Goal: Transaction & Acquisition: Download file/media

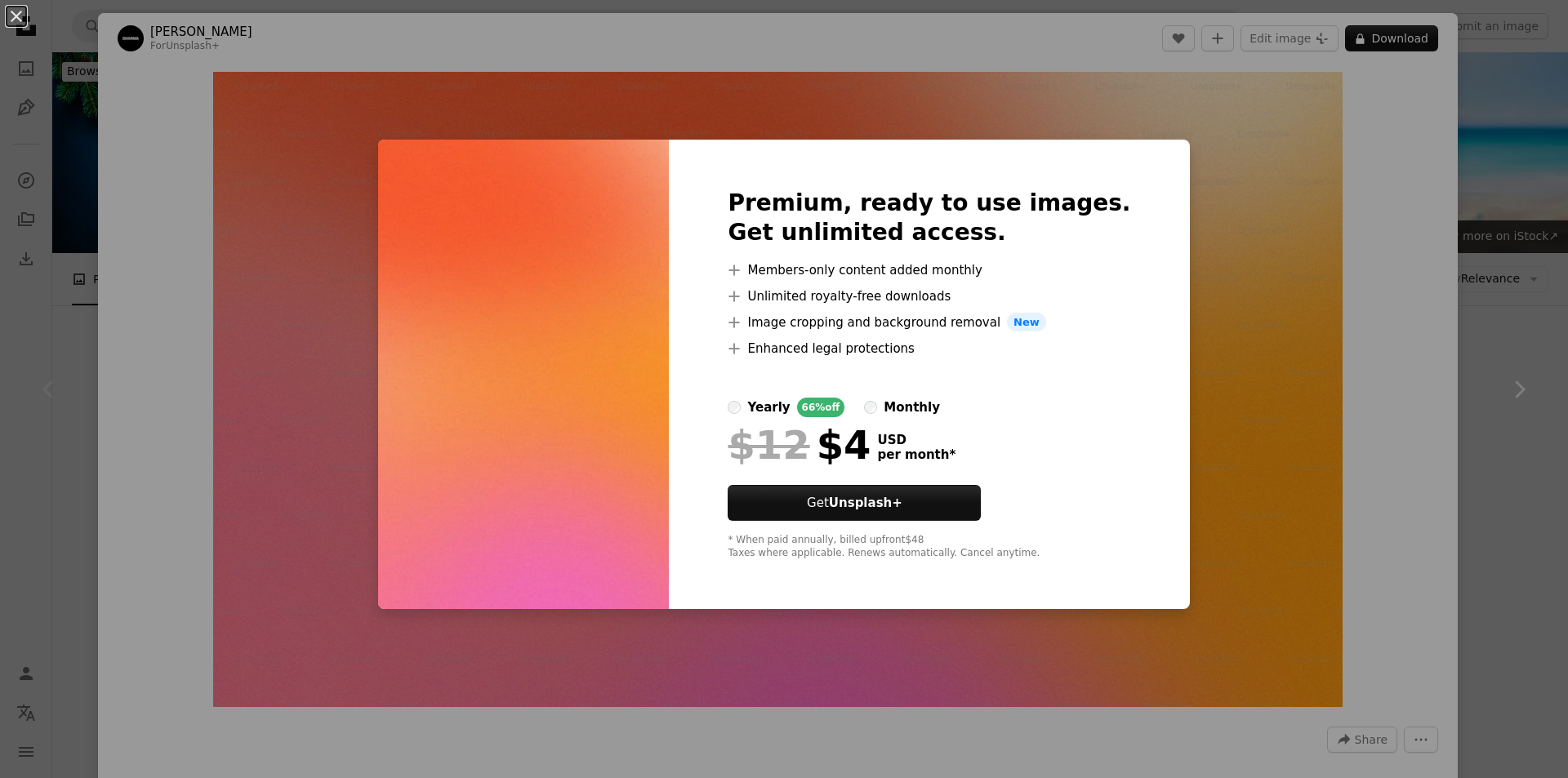
scroll to position [163, 0]
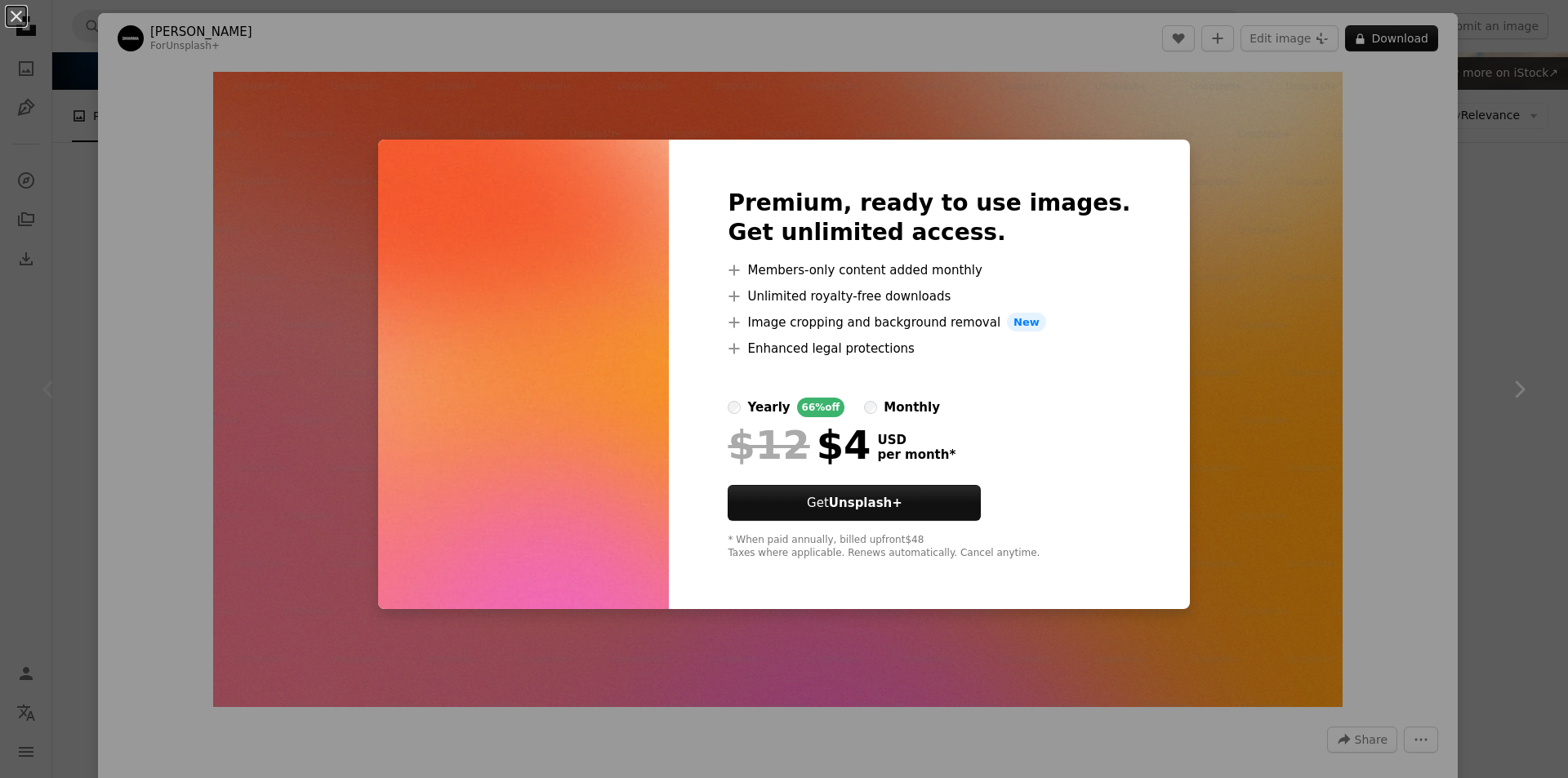
click at [1353, 42] on div "An X shape Premium, ready to use images. Get unlimited access. A plus sign Memb…" at bounding box center [784, 389] width 1568 height 778
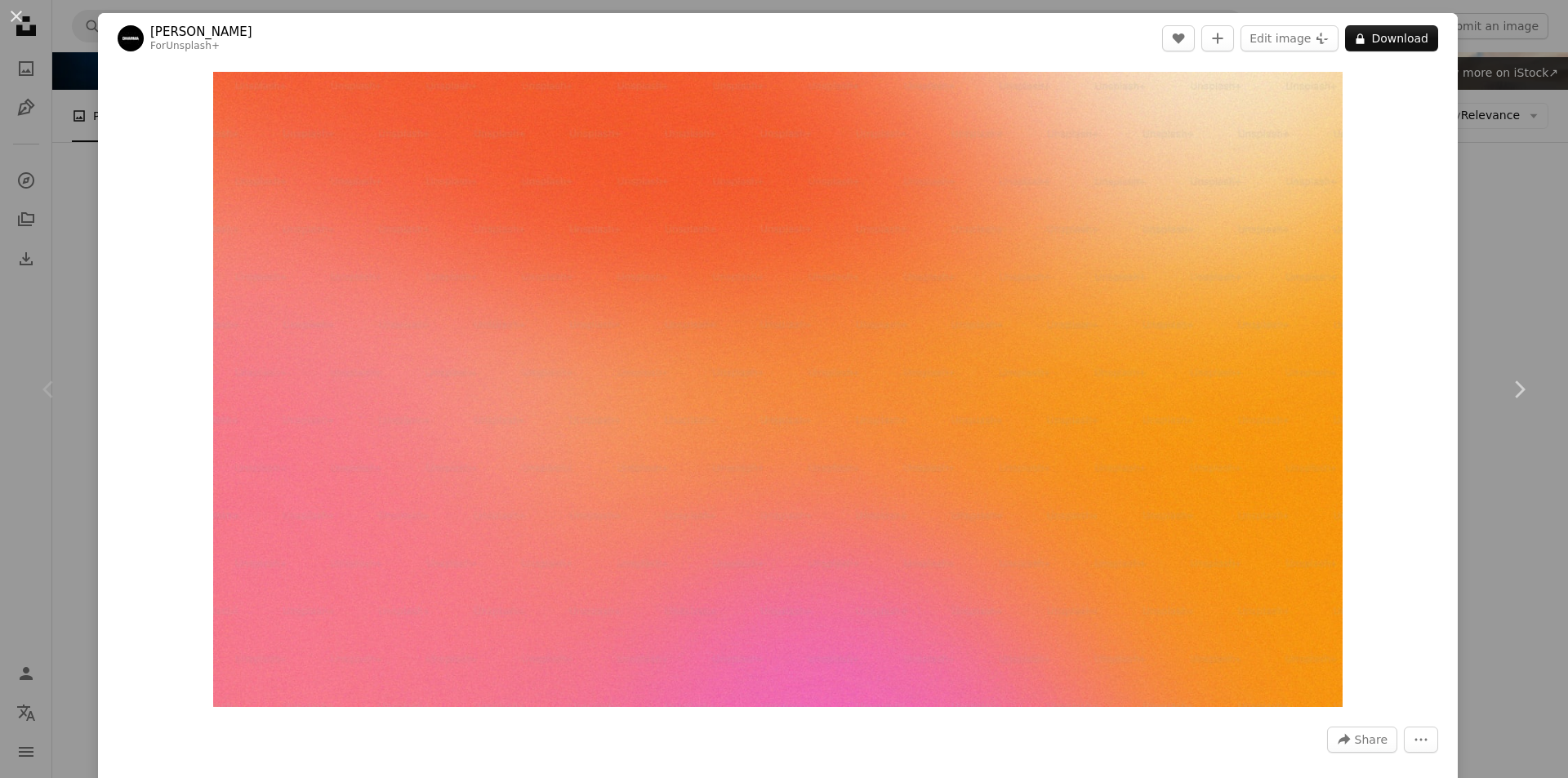
click at [1356, 42] on icon at bounding box center [1360, 38] width 9 height 11
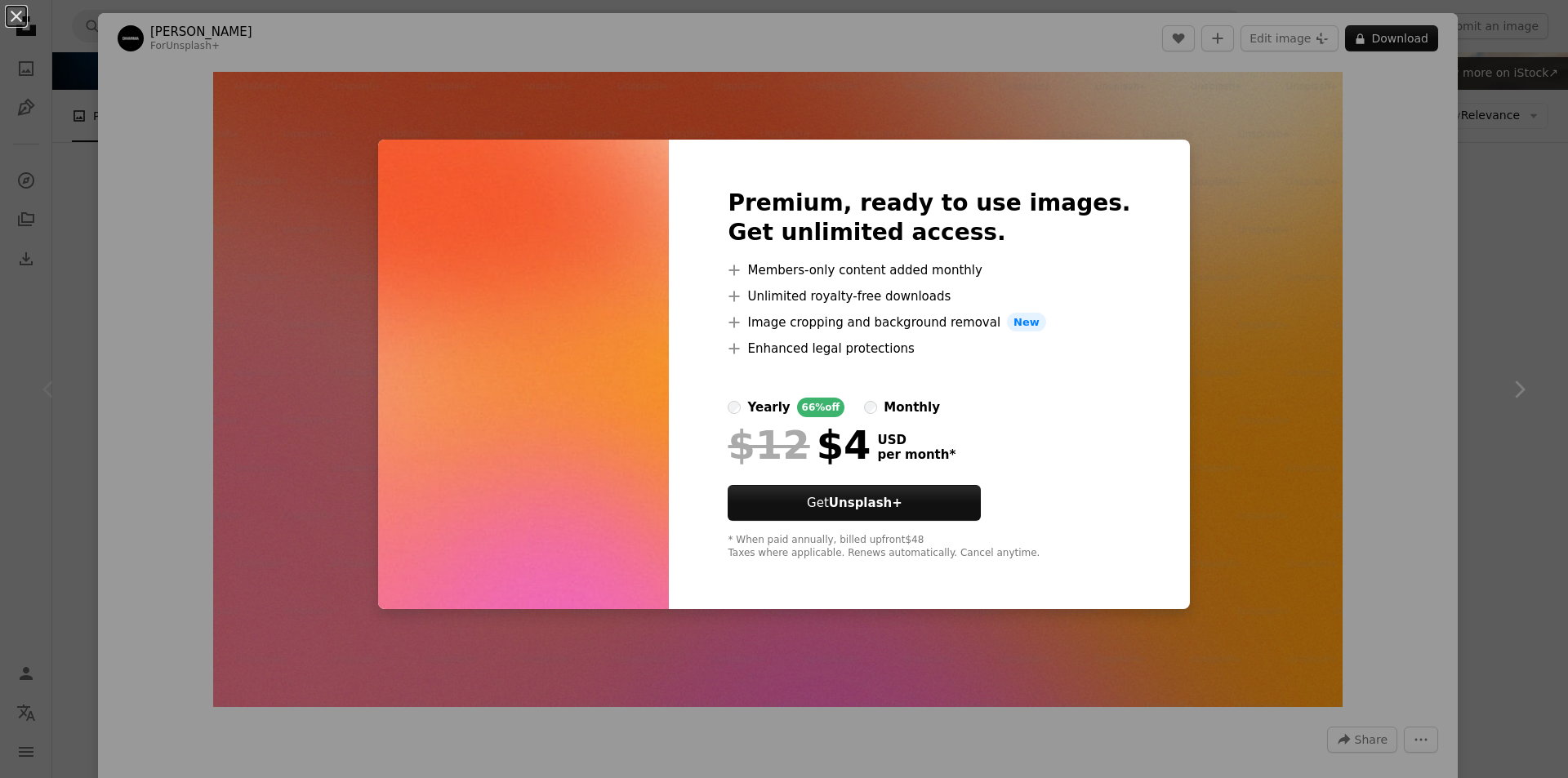
click at [1203, 349] on div "An X shape Premium, ready to use images. Get unlimited access. A plus sign Memb…" at bounding box center [784, 389] width 1568 height 778
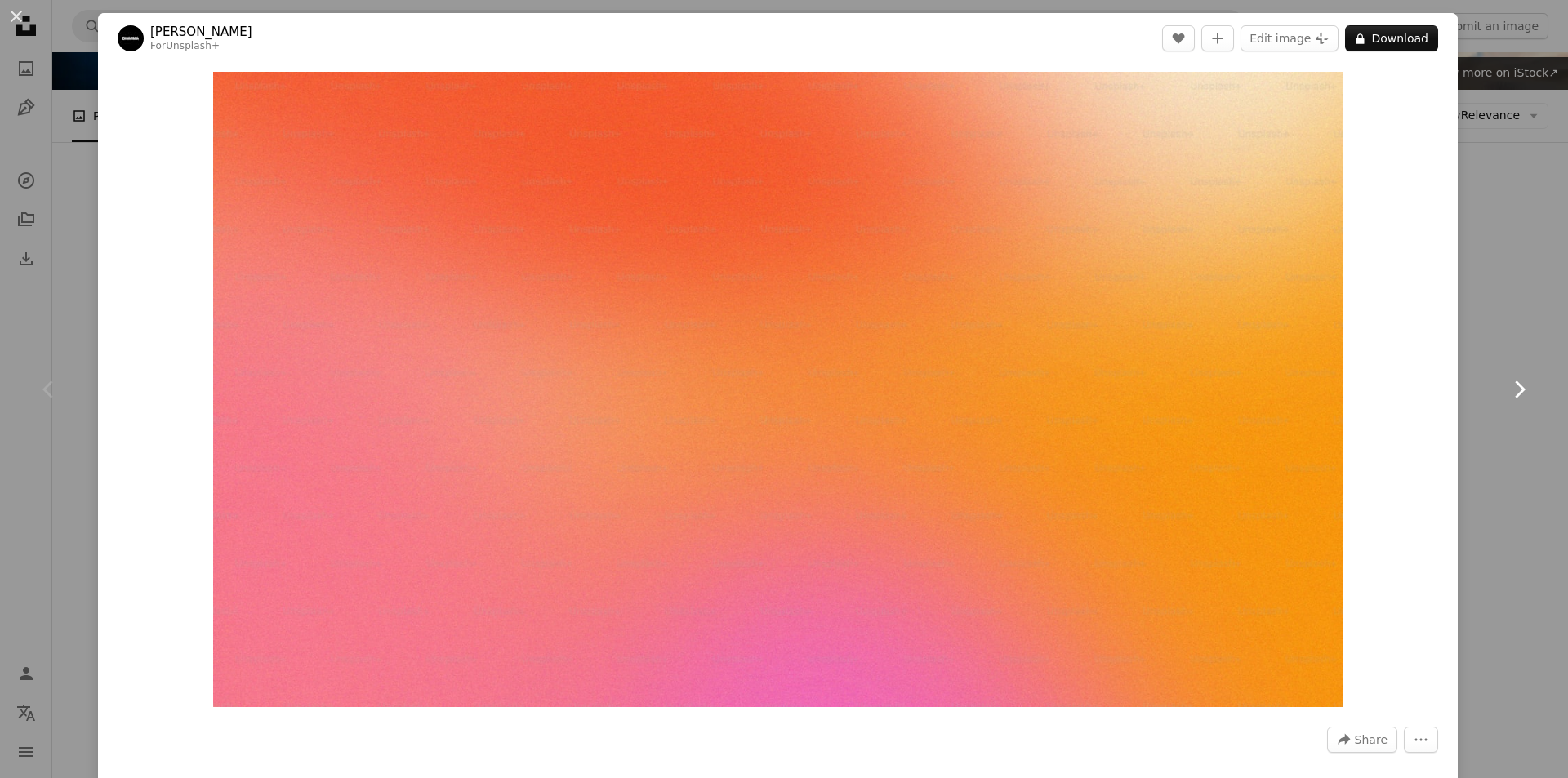
click at [1480, 343] on link "Chevron right" at bounding box center [1518, 390] width 98 height 157
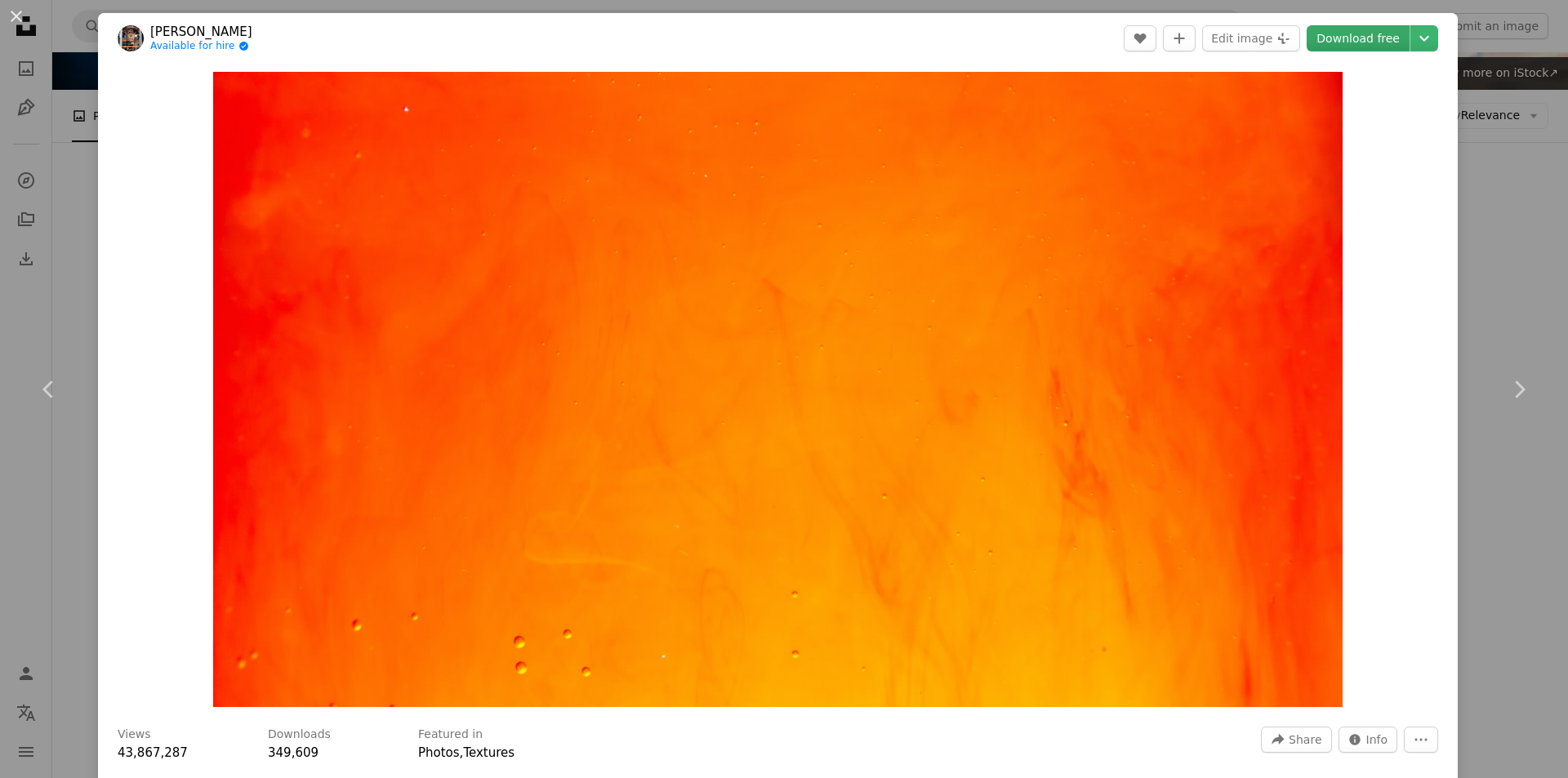
click at [1368, 44] on link "Download free" at bounding box center [1357, 37] width 102 height 26
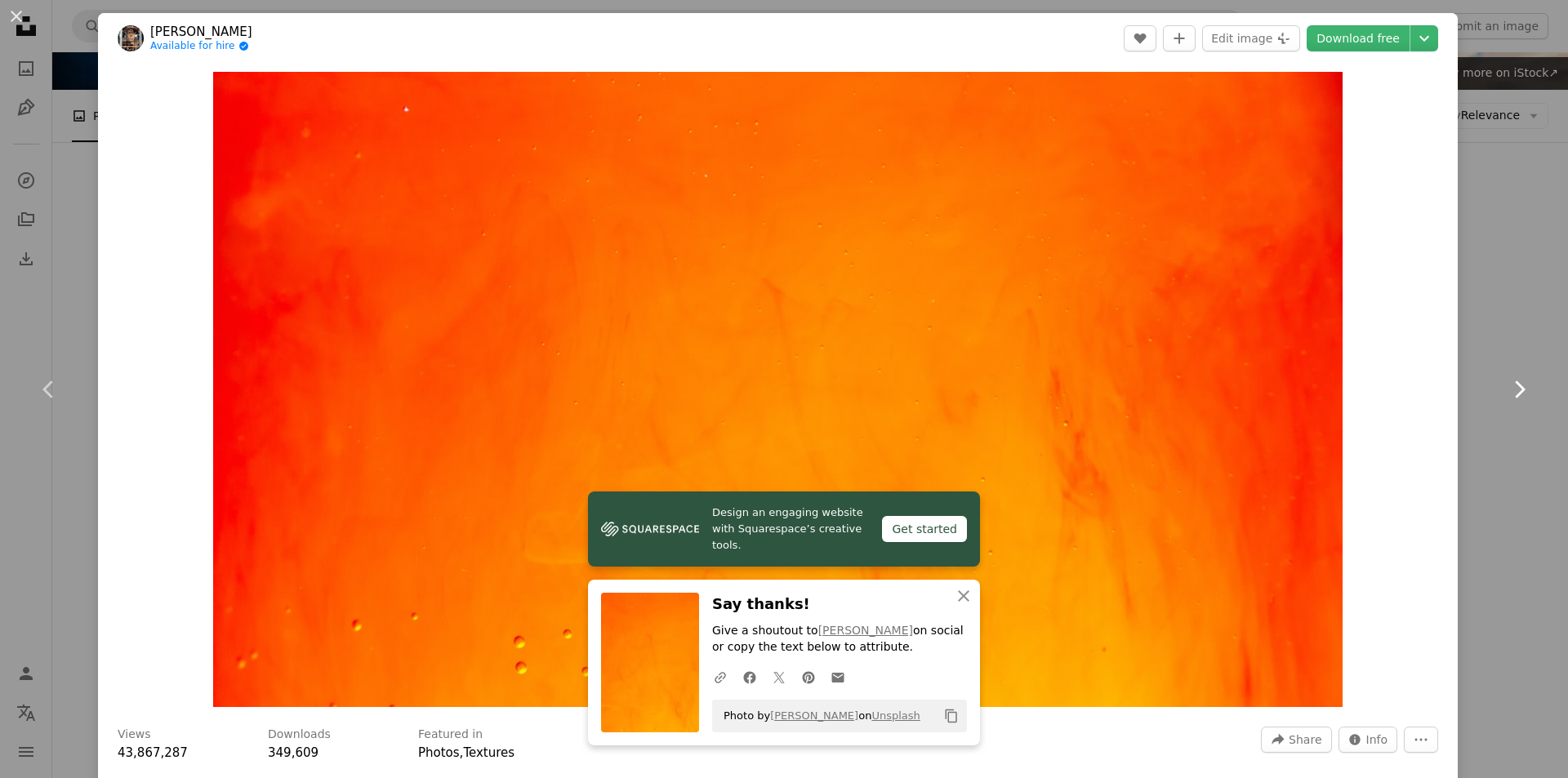
click at [1508, 391] on icon "Chevron right" at bounding box center [1518, 389] width 26 height 26
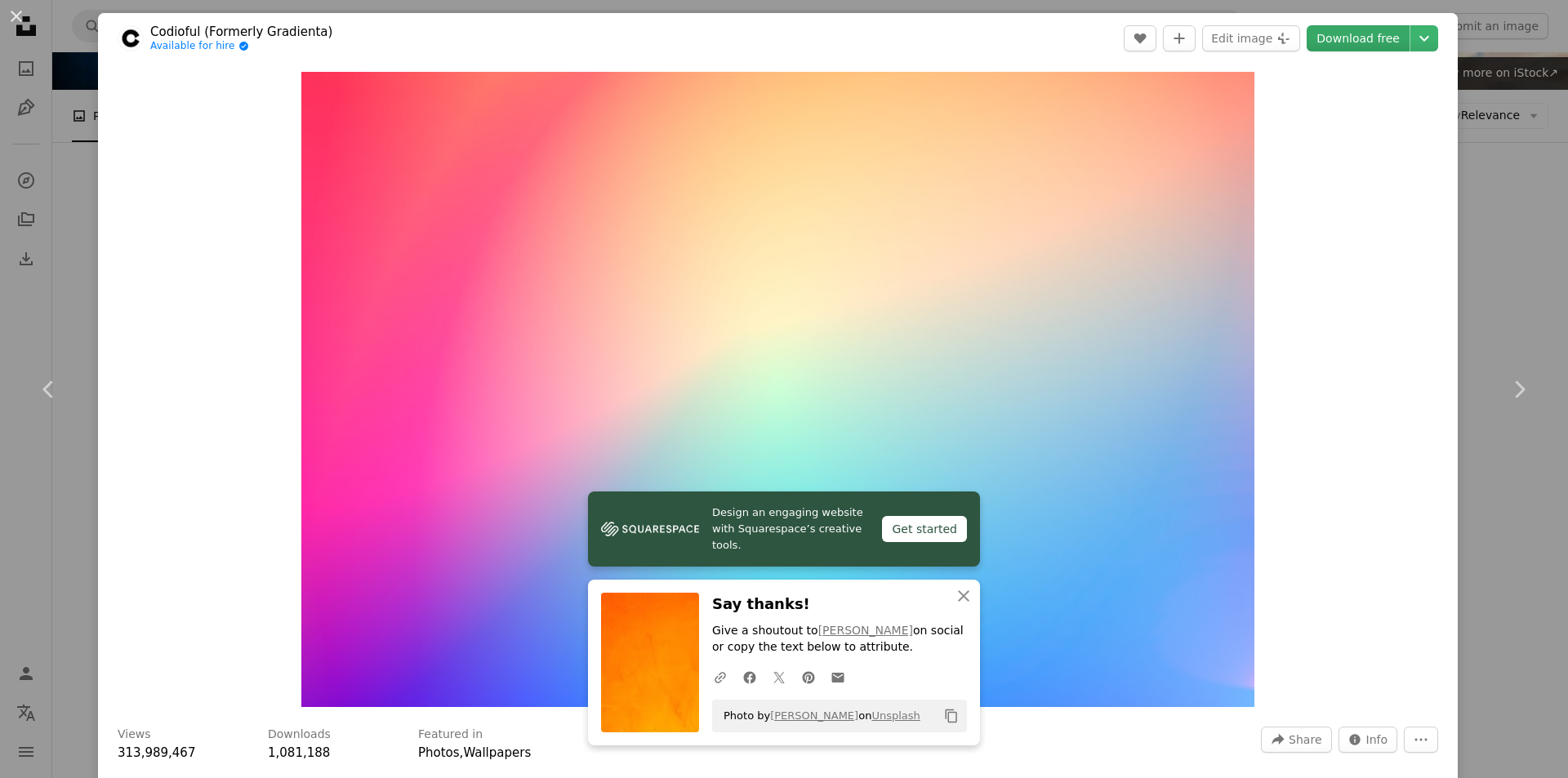
click at [1336, 43] on link "Download free" at bounding box center [1357, 37] width 102 height 26
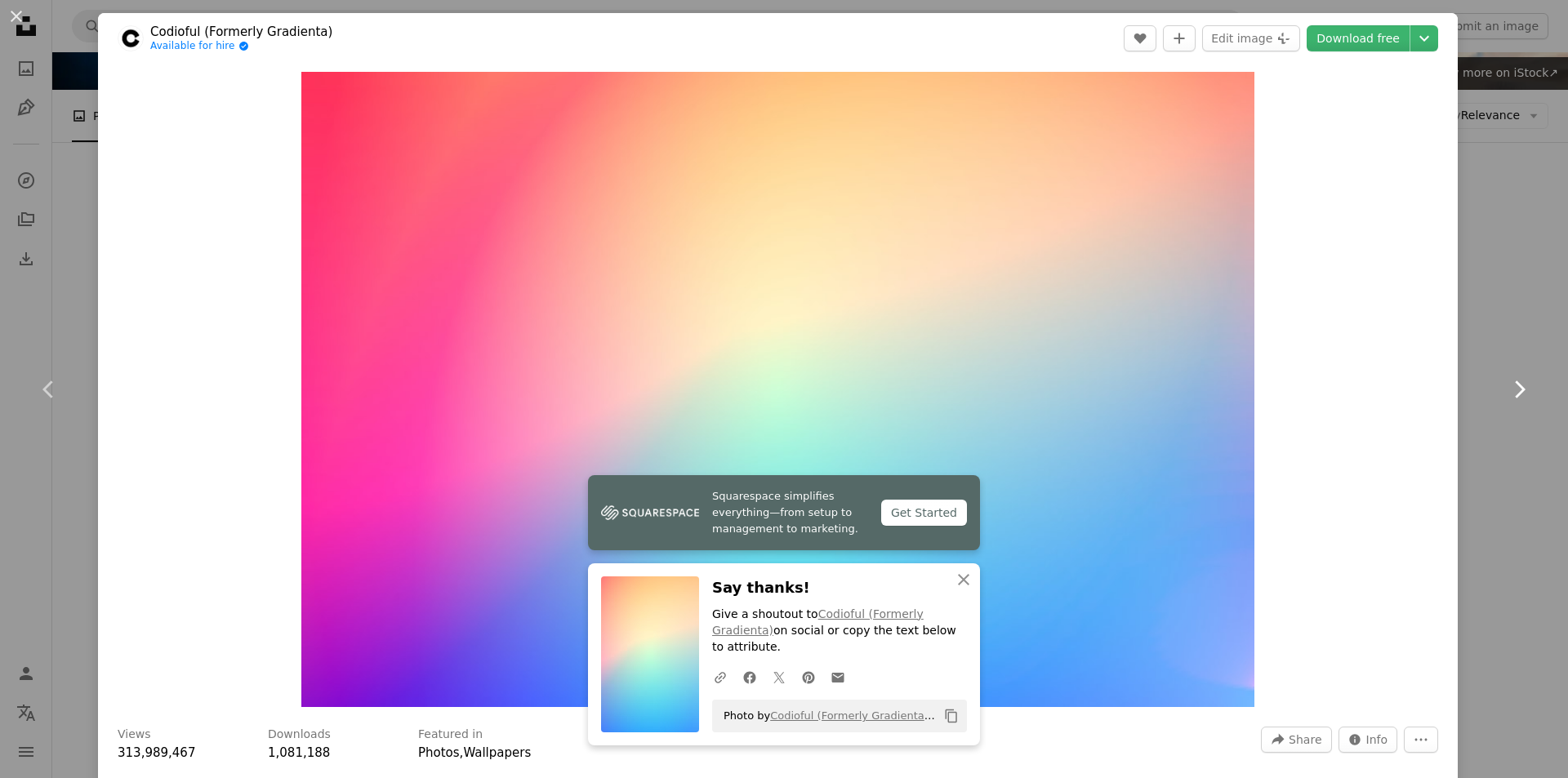
click at [1514, 389] on icon at bounding box center [1519, 389] width 11 height 17
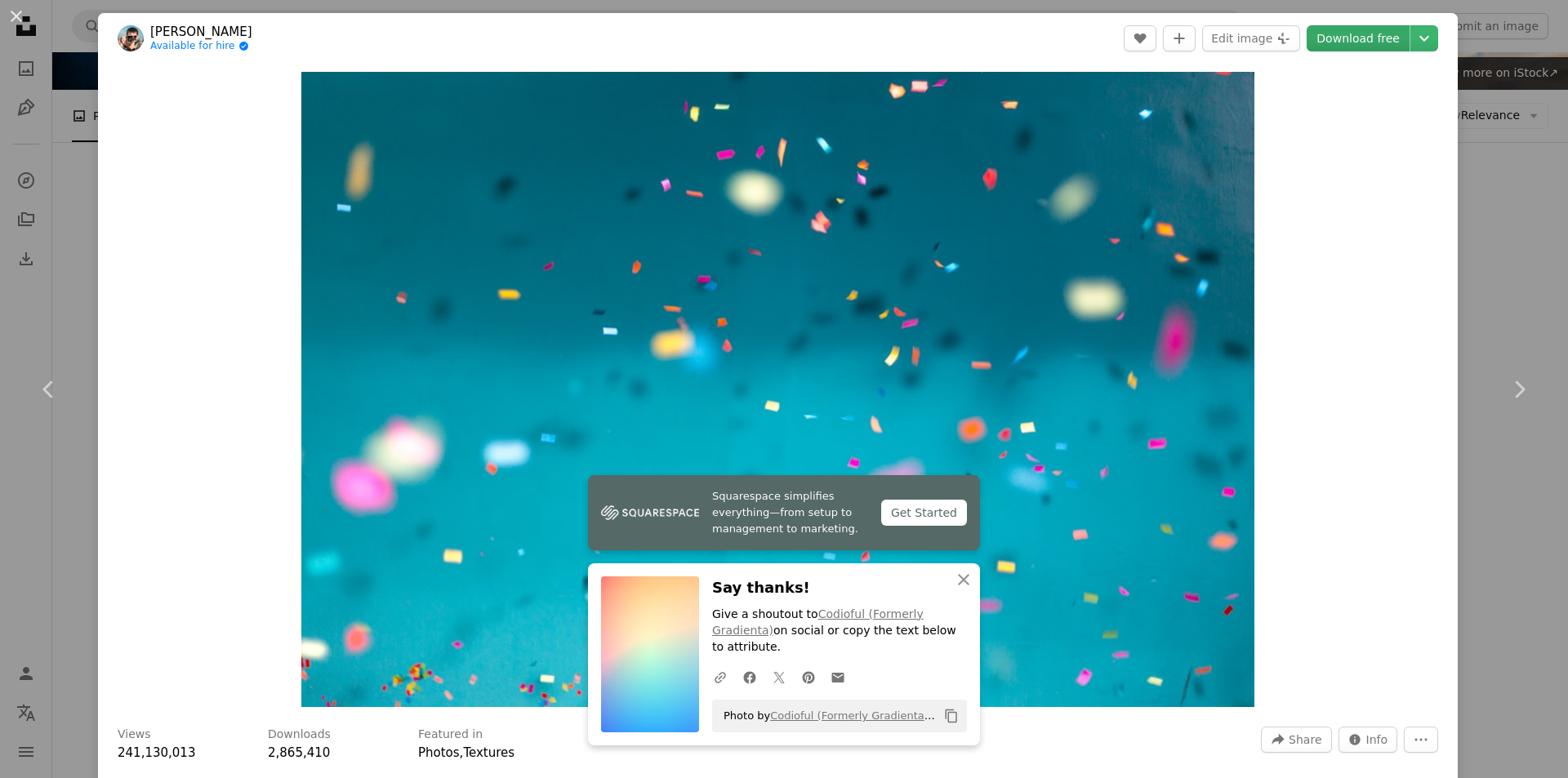
click at [1345, 34] on link "Download free" at bounding box center [1357, 37] width 102 height 26
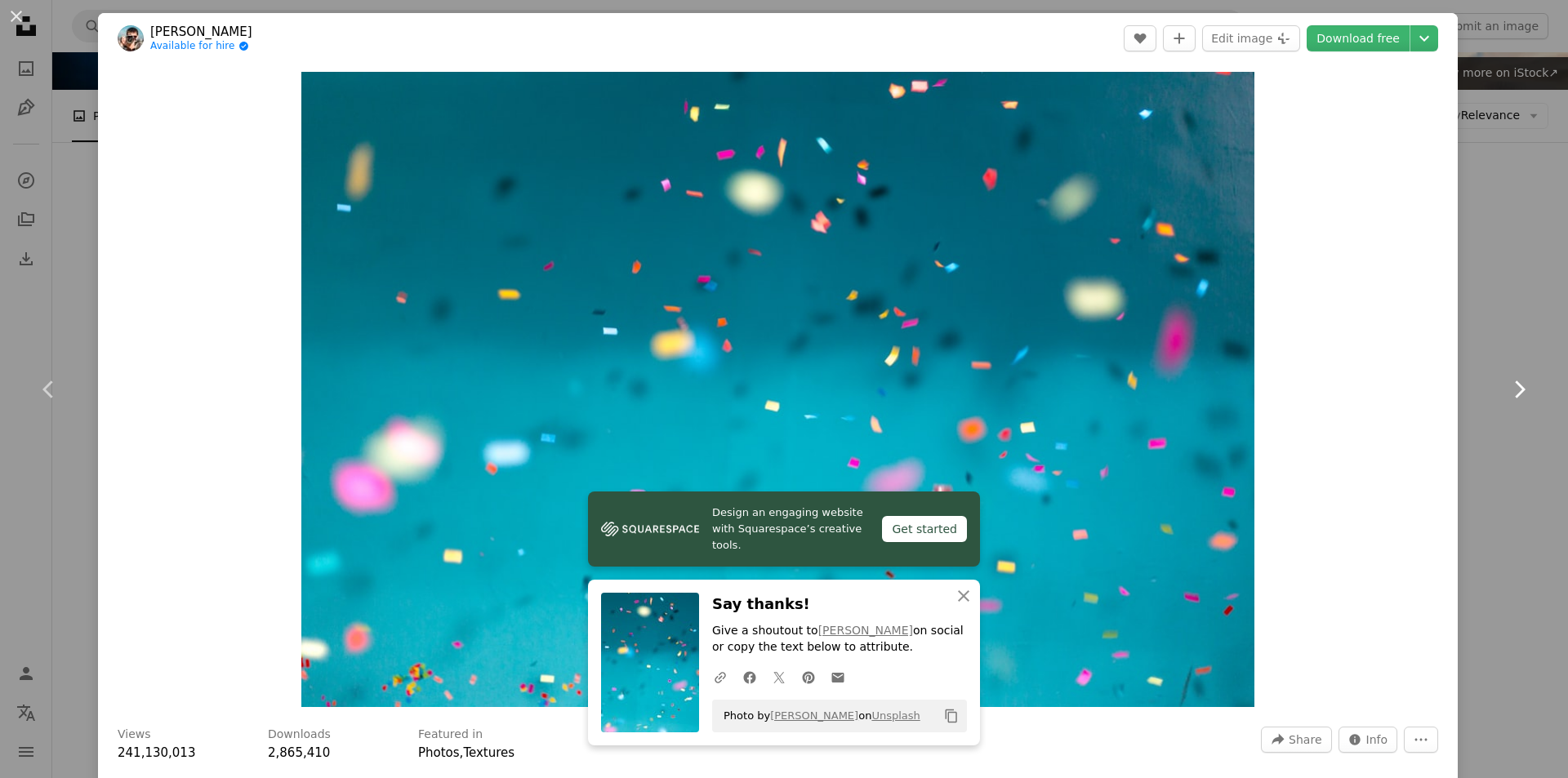
click at [1508, 387] on icon "Chevron right" at bounding box center [1518, 389] width 26 height 26
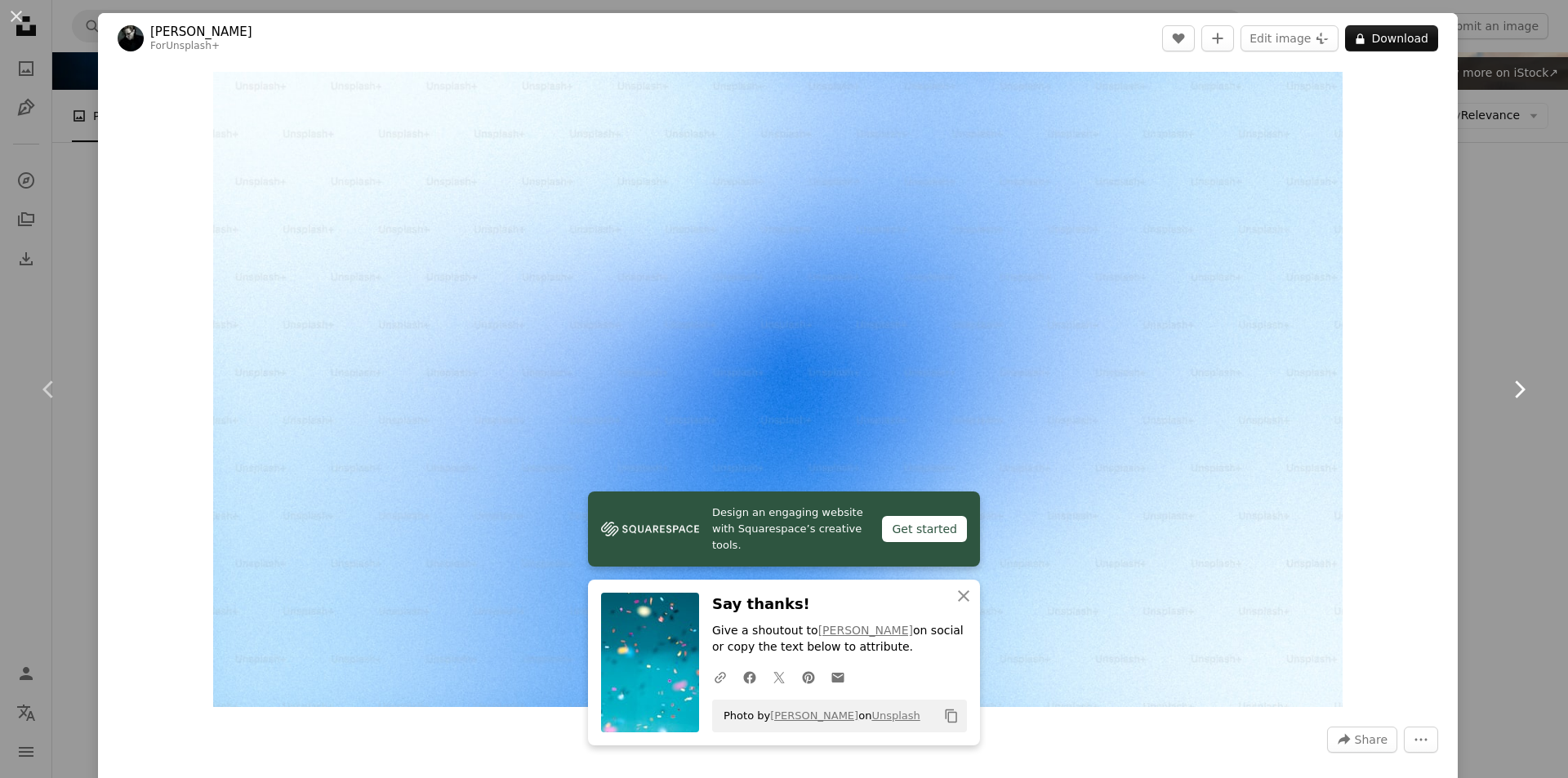
click at [1508, 387] on icon "Chevron right" at bounding box center [1518, 389] width 26 height 26
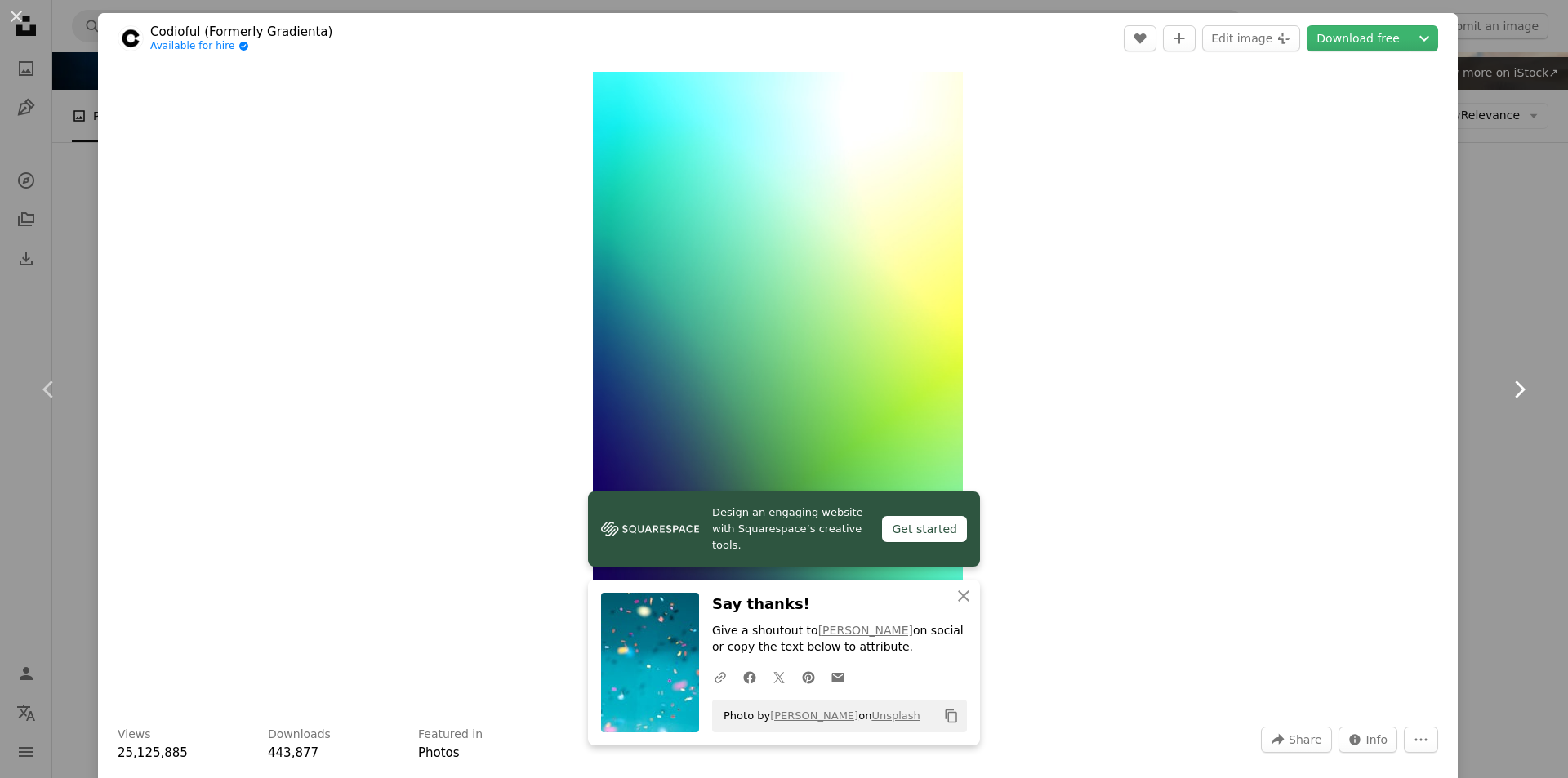
click at [1508, 387] on icon "Chevron right" at bounding box center [1518, 389] width 26 height 26
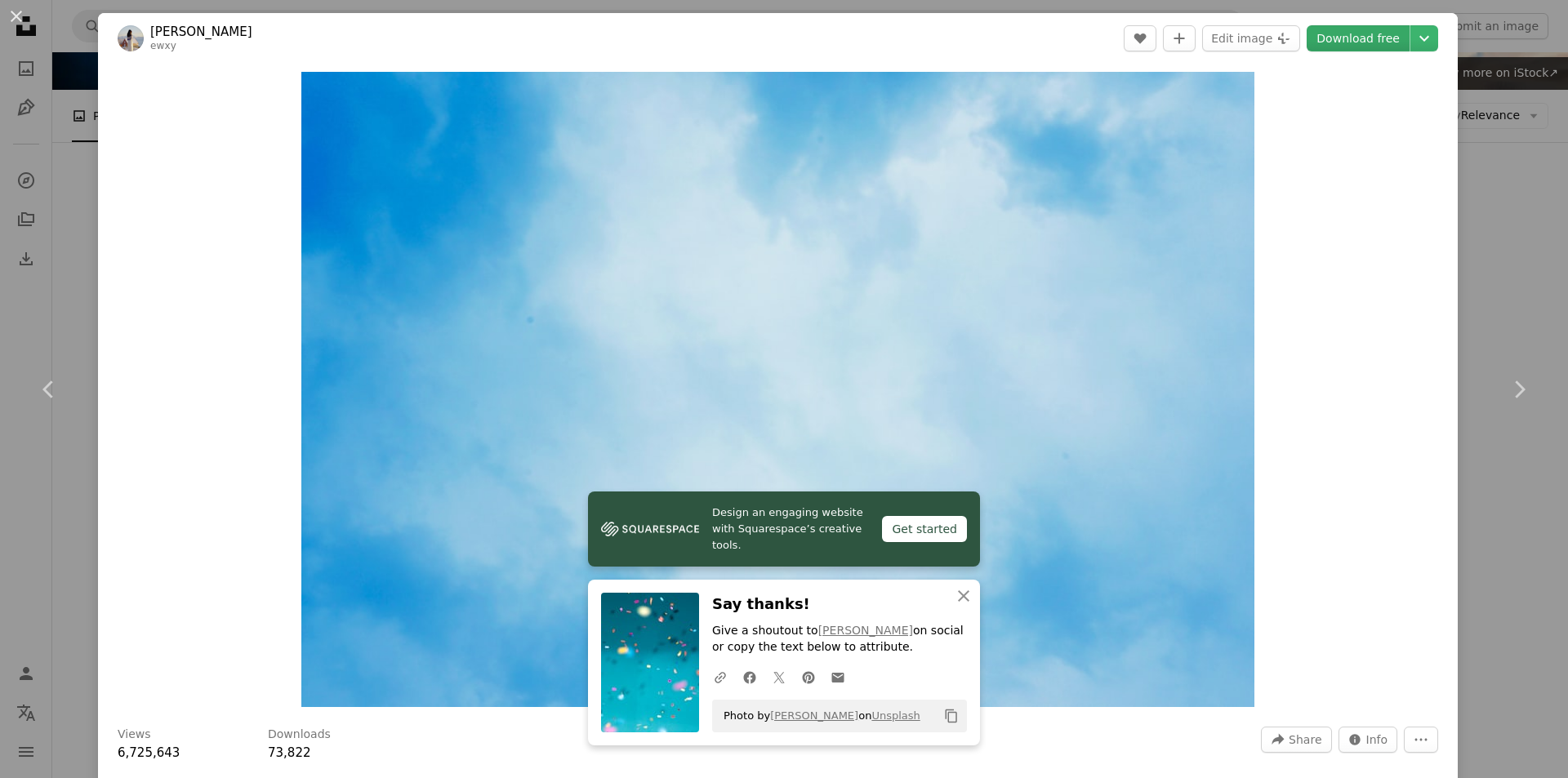
click at [1348, 38] on link "Download free" at bounding box center [1357, 37] width 102 height 26
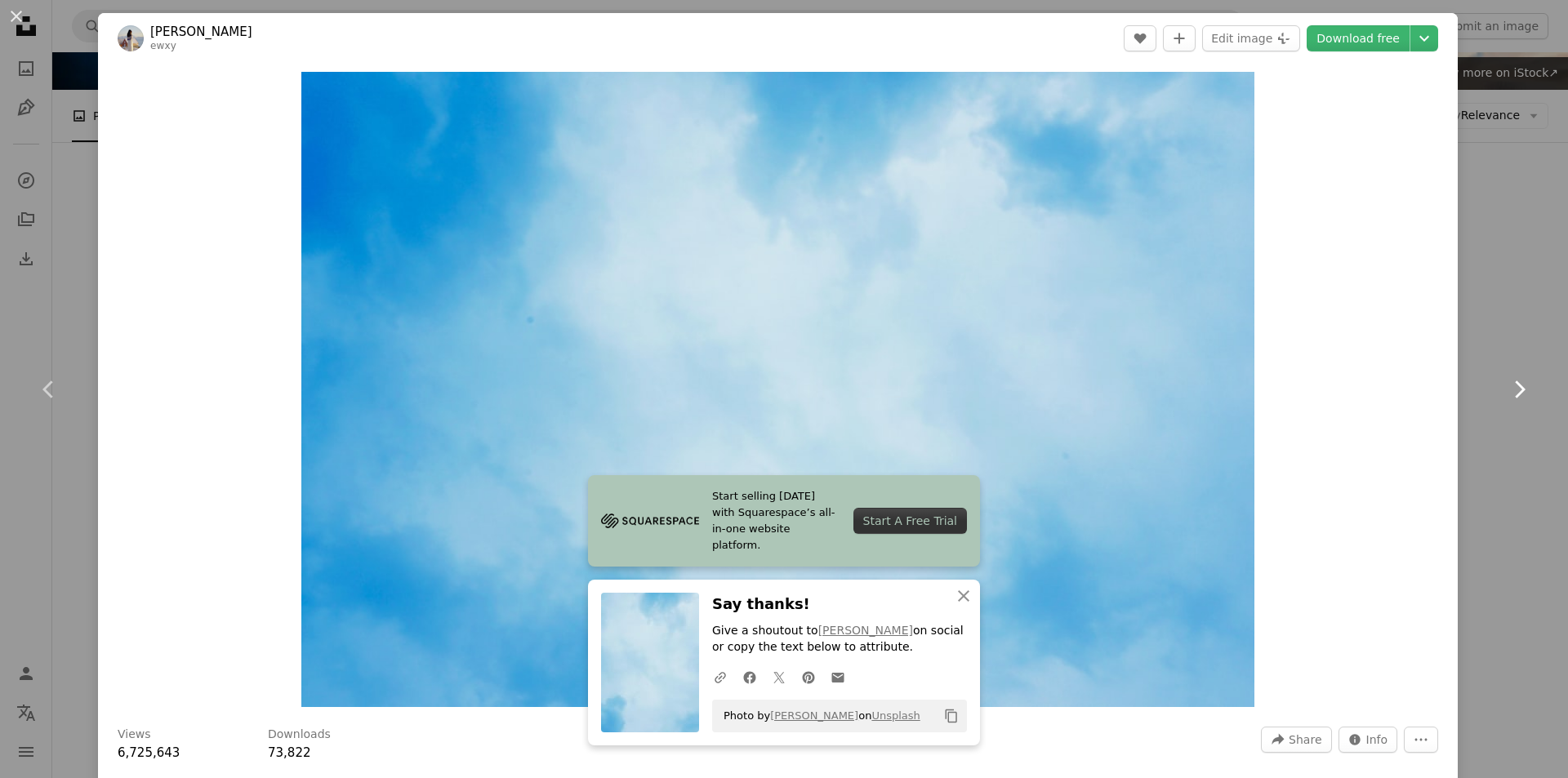
click at [1508, 390] on icon "Chevron right" at bounding box center [1518, 389] width 26 height 26
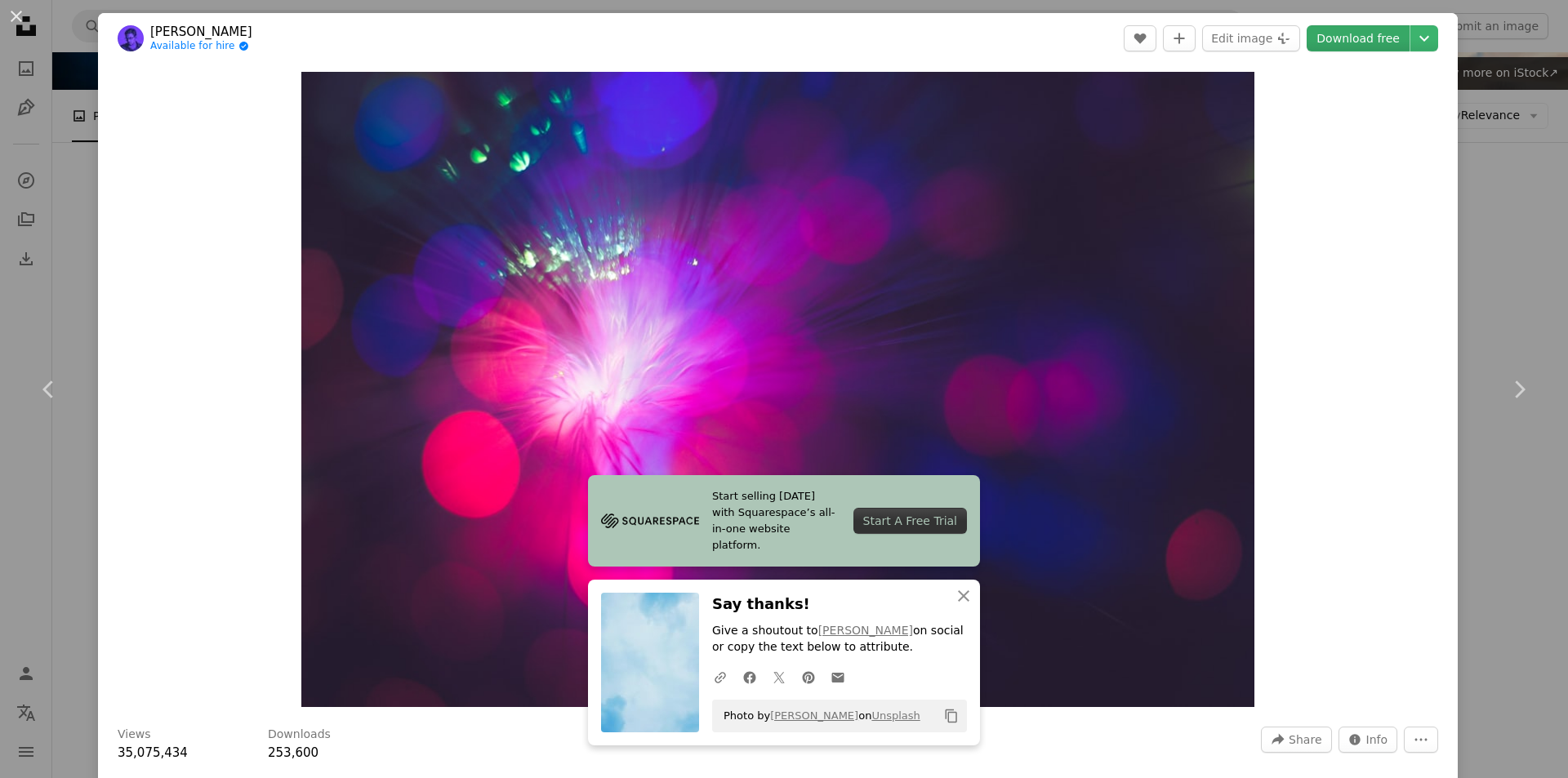
click at [1339, 47] on link "Download free" at bounding box center [1357, 37] width 102 height 26
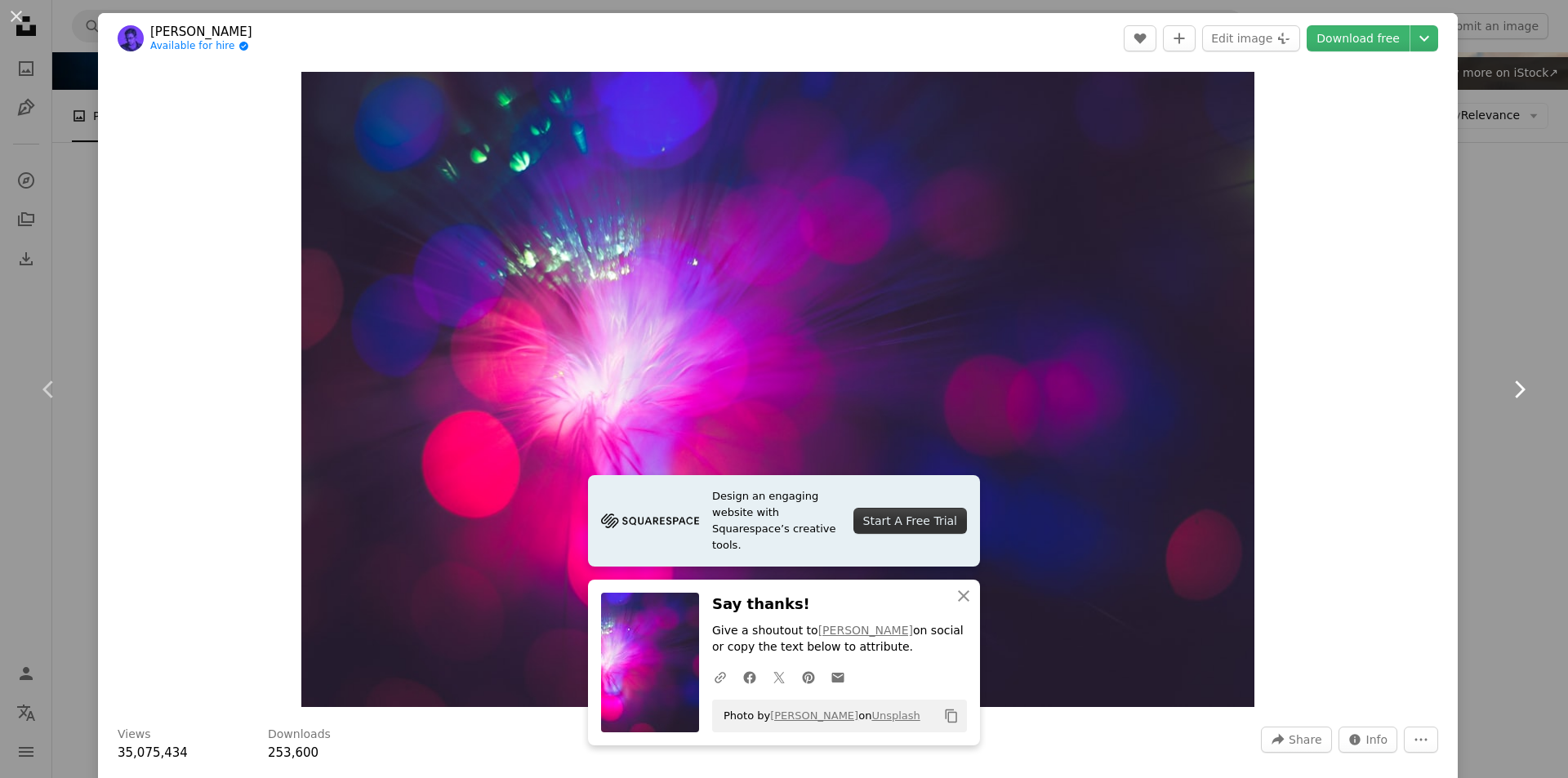
click at [1506, 385] on icon "Chevron right" at bounding box center [1518, 389] width 26 height 26
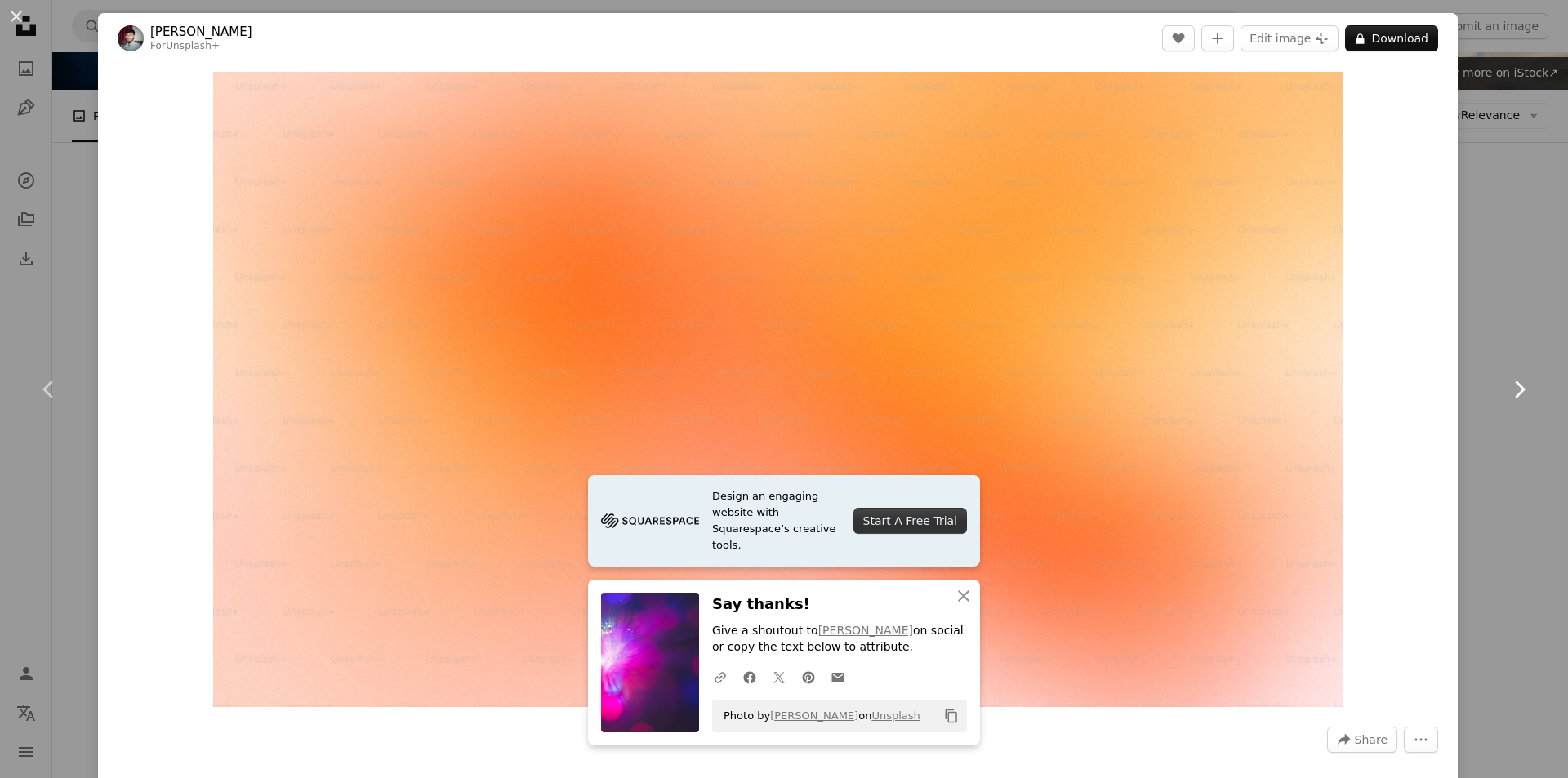
click at [1506, 393] on icon "Chevron right" at bounding box center [1518, 389] width 26 height 26
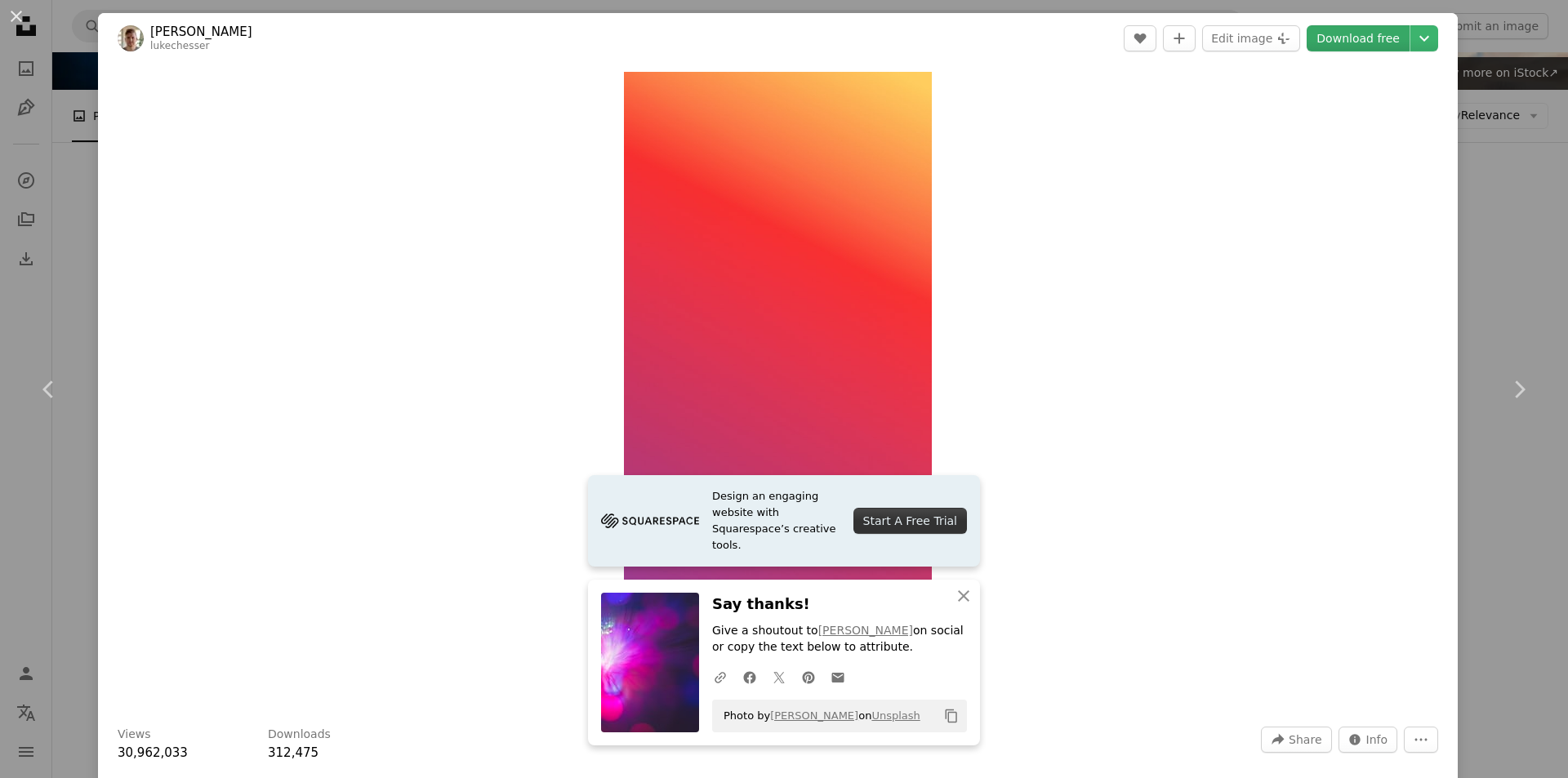
click at [1345, 45] on link "Download free" at bounding box center [1357, 37] width 102 height 26
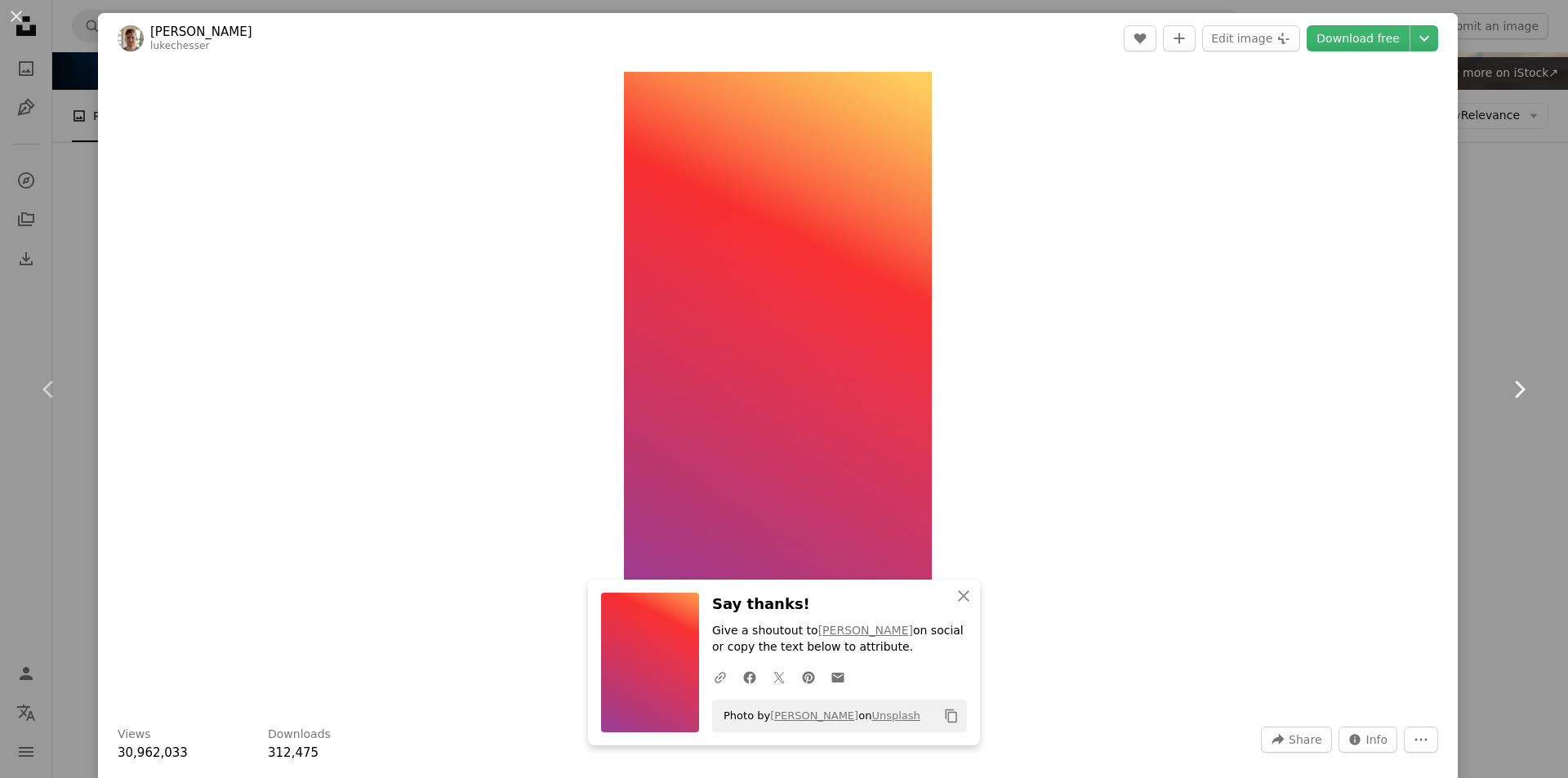
click at [1506, 387] on icon "Chevron right" at bounding box center [1518, 389] width 26 height 26
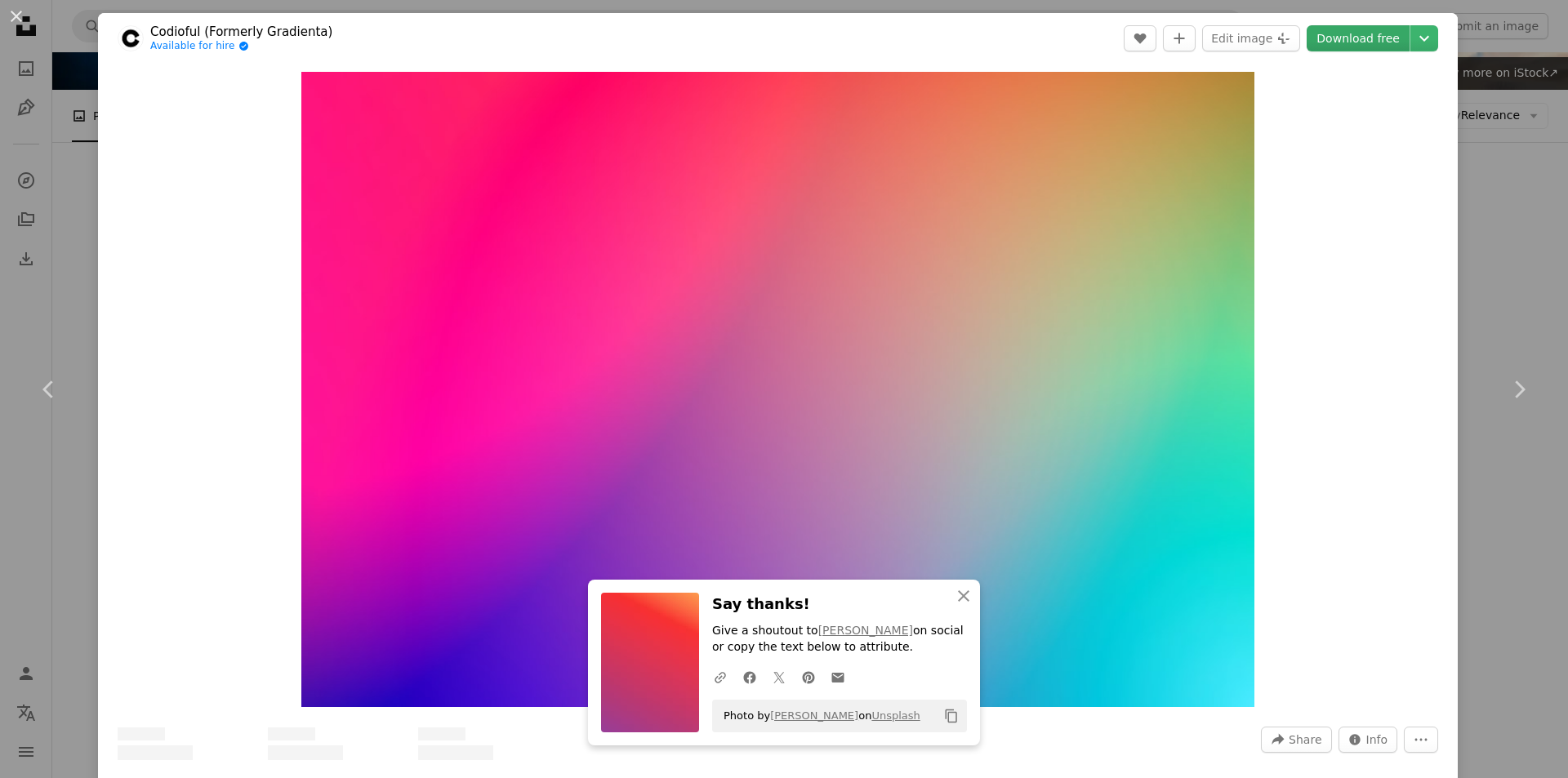
click at [1368, 36] on link "Download free" at bounding box center [1357, 37] width 102 height 26
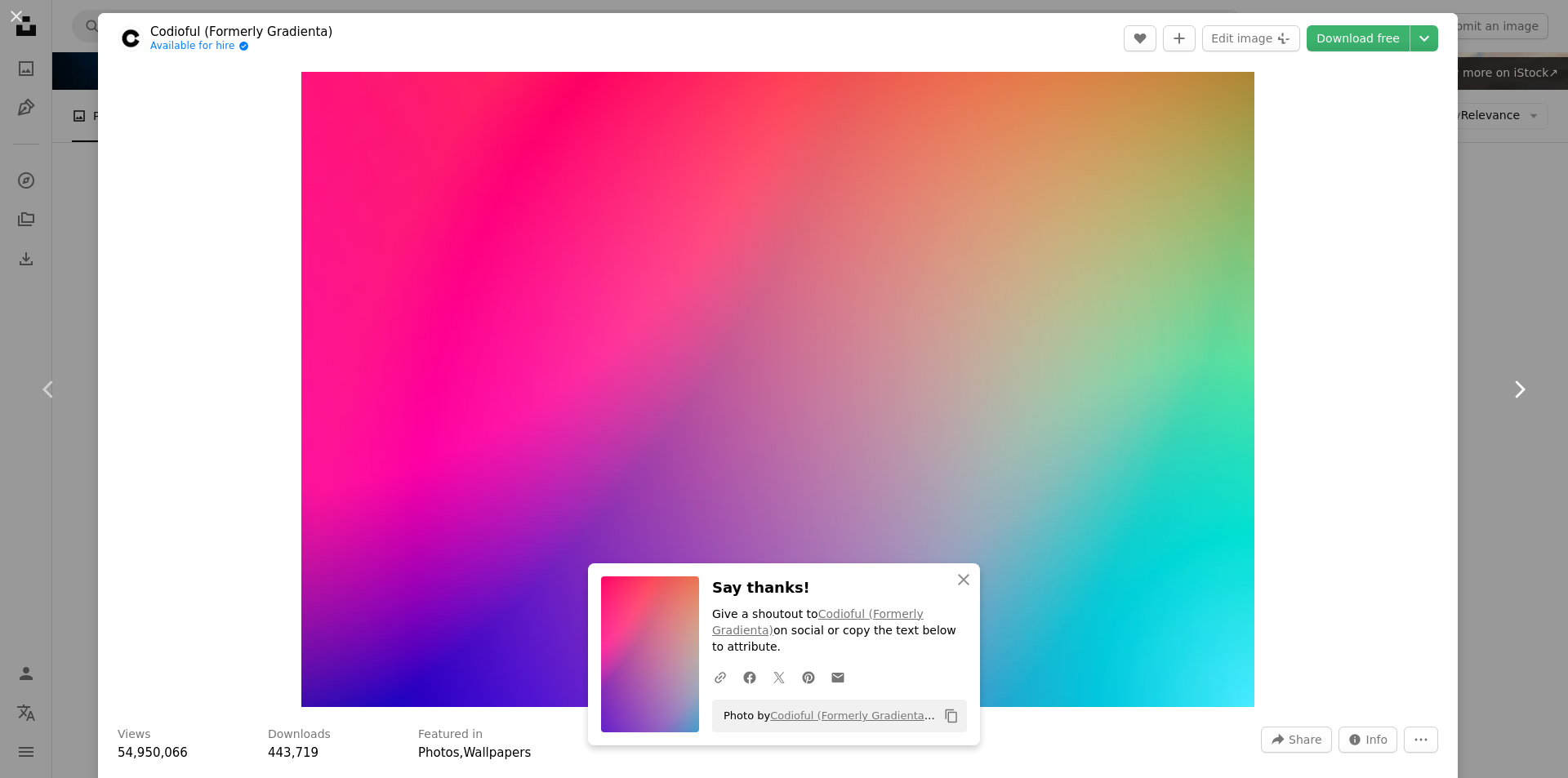
click at [1506, 391] on icon "Chevron right" at bounding box center [1518, 389] width 26 height 26
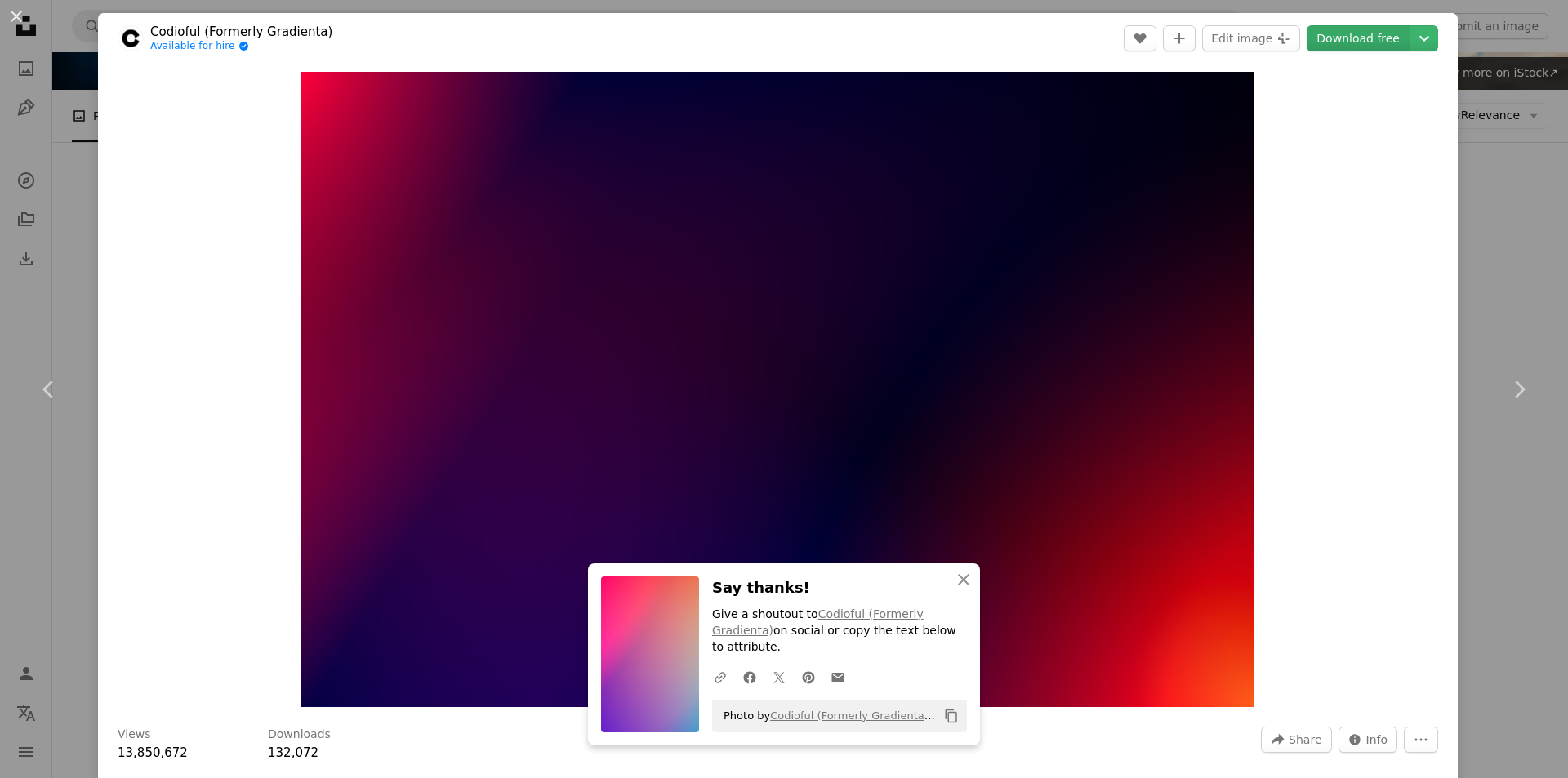
click at [1341, 37] on link "Download free" at bounding box center [1357, 37] width 102 height 26
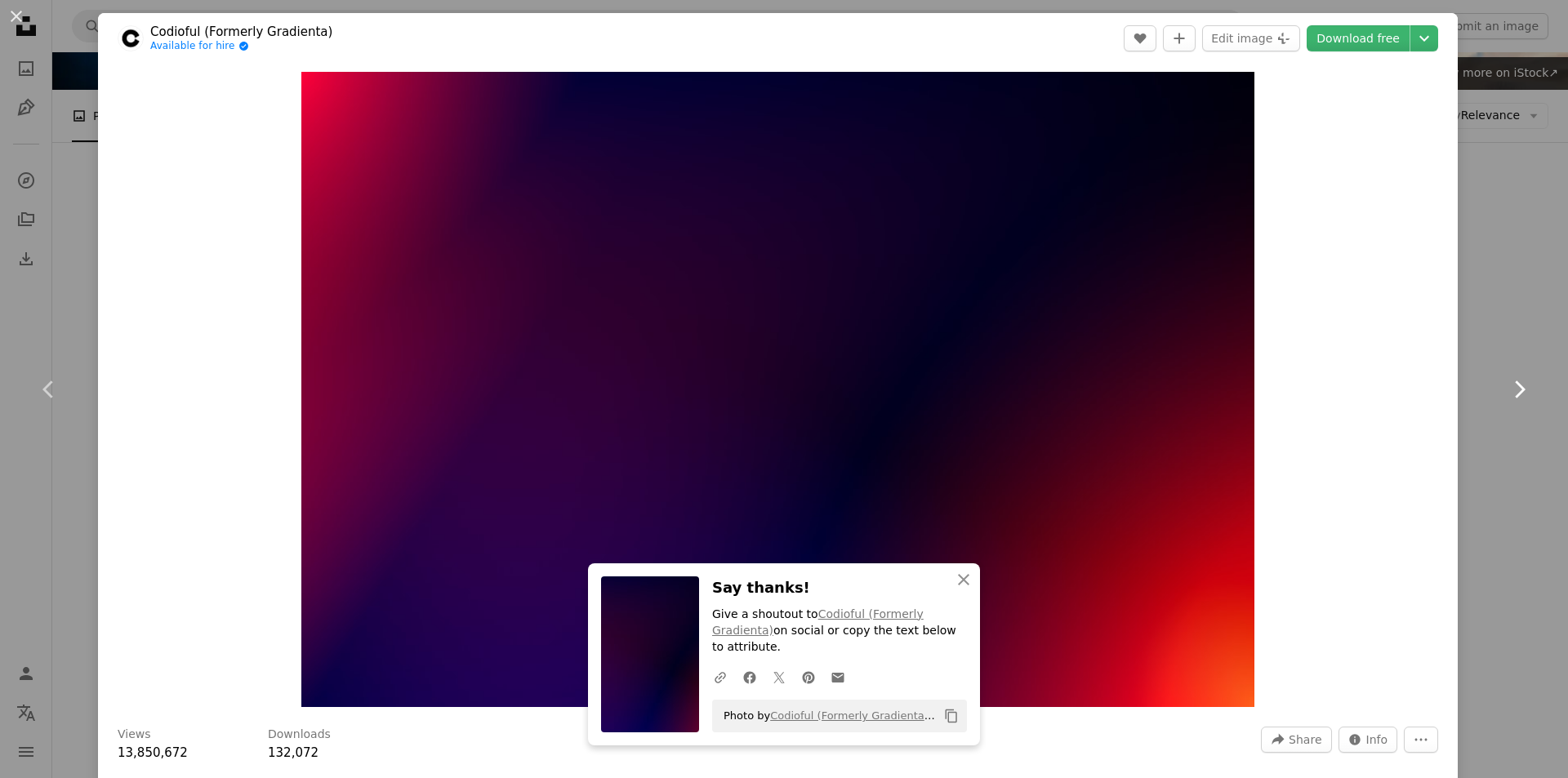
click at [1514, 383] on icon at bounding box center [1519, 389] width 11 height 17
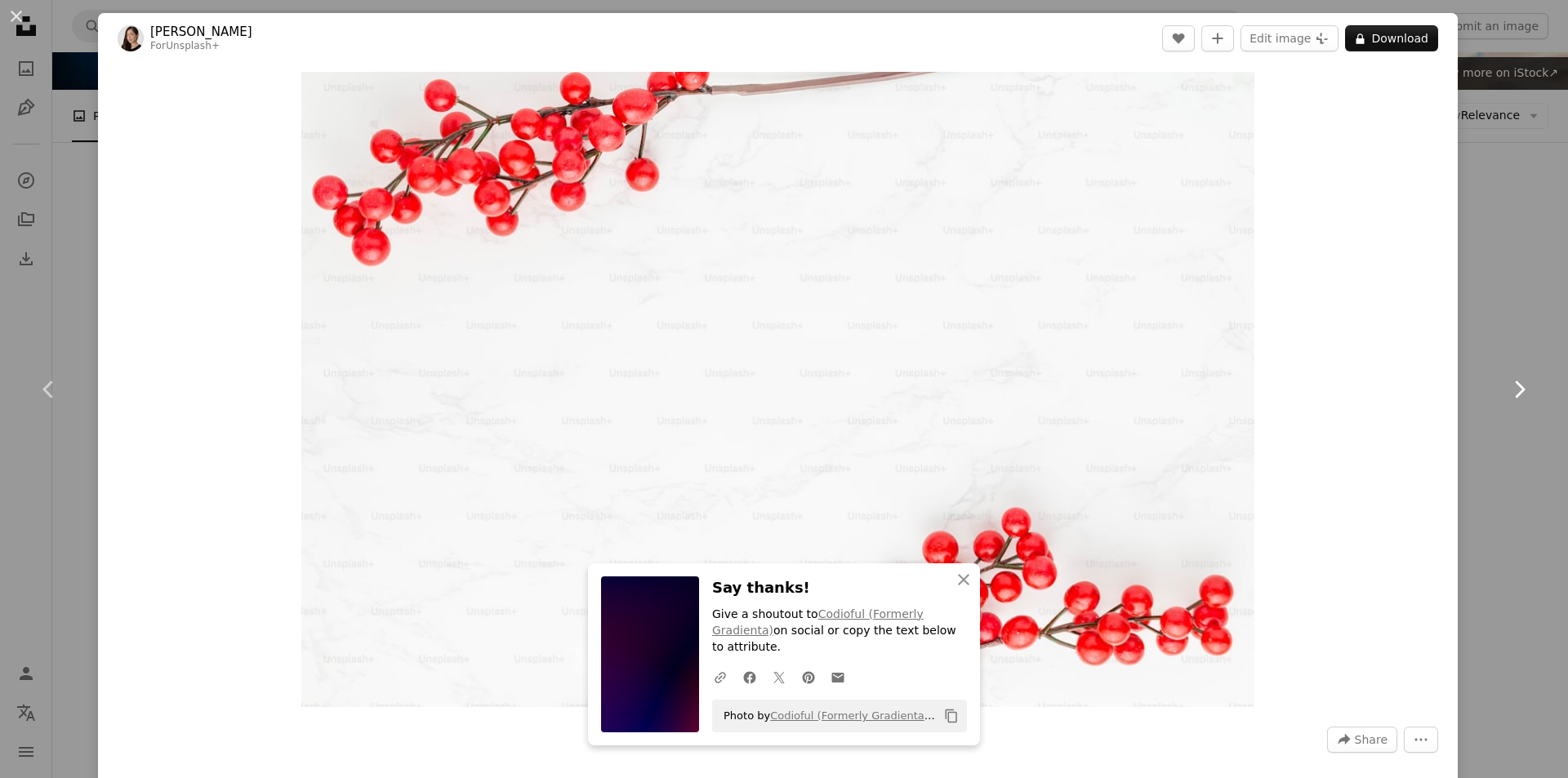
click at [1506, 385] on icon "Chevron right" at bounding box center [1518, 389] width 26 height 26
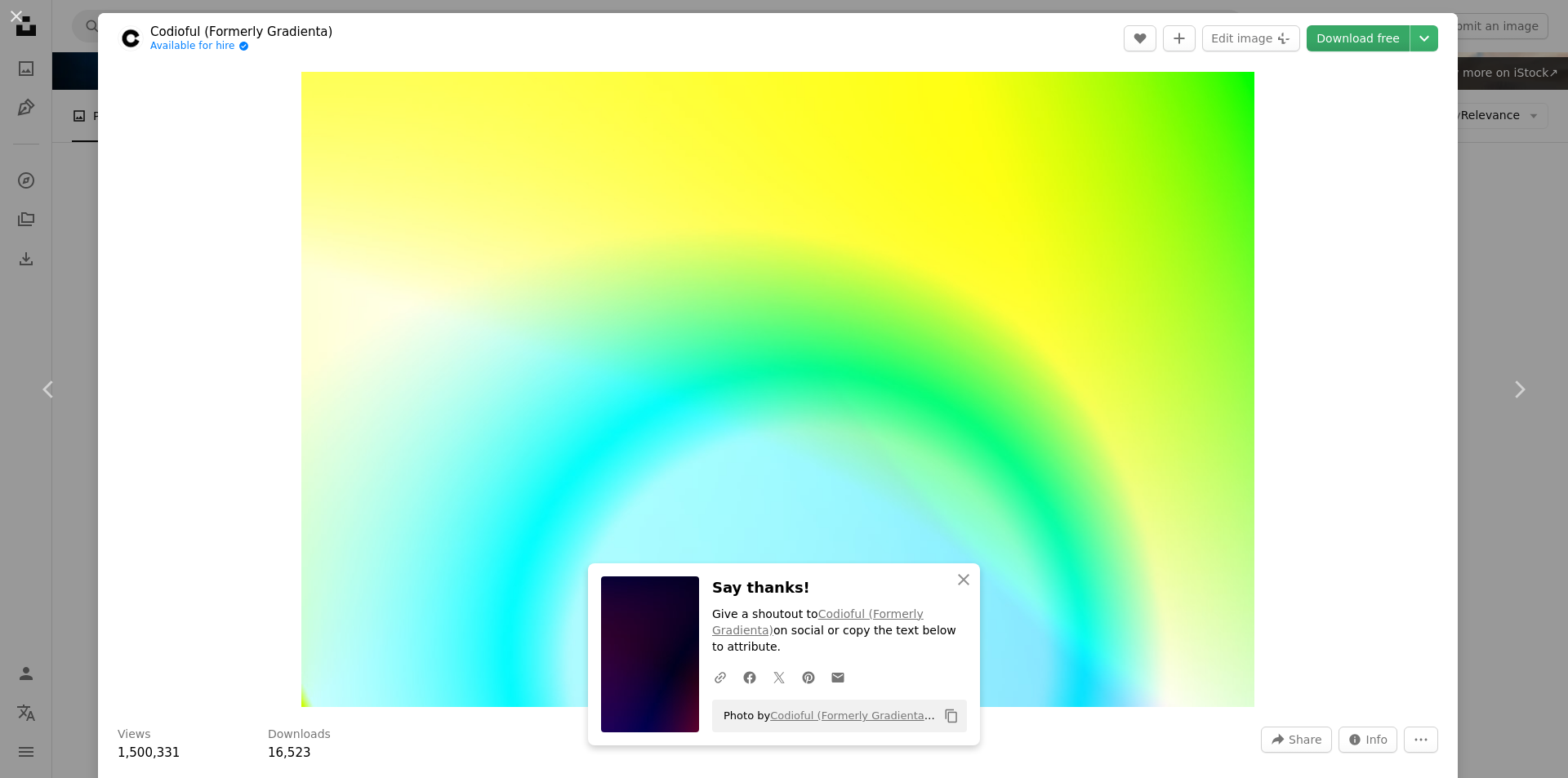
click at [1358, 34] on link "Download free" at bounding box center [1357, 37] width 102 height 26
click at [1370, 41] on link "Download free" at bounding box center [1357, 37] width 102 height 26
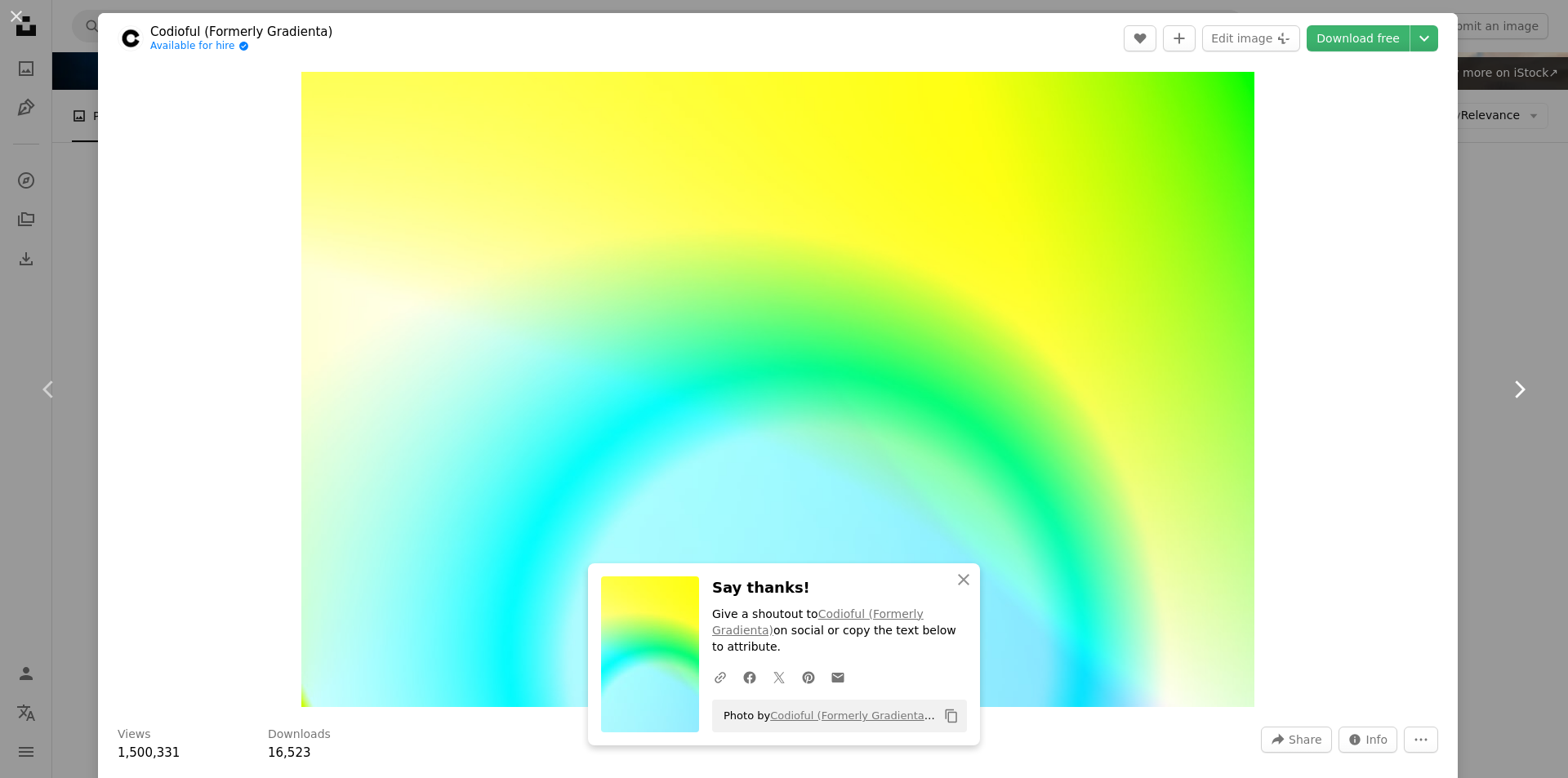
click at [1506, 390] on icon "Chevron right" at bounding box center [1518, 389] width 26 height 26
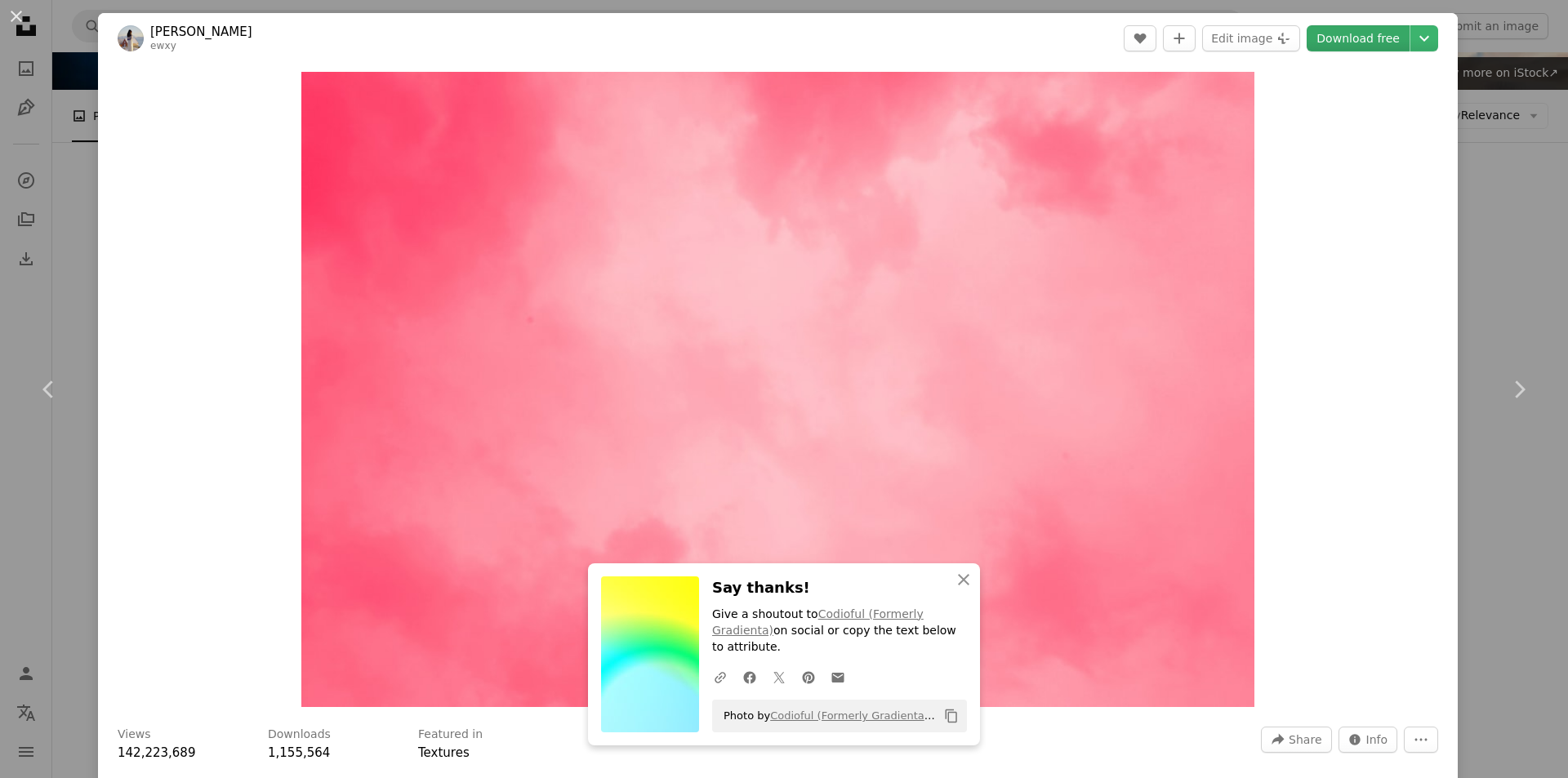
click at [1337, 39] on link "Download free" at bounding box center [1357, 37] width 102 height 26
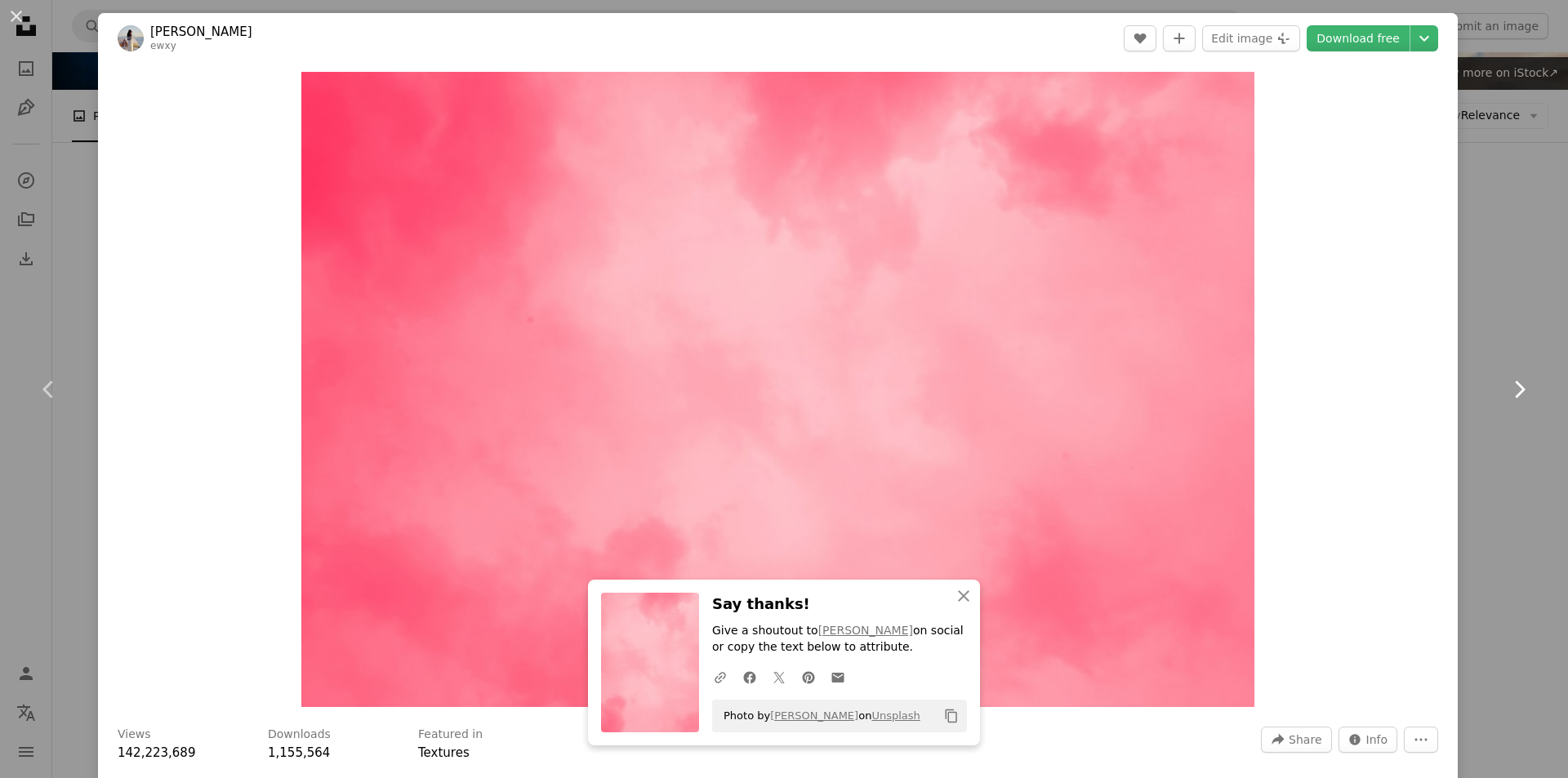
click at [1514, 385] on icon at bounding box center [1519, 389] width 11 height 17
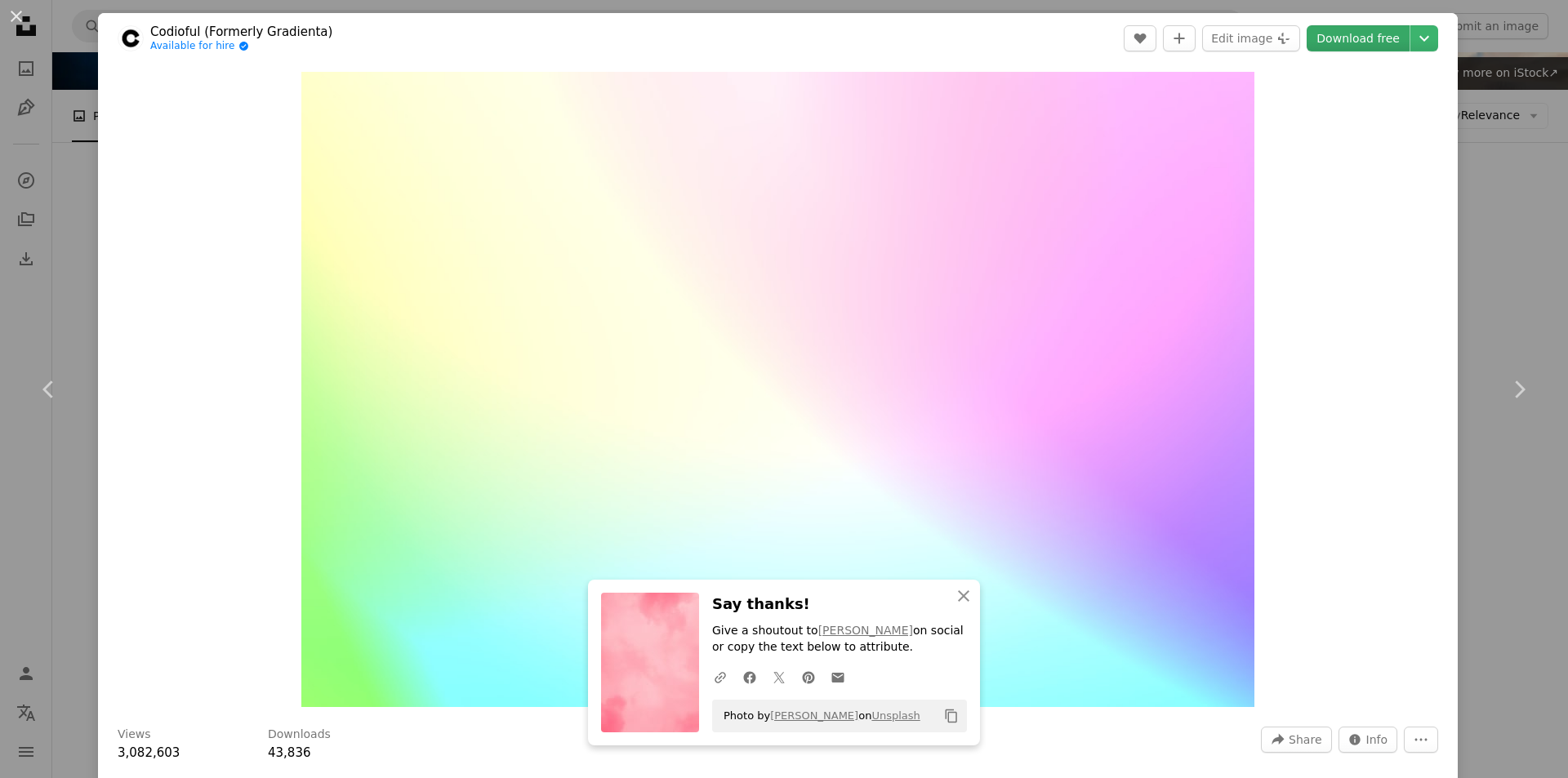
click at [1348, 37] on link "Download free" at bounding box center [1357, 37] width 102 height 26
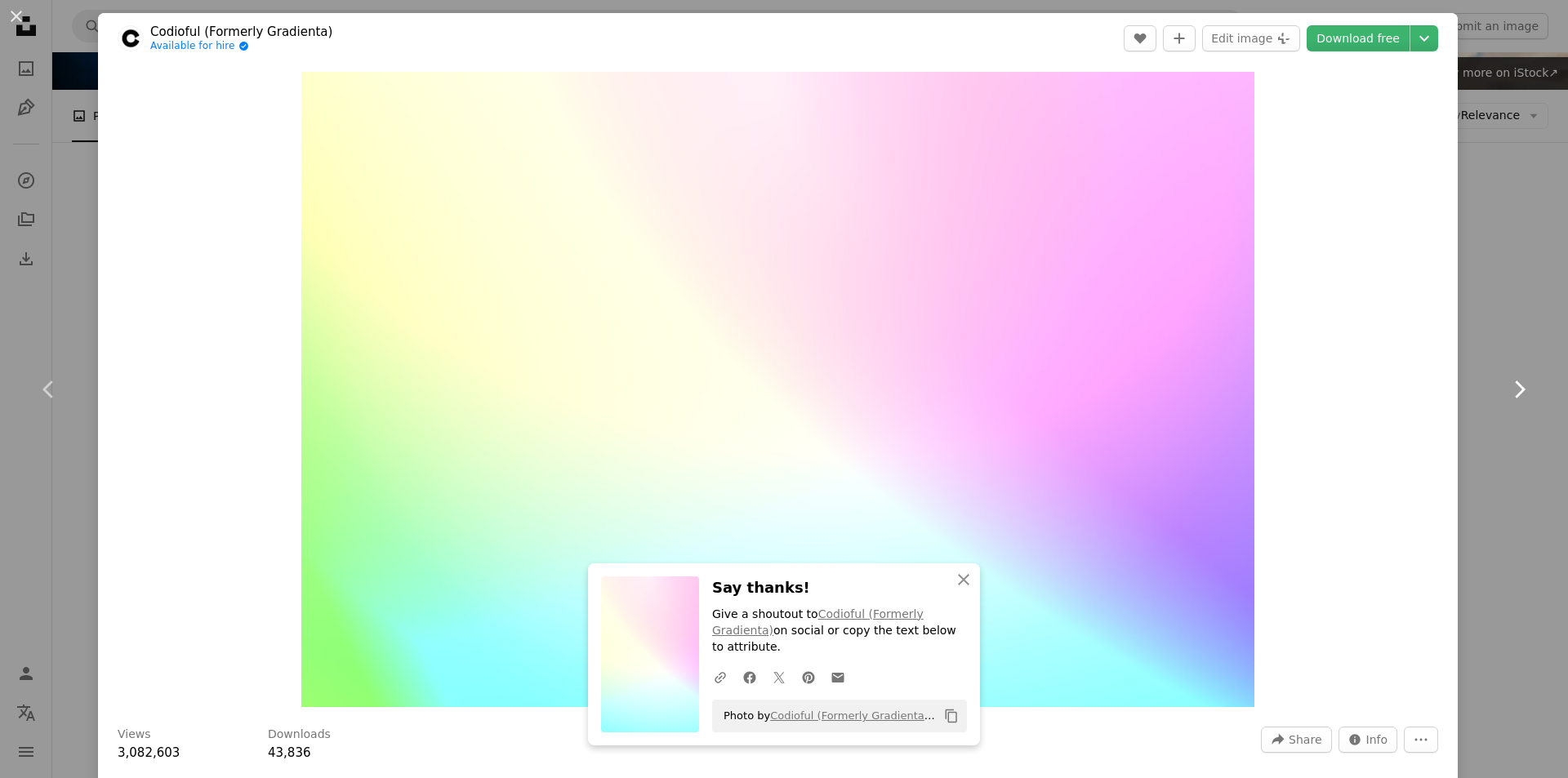
click at [1506, 385] on icon "Chevron right" at bounding box center [1518, 389] width 26 height 26
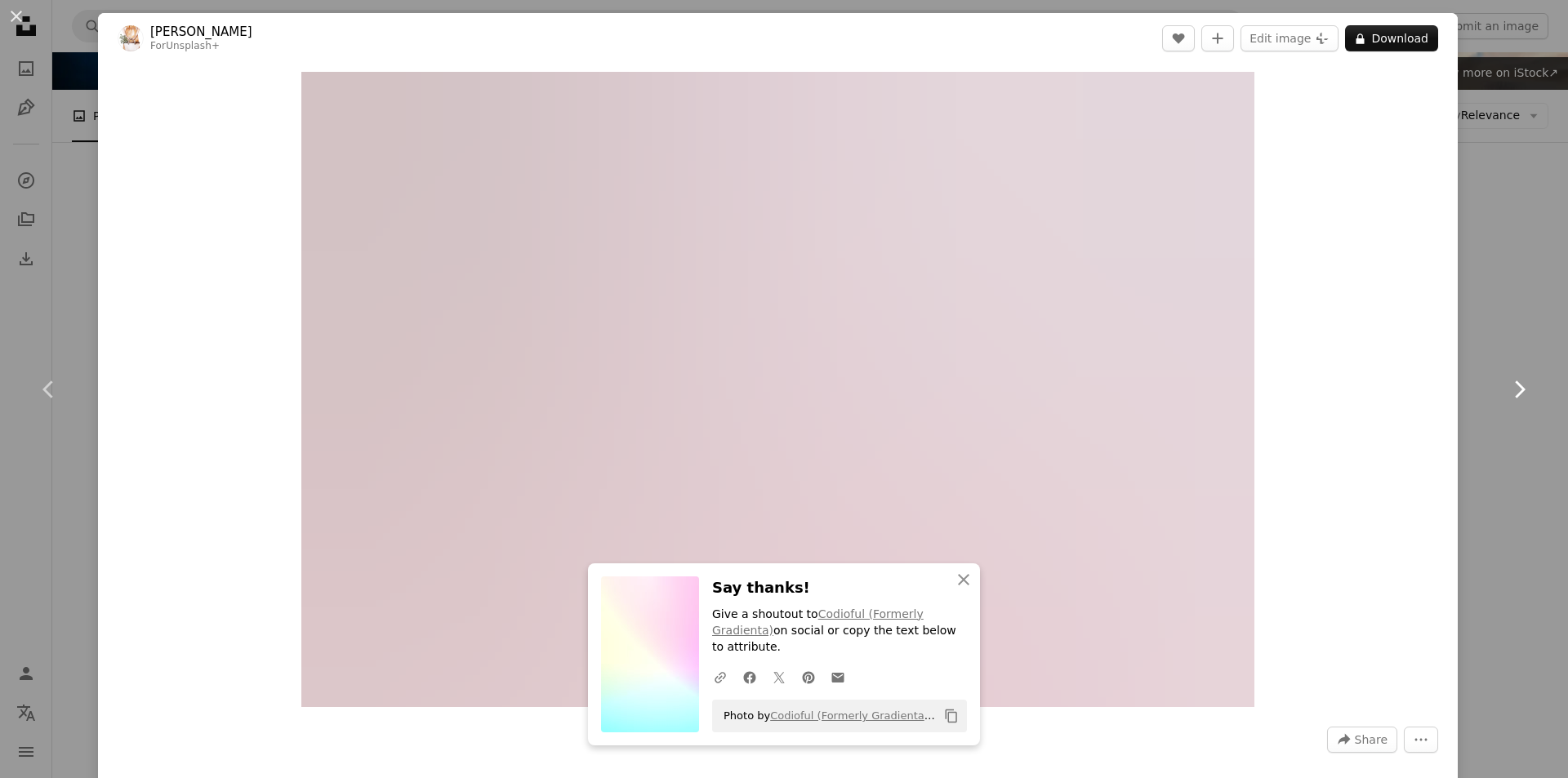
click at [1506, 385] on icon "Chevron right" at bounding box center [1518, 389] width 26 height 26
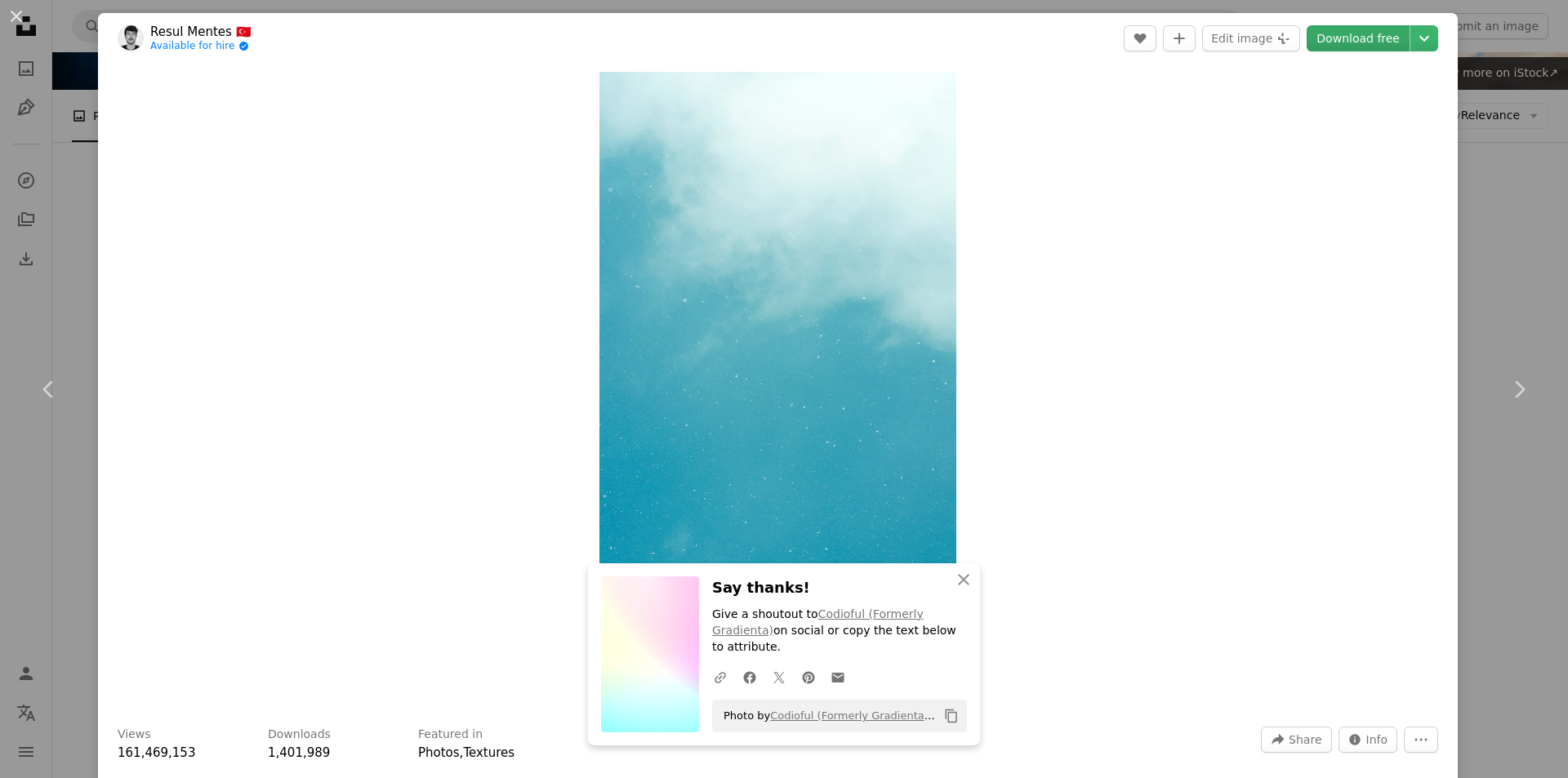
click at [1345, 47] on link "Download free" at bounding box center [1357, 37] width 102 height 26
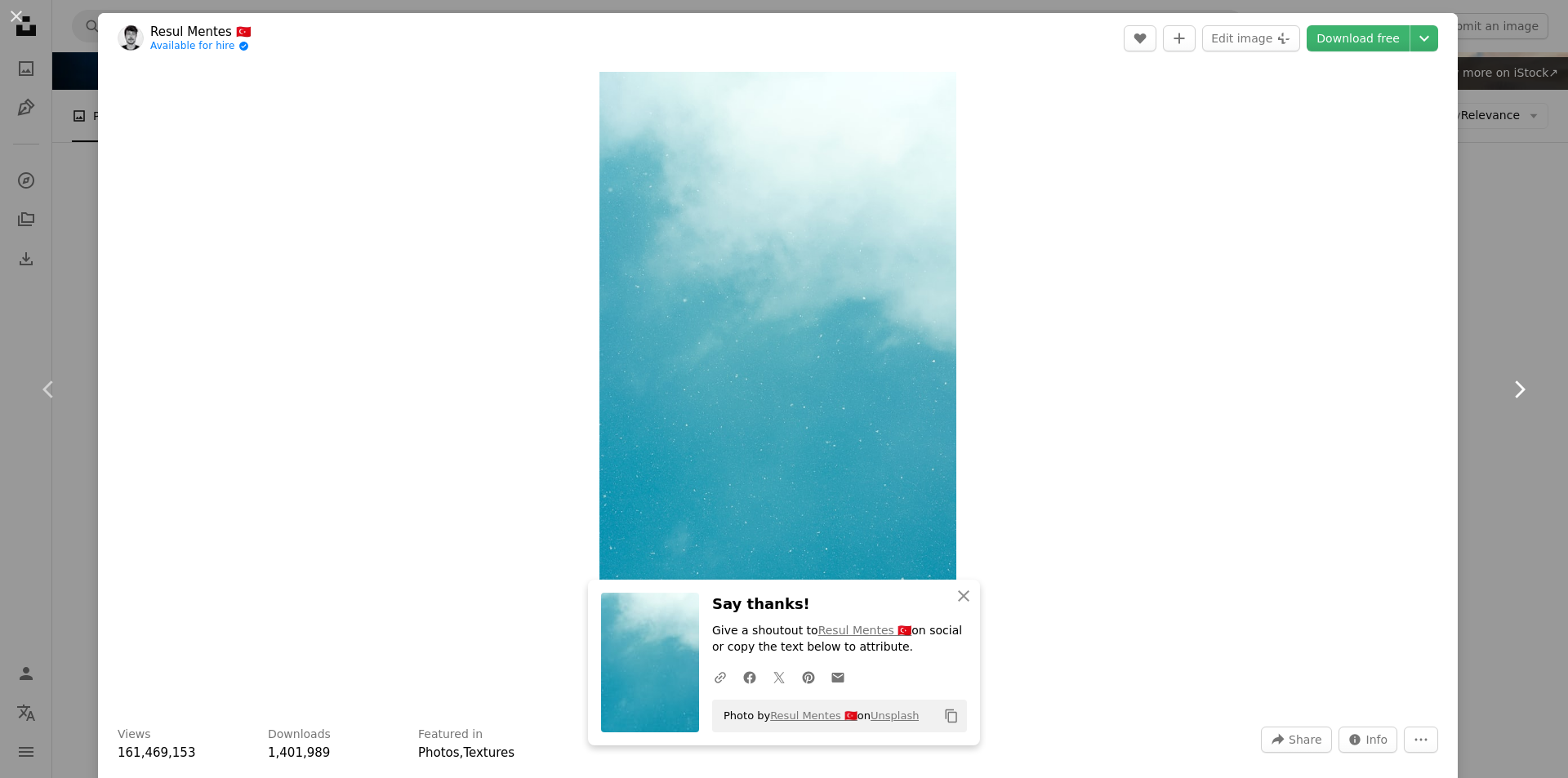
click at [1506, 389] on icon "Chevron right" at bounding box center [1518, 389] width 26 height 26
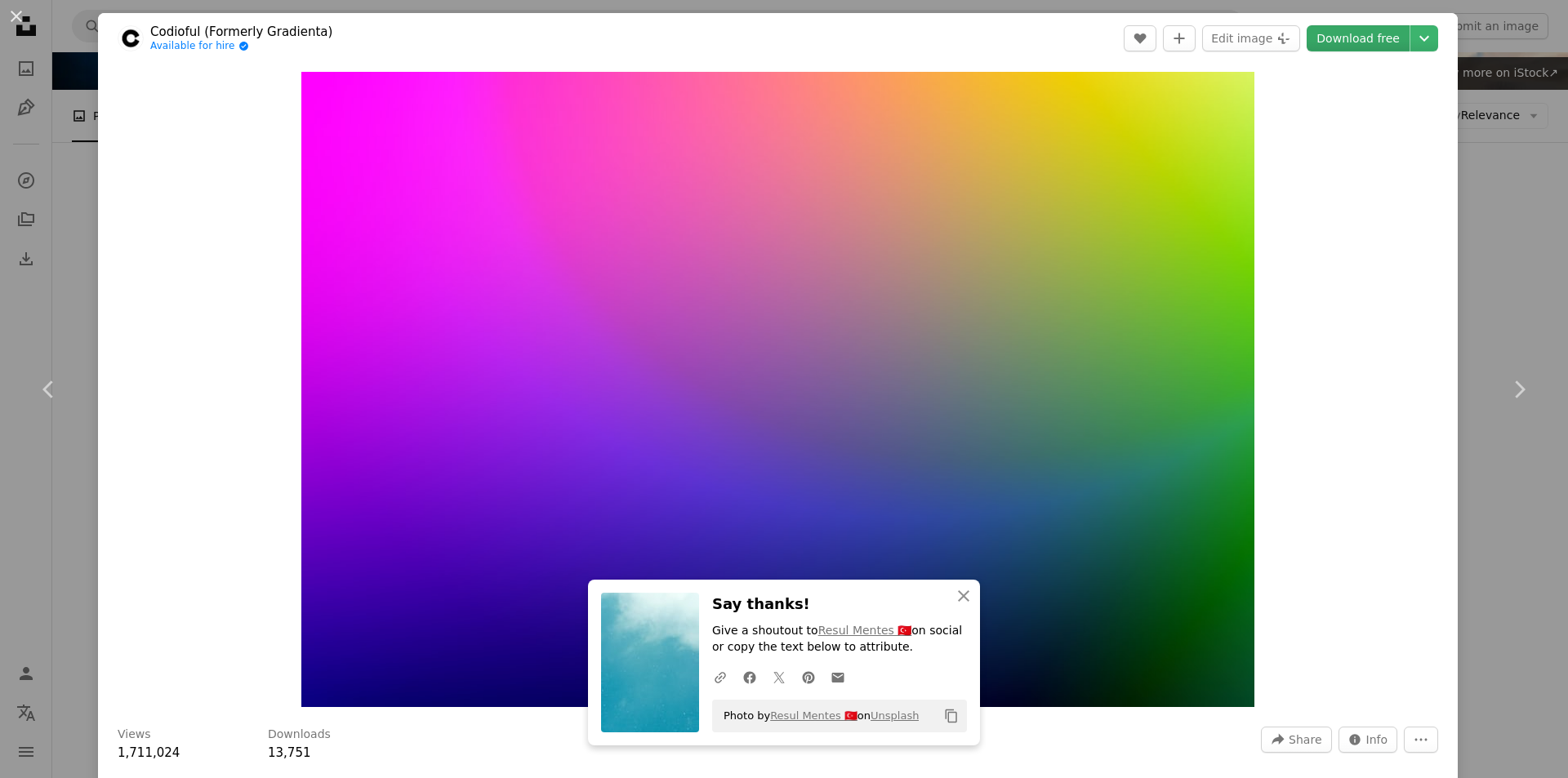
click at [1333, 34] on link "Download free" at bounding box center [1357, 37] width 102 height 26
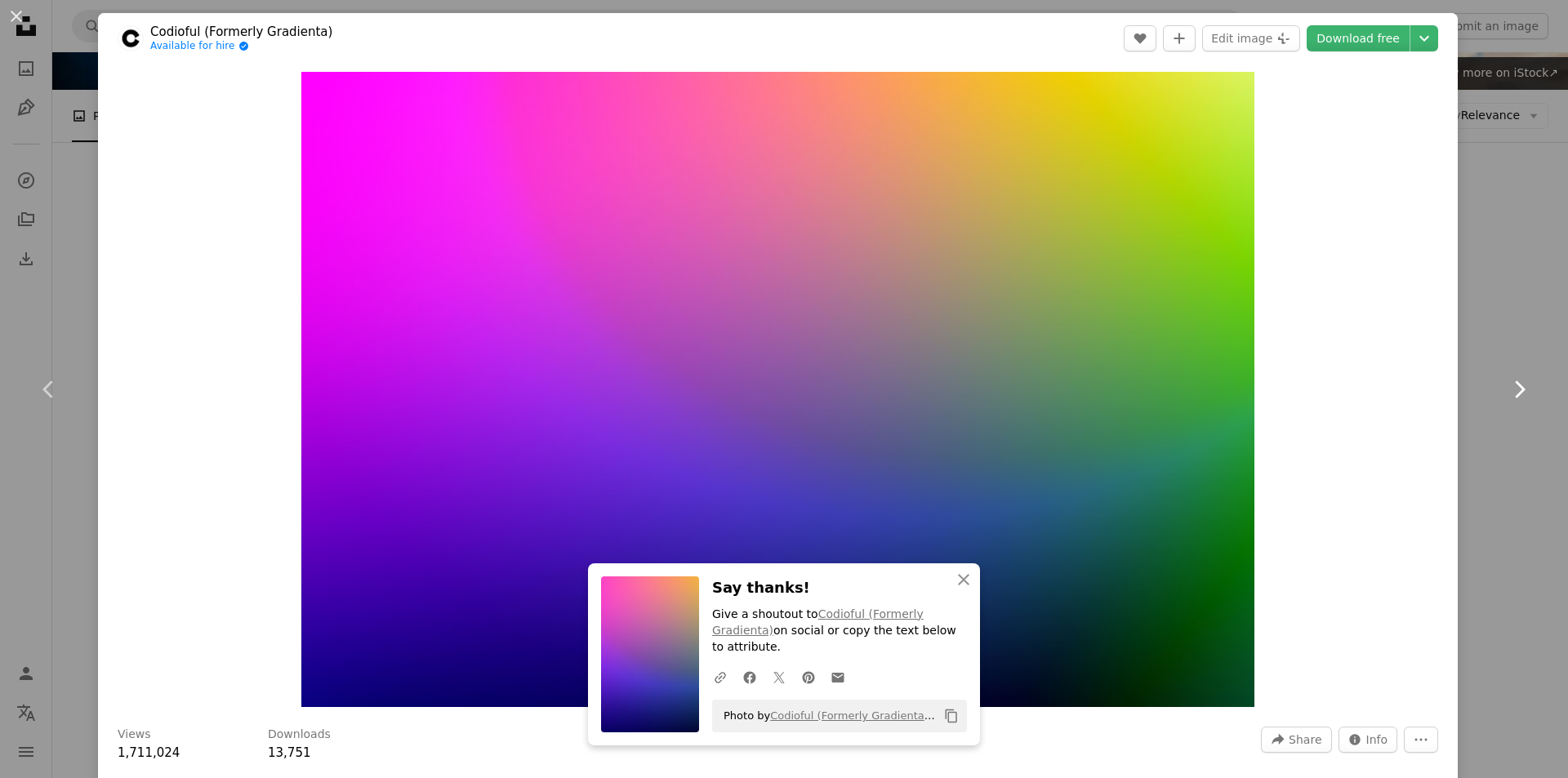
click at [1506, 386] on icon "Chevron right" at bounding box center [1518, 389] width 26 height 26
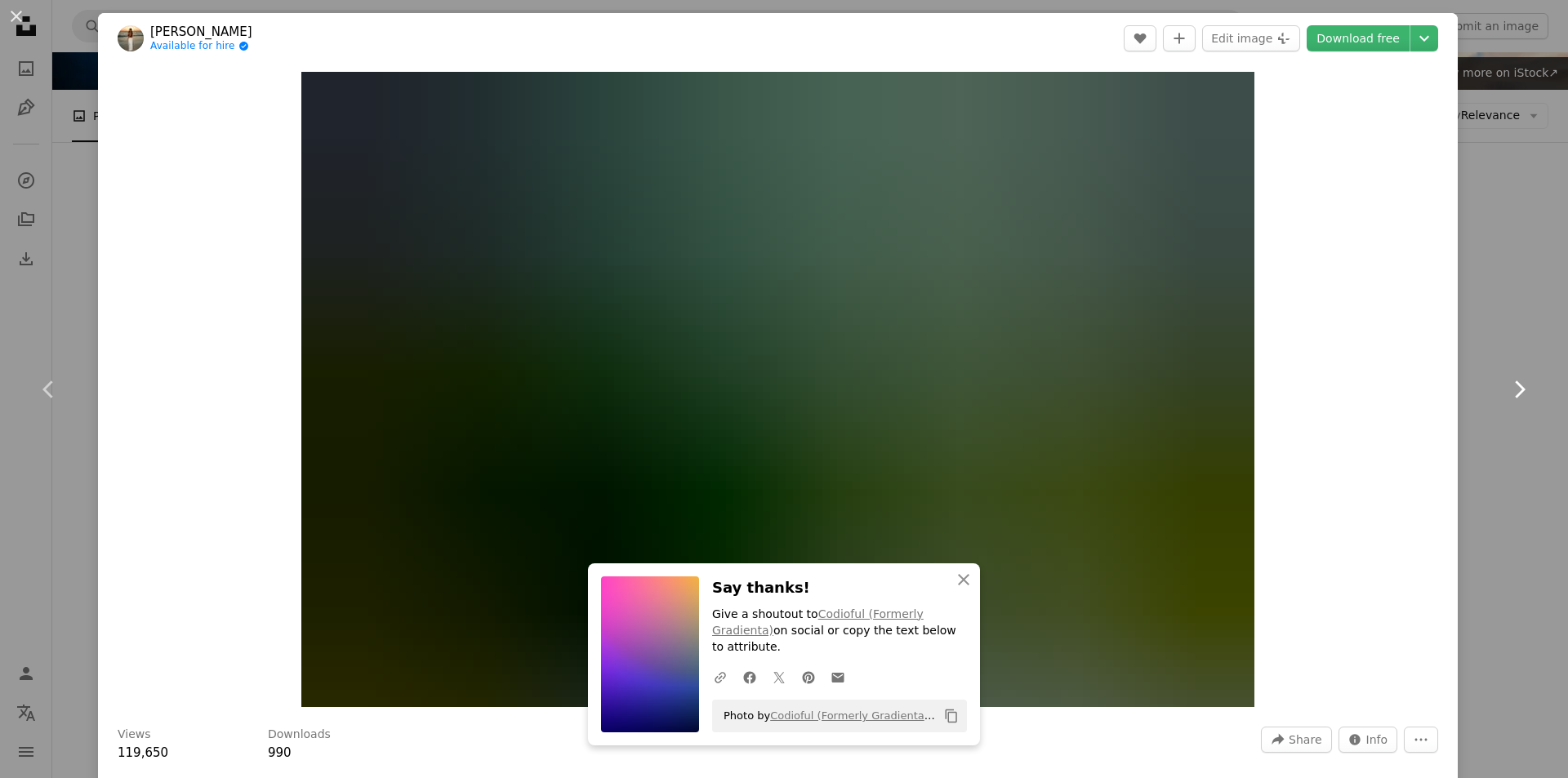
click at [1507, 390] on icon "Chevron right" at bounding box center [1518, 389] width 26 height 26
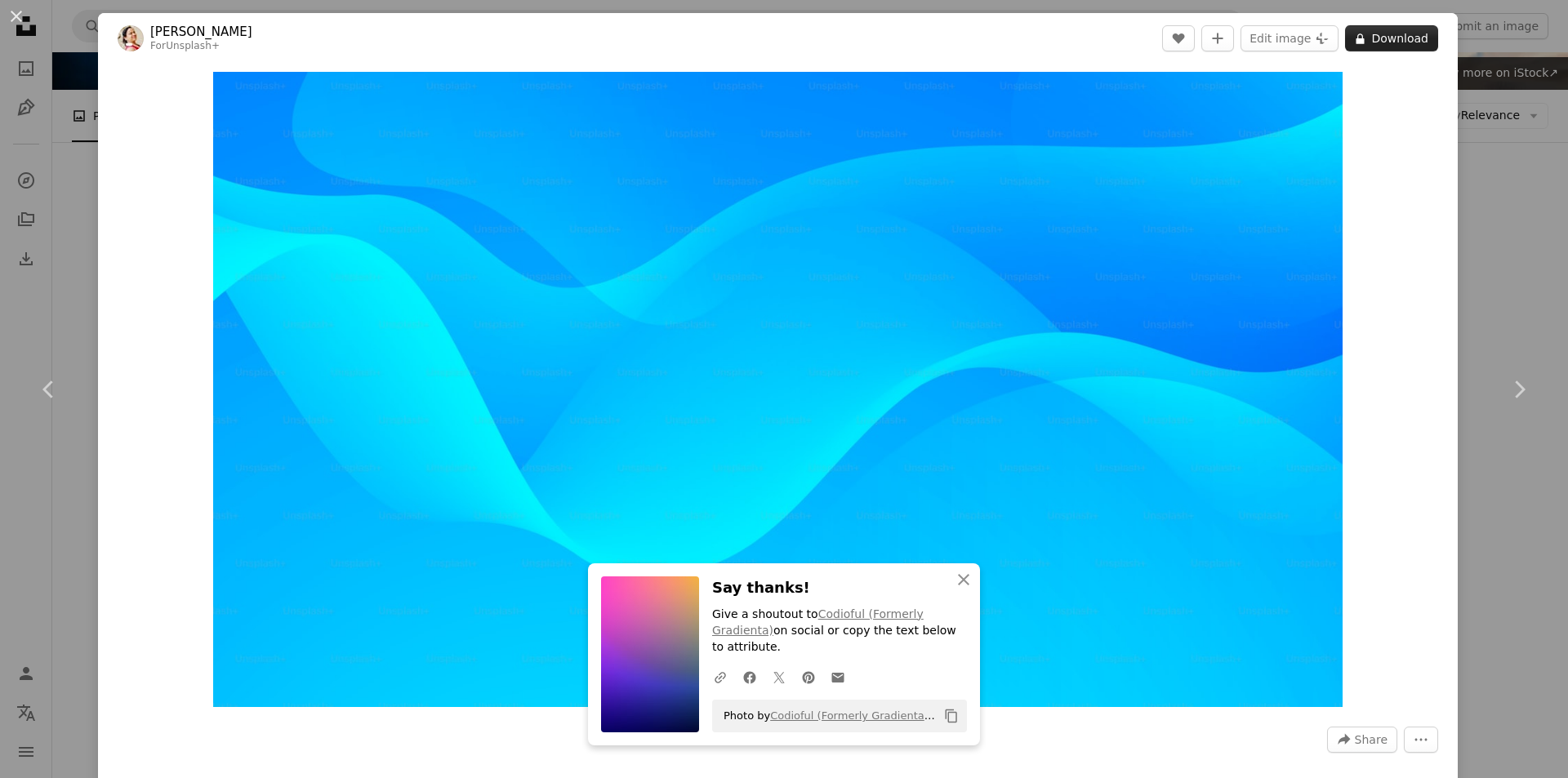
click at [1375, 37] on button "A lock Download" at bounding box center [1391, 37] width 93 height 26
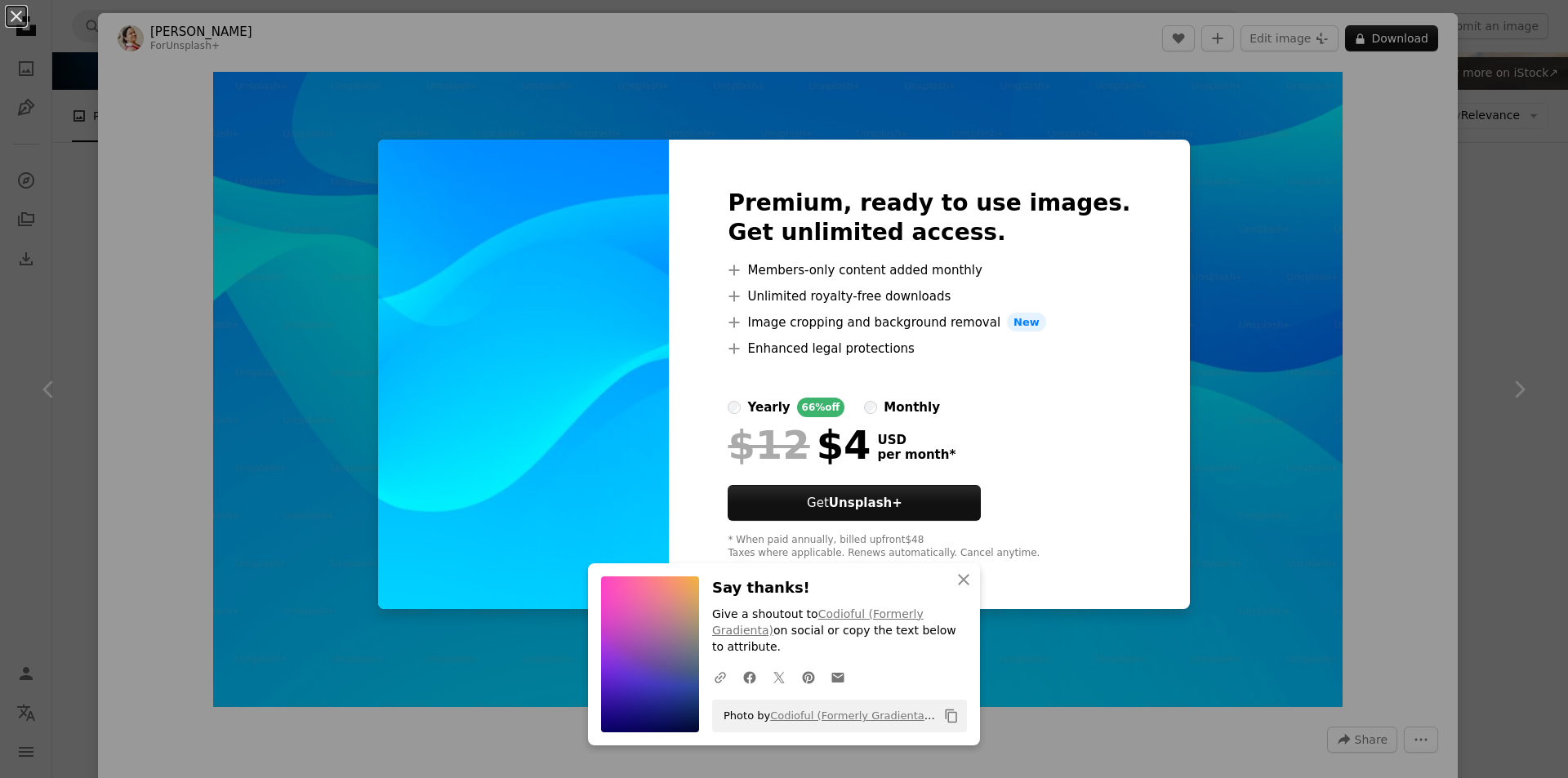
drag, startPoint x: 1446, startPoint y: 382, endPoint x: 1450, endPoint y: 238, distance: 144.1
click at [1446, 380] on div "An X shape An X shape Close Say thanks! Give a shoutout to Codioful (Formerly G…" at bounding box center [784, 389] width 1568 height 778
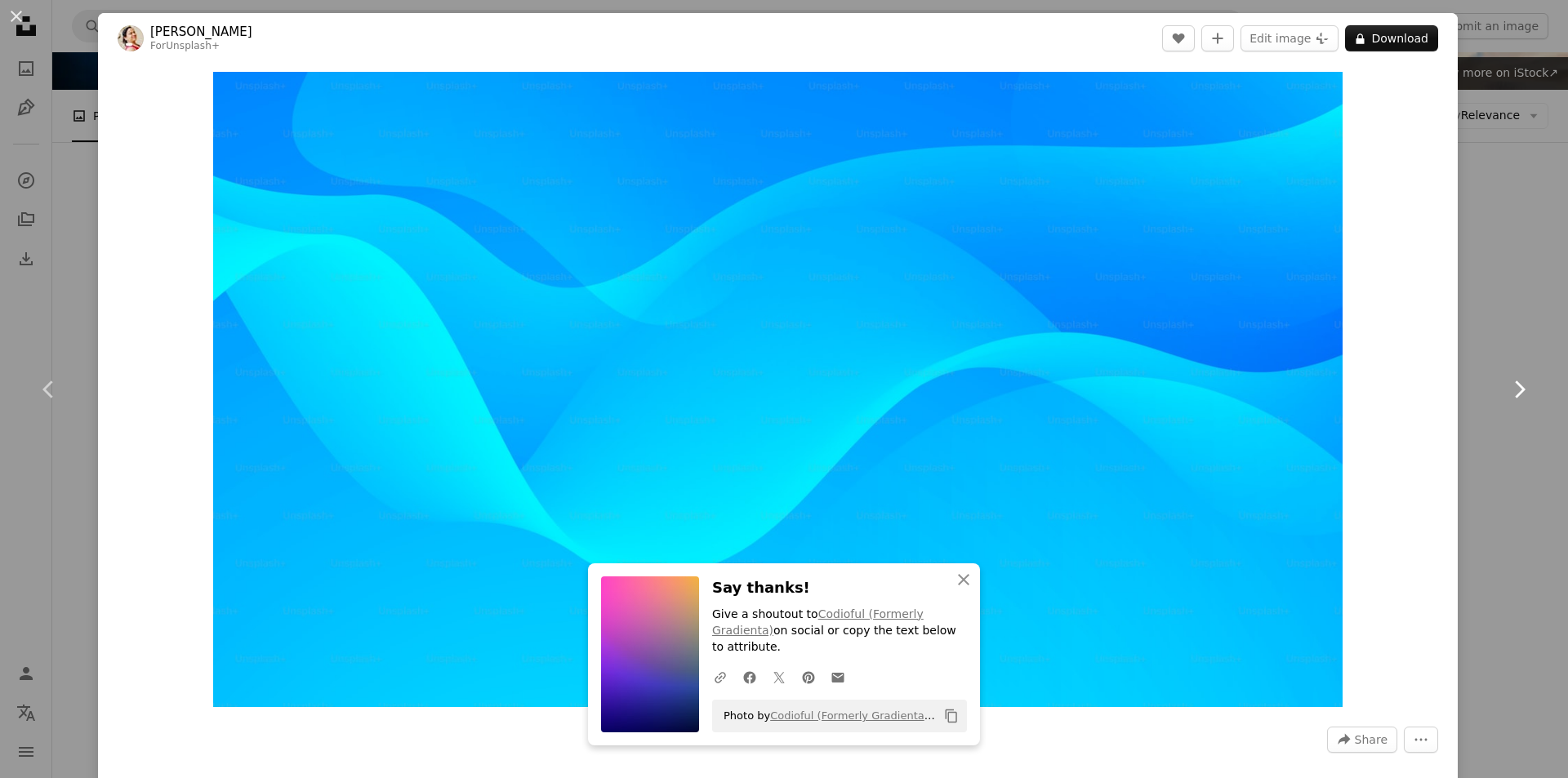
click at [1511, 381] on icon "Chevron right" at bounding box center [1518, 389] width 26 height 26
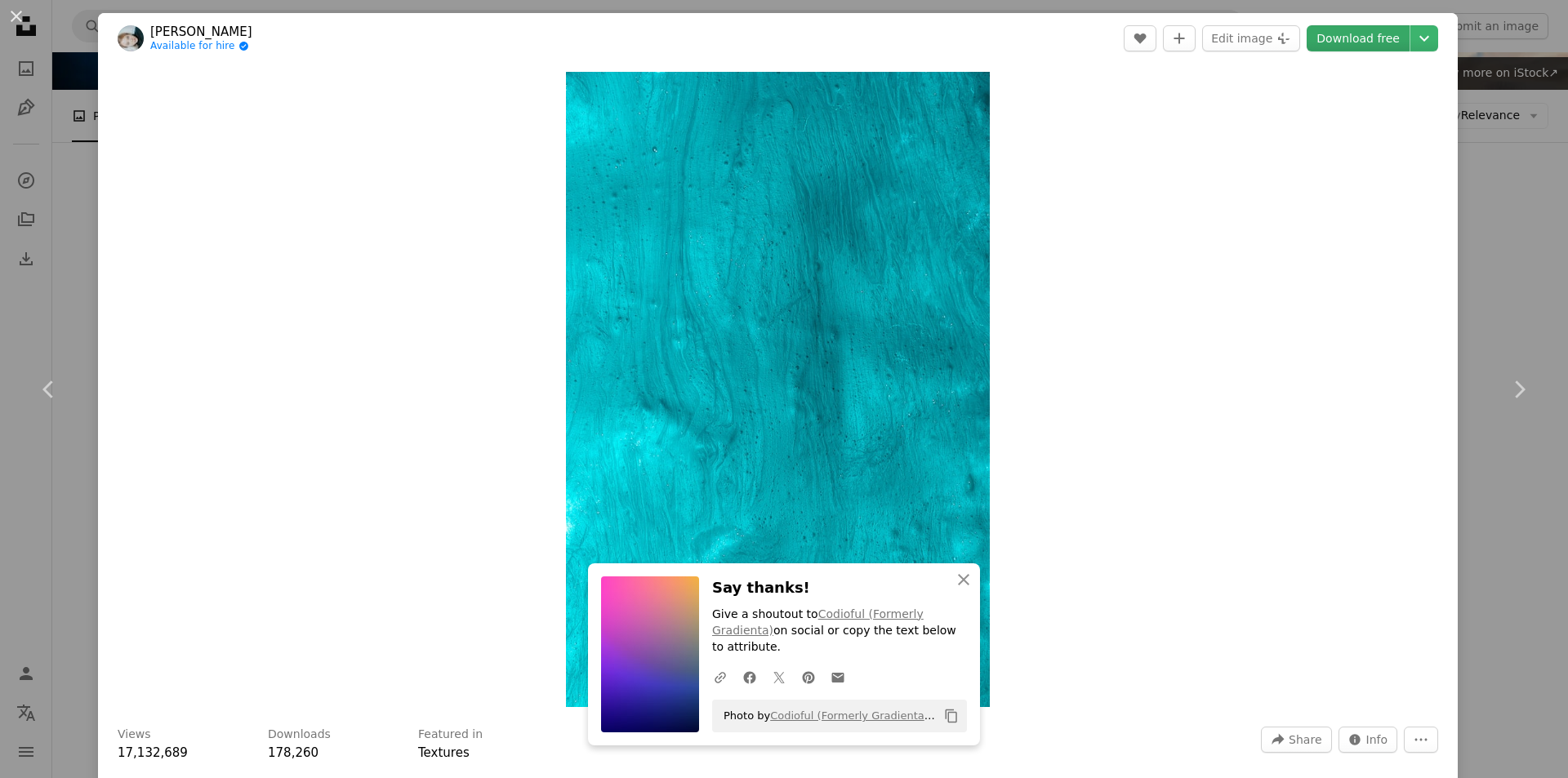
click at [1358, 40] on link "Download free" at bounding box center [1357, 37] width 102 height 26
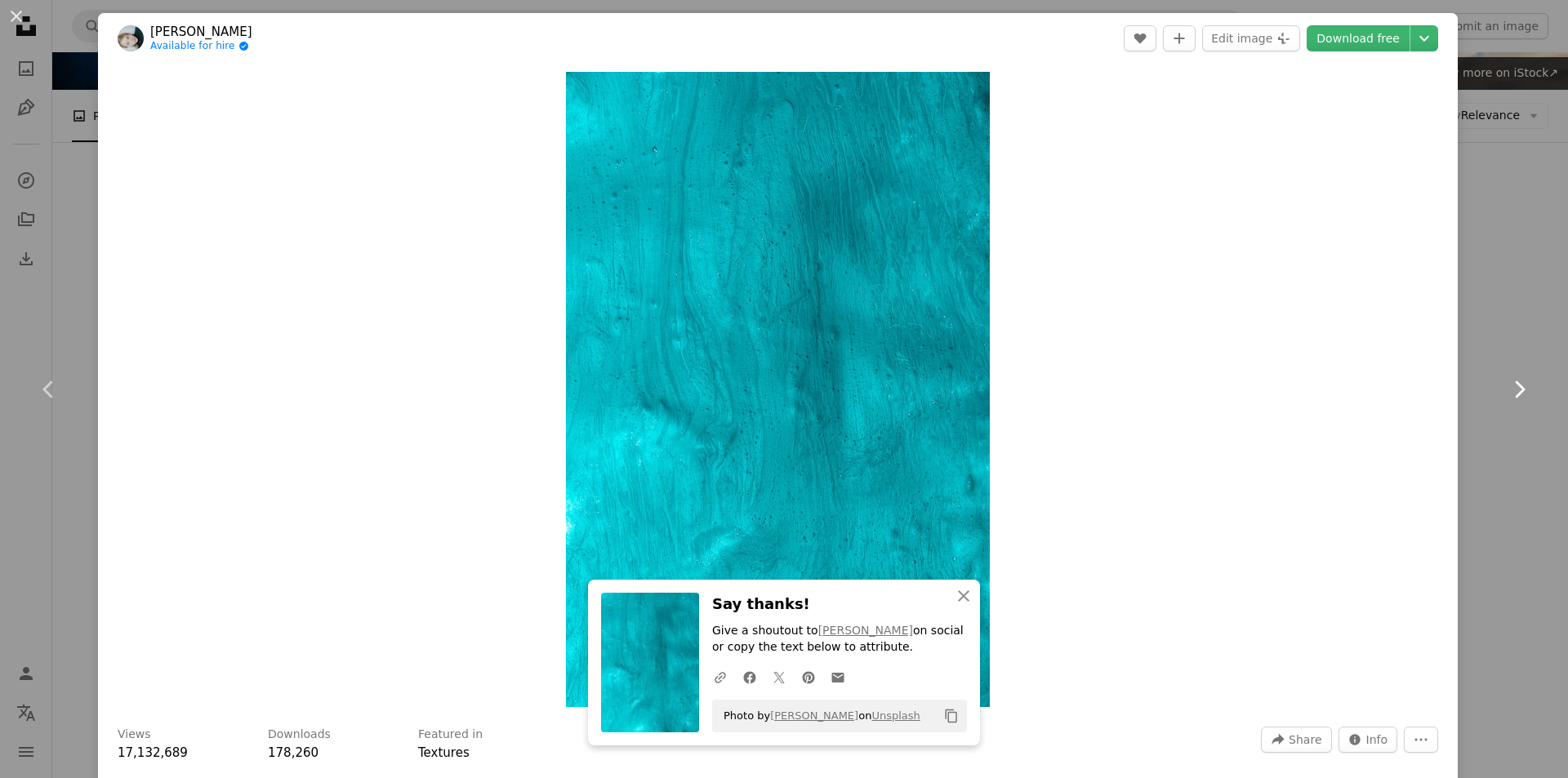
click at [1508, 384] on icon "Chevron right" at bounding box center [1518, 389] width 26 height 26
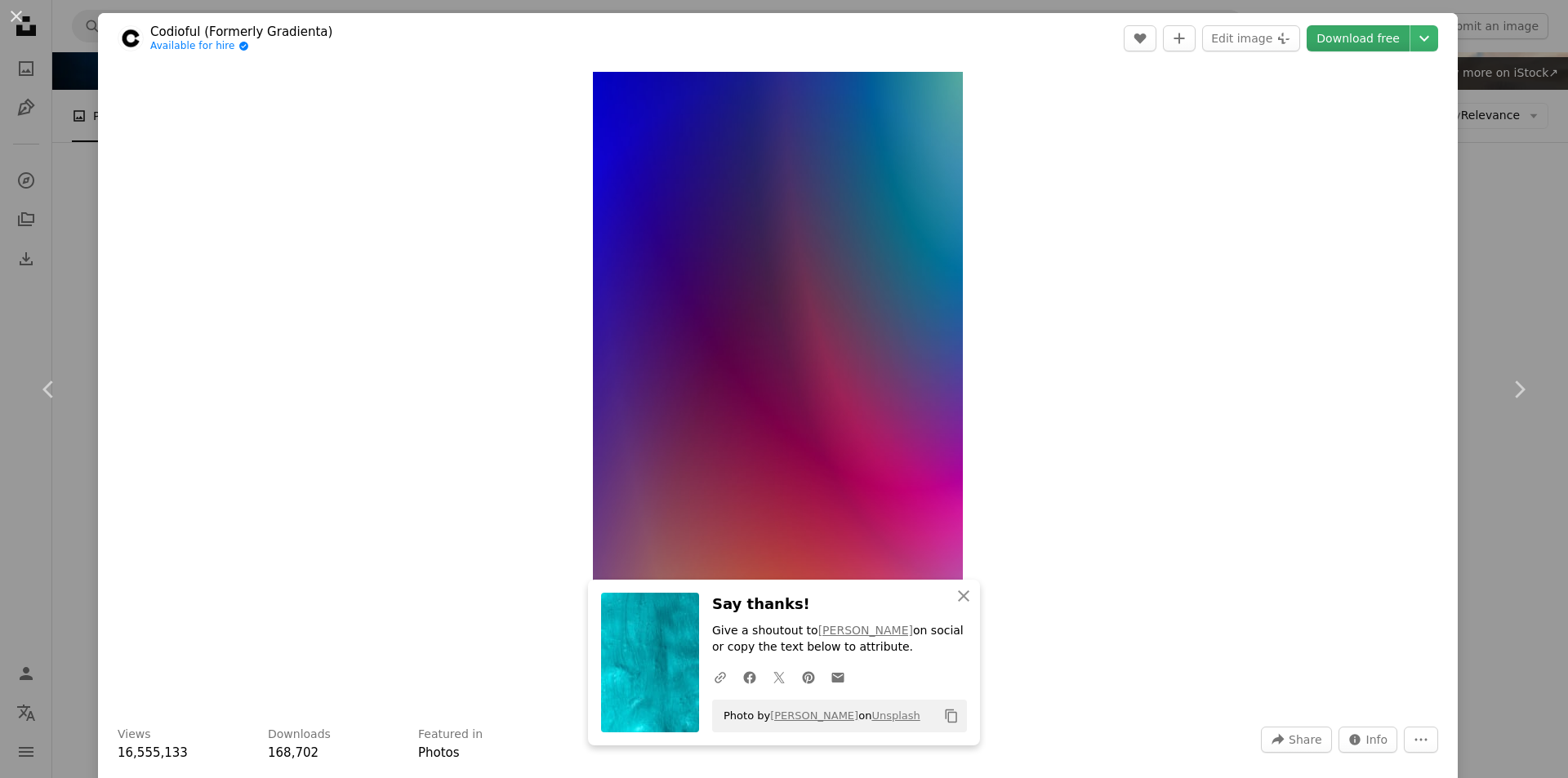
click at [1352, 34] on link "Download free" at bounding box center [1357, 37] width 102 height 26
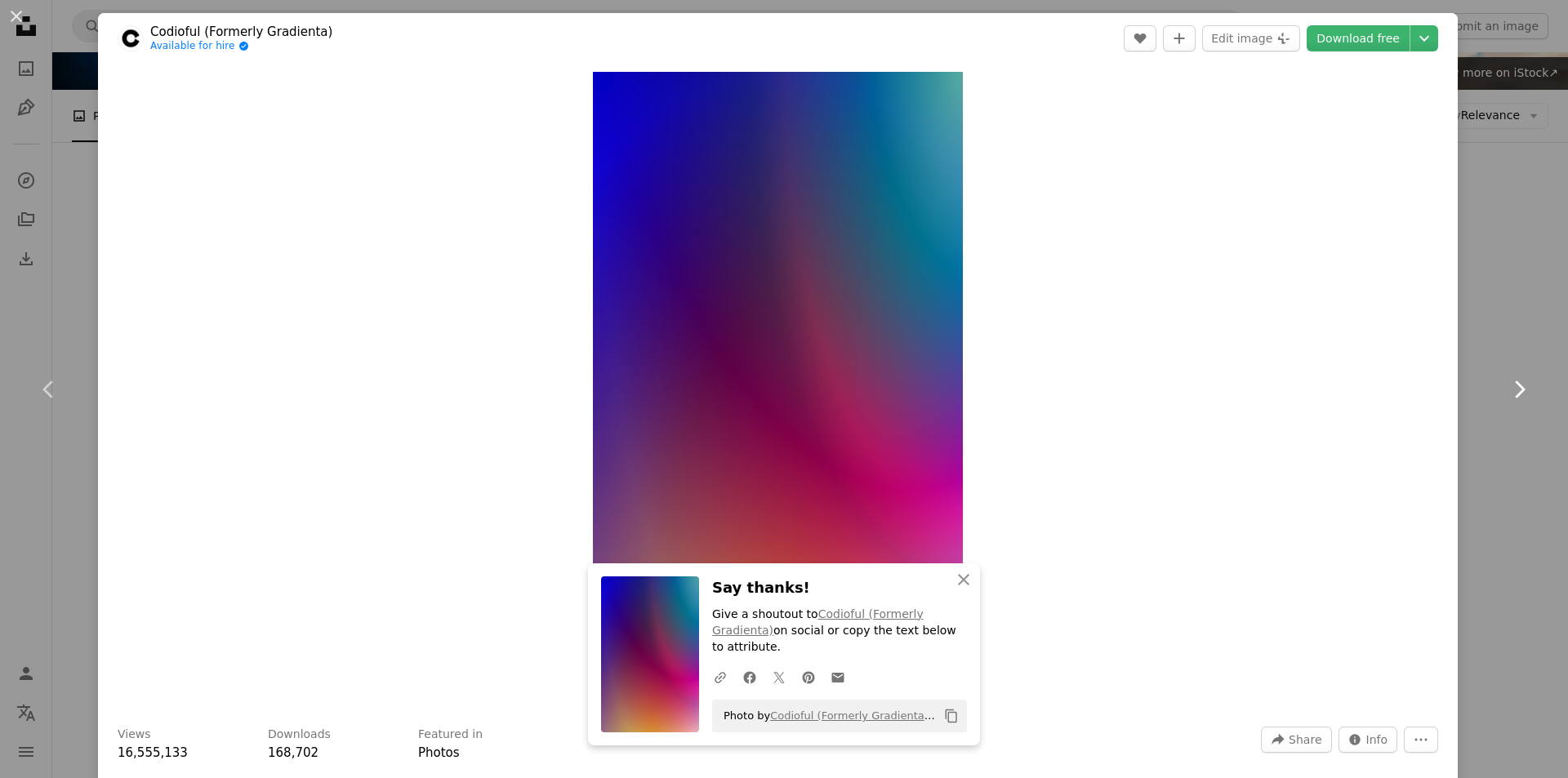
click at [1506, 390] on icon "Chevron right" at bounding box center [1518, 389] width 26 height 26
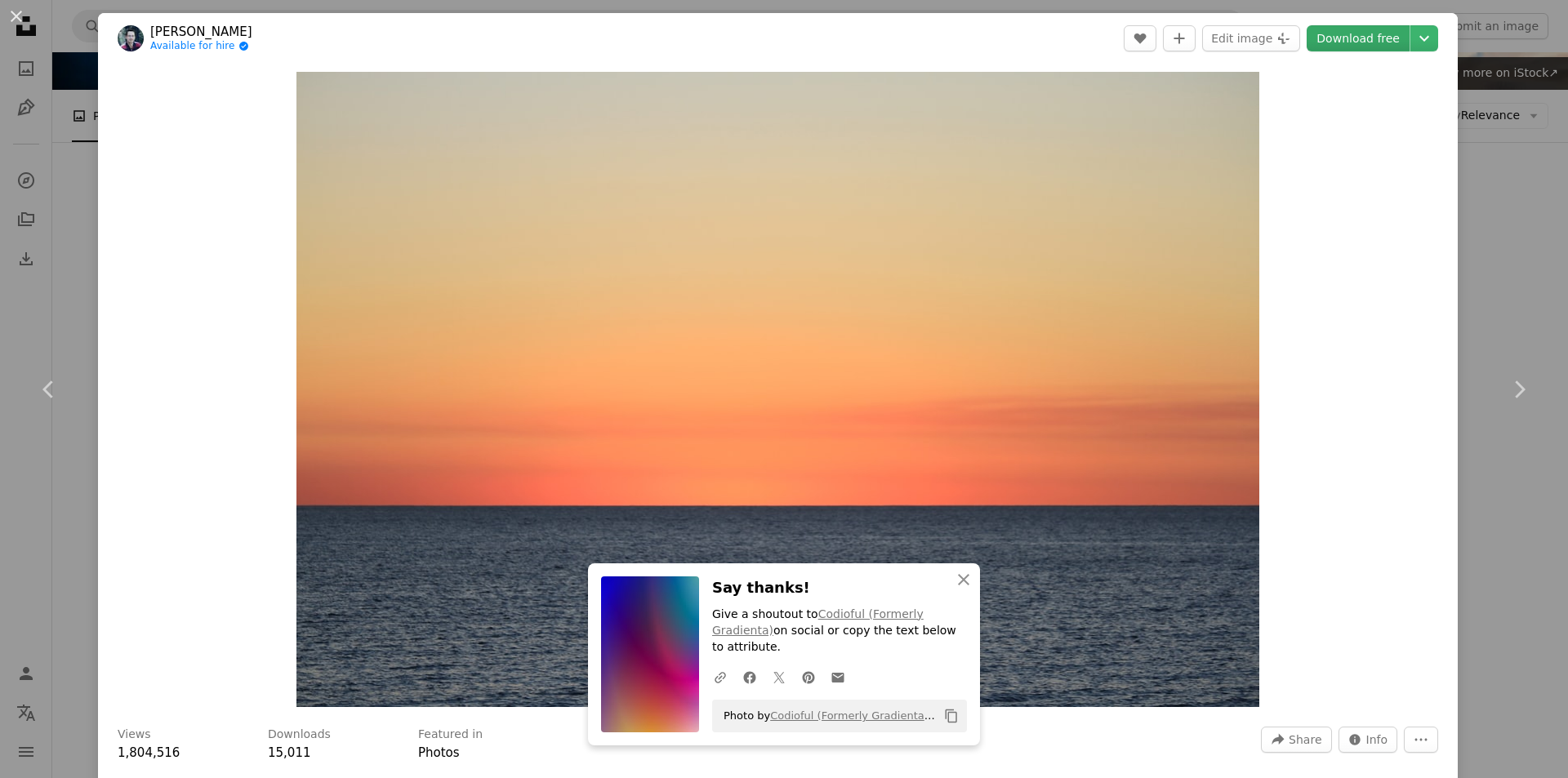
click at [1363, 36] on link "Download free" at bounding box center [1357, 37] width 102 height 26
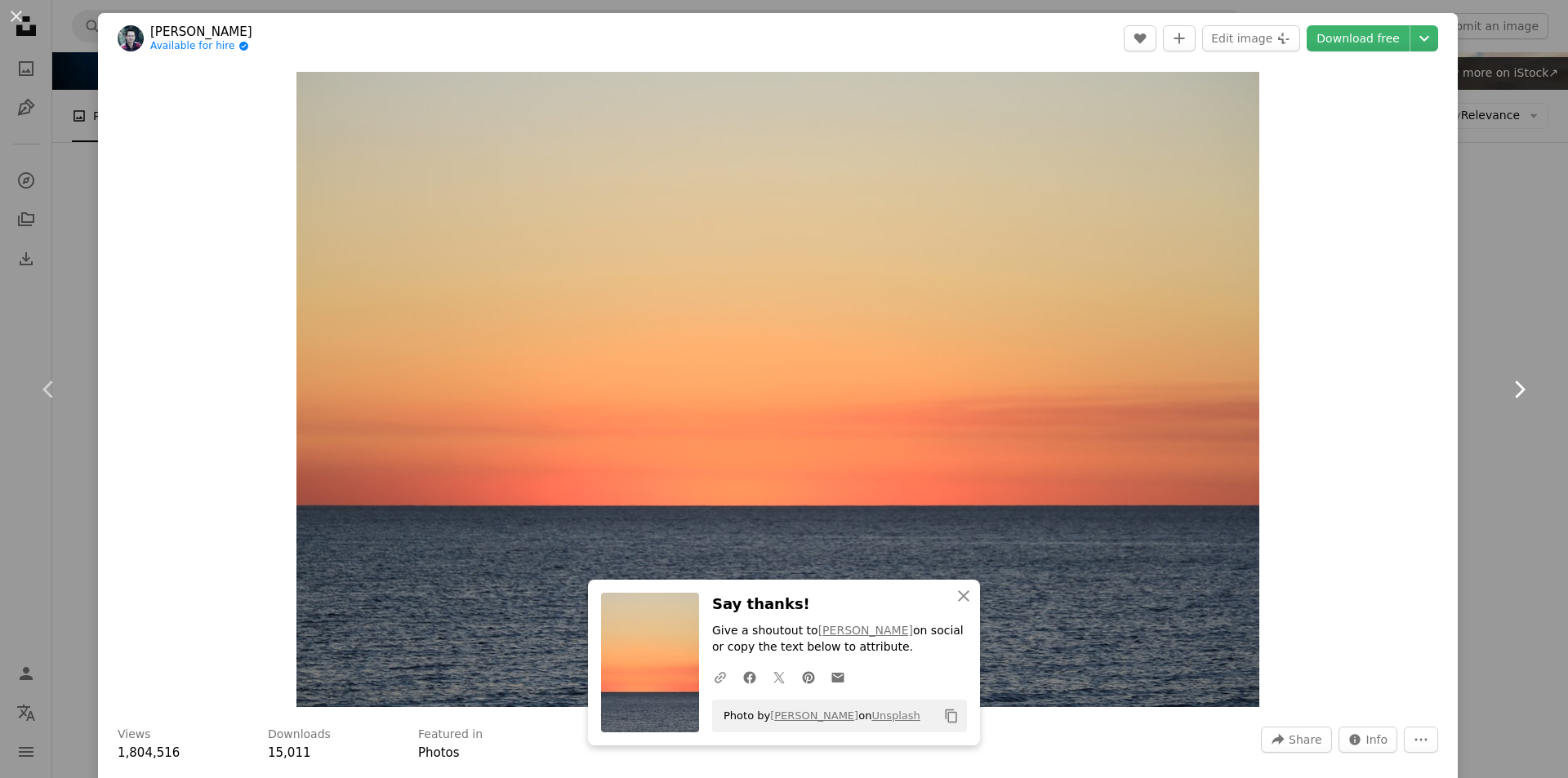
click at [1507, 388] on icon "Chevron right" at bounding box center [1518, 389] width 26 height 26
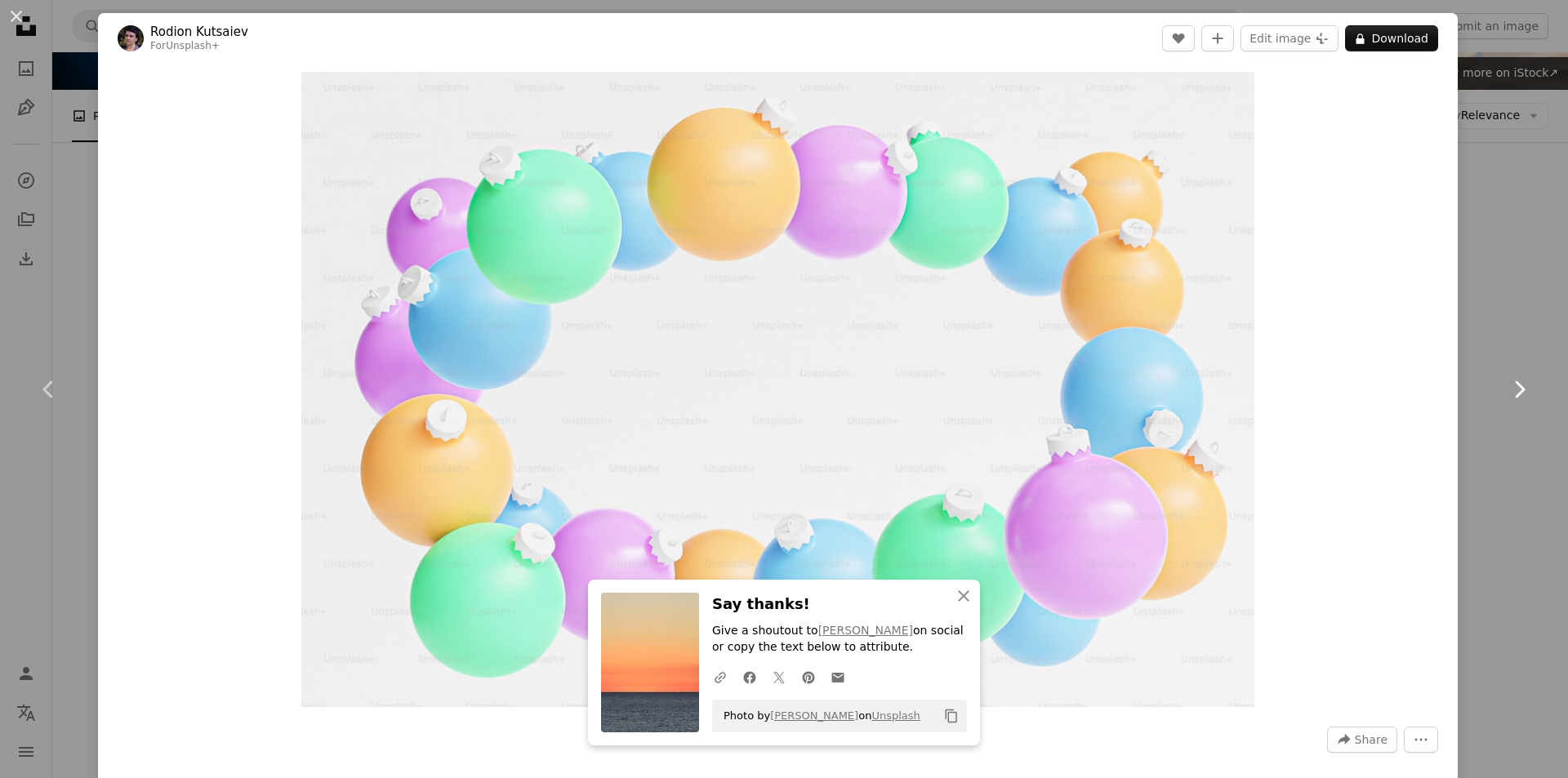
click at [1508, 390] on icon "Chevron right" at bounding box center [1518, 389] width 26 height 26
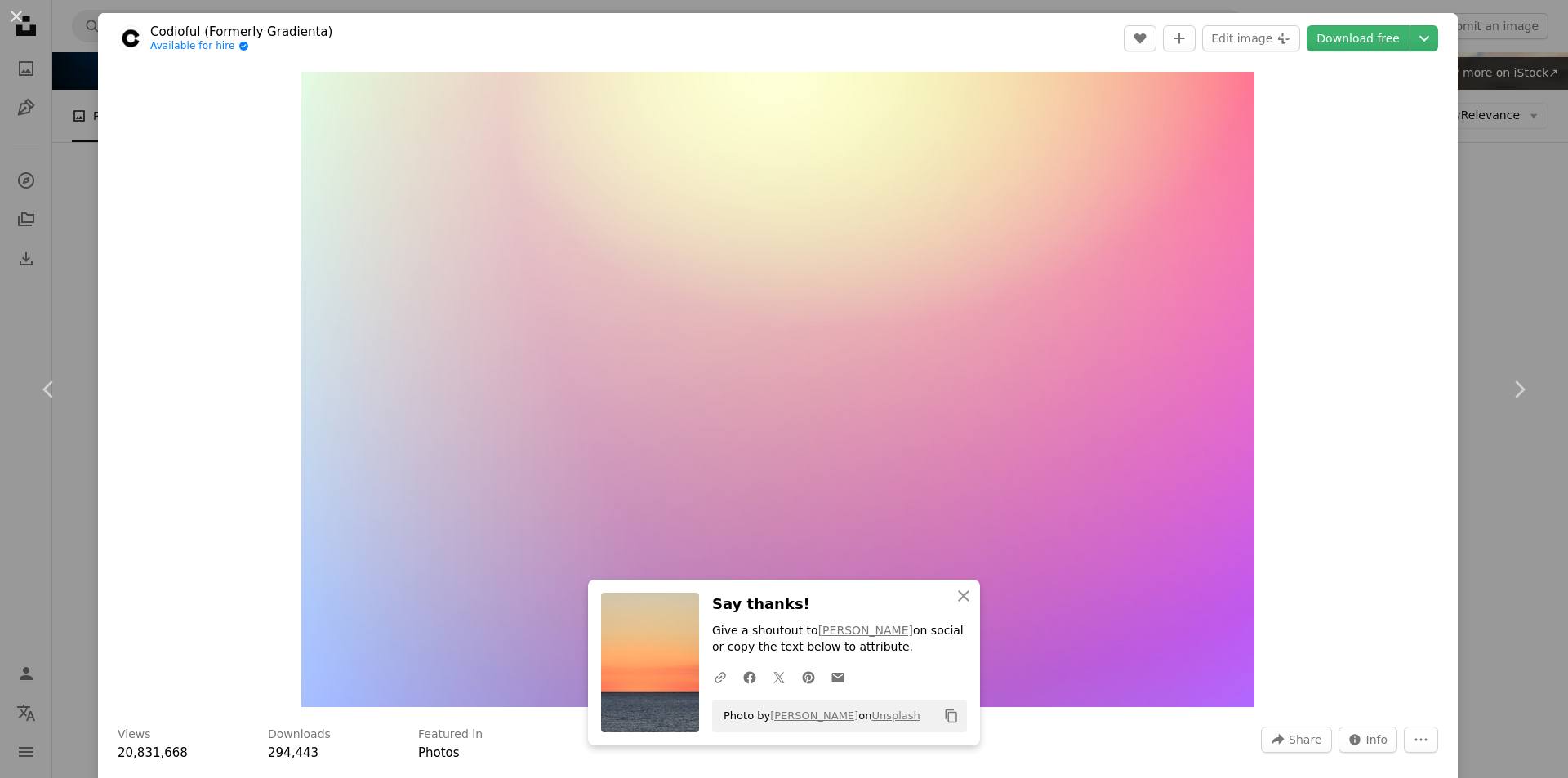
drag, startPoint x: 1344, startPoint y: 38, endPoint x: 1437, endPoint y: 224, distance: 208.0
click at [1344, 39] on link "Download free" at bounding box center [1357, 37] width 102 height 26
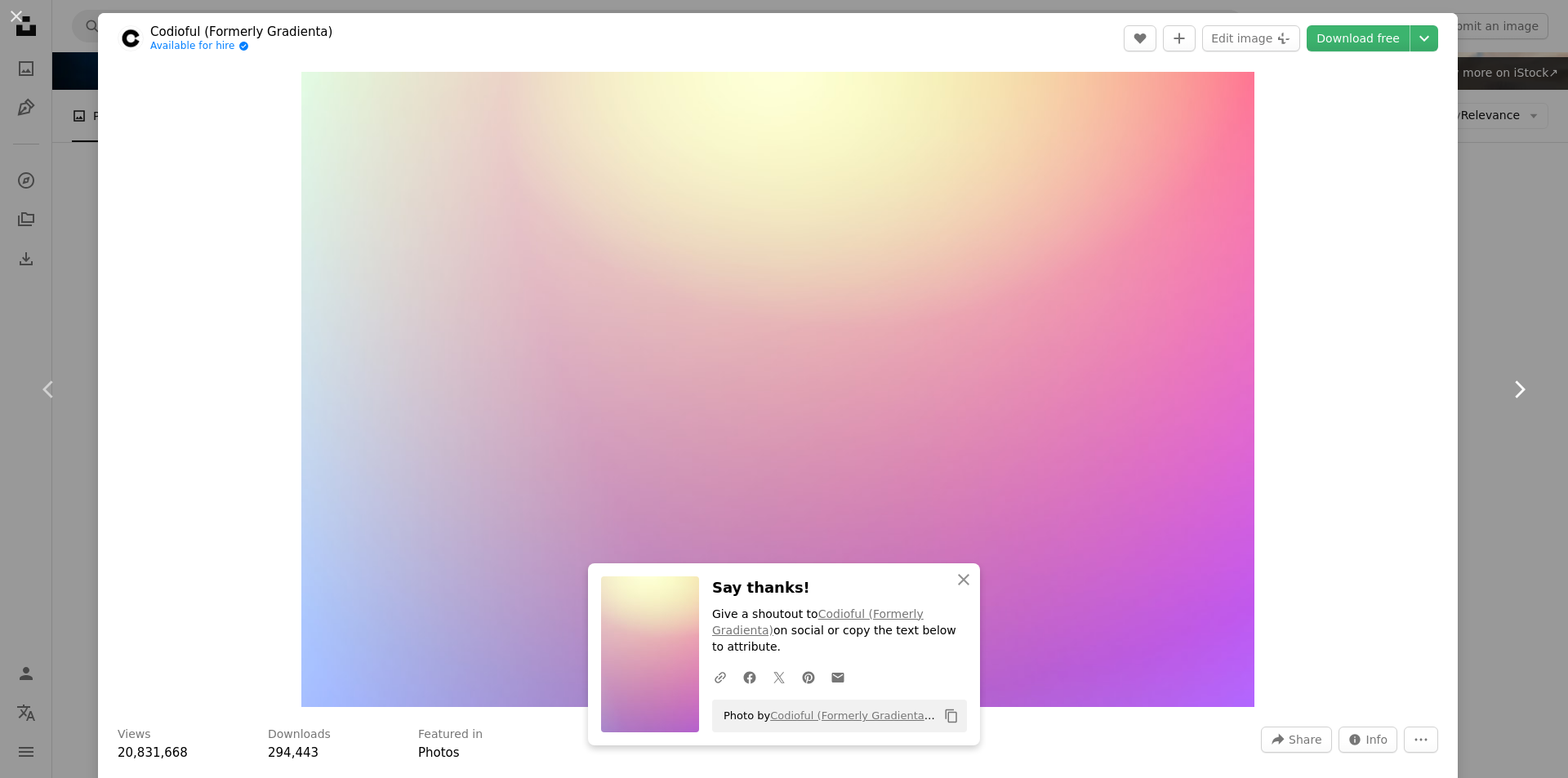
click at [1506, 386] on icon "Chevron right" at bounding box center [1518, 389] width 26 height 26
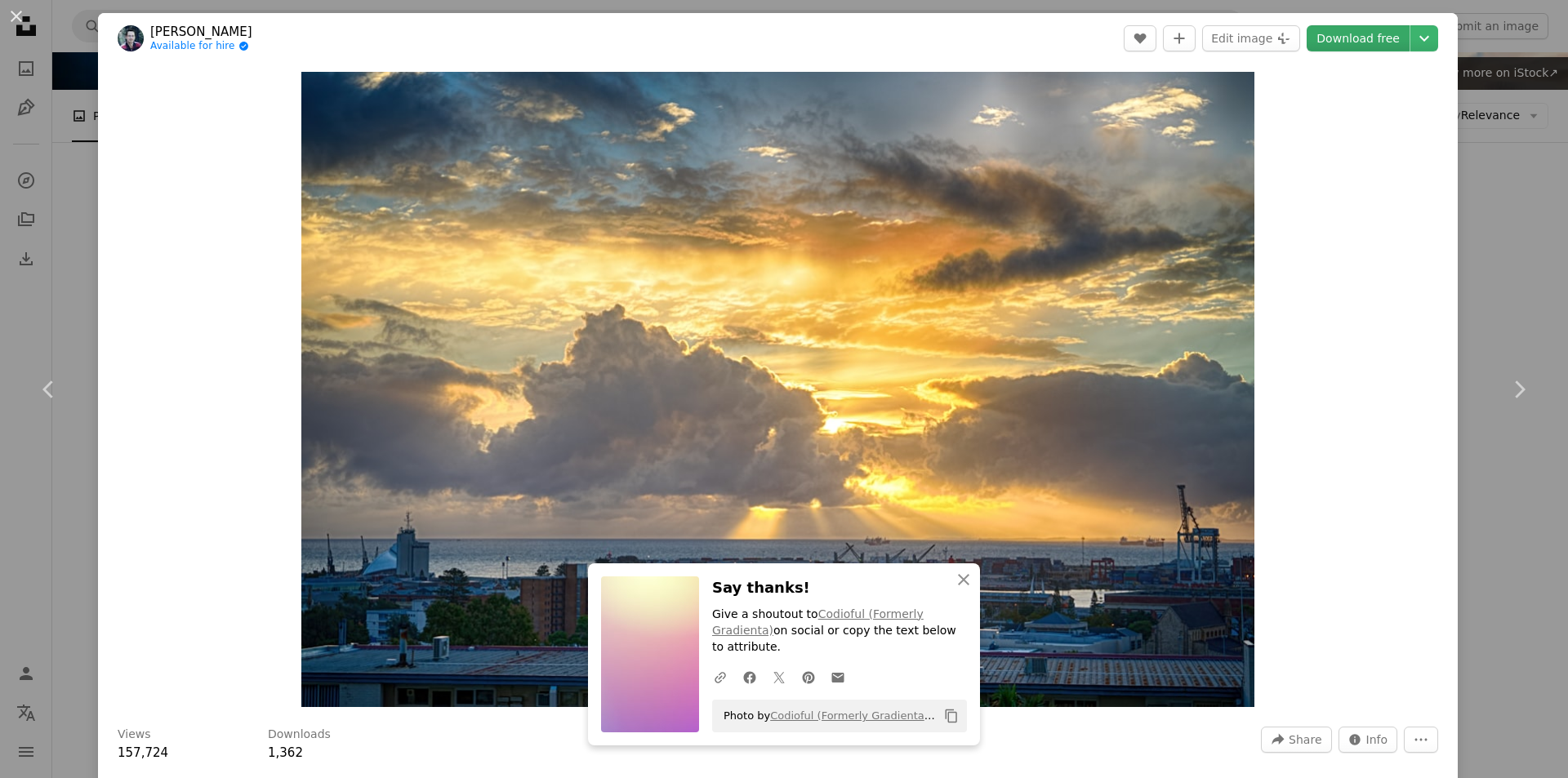
click at [1354, 36] on link "Download free" at bounding box center [1357, 37] width 102 height 26
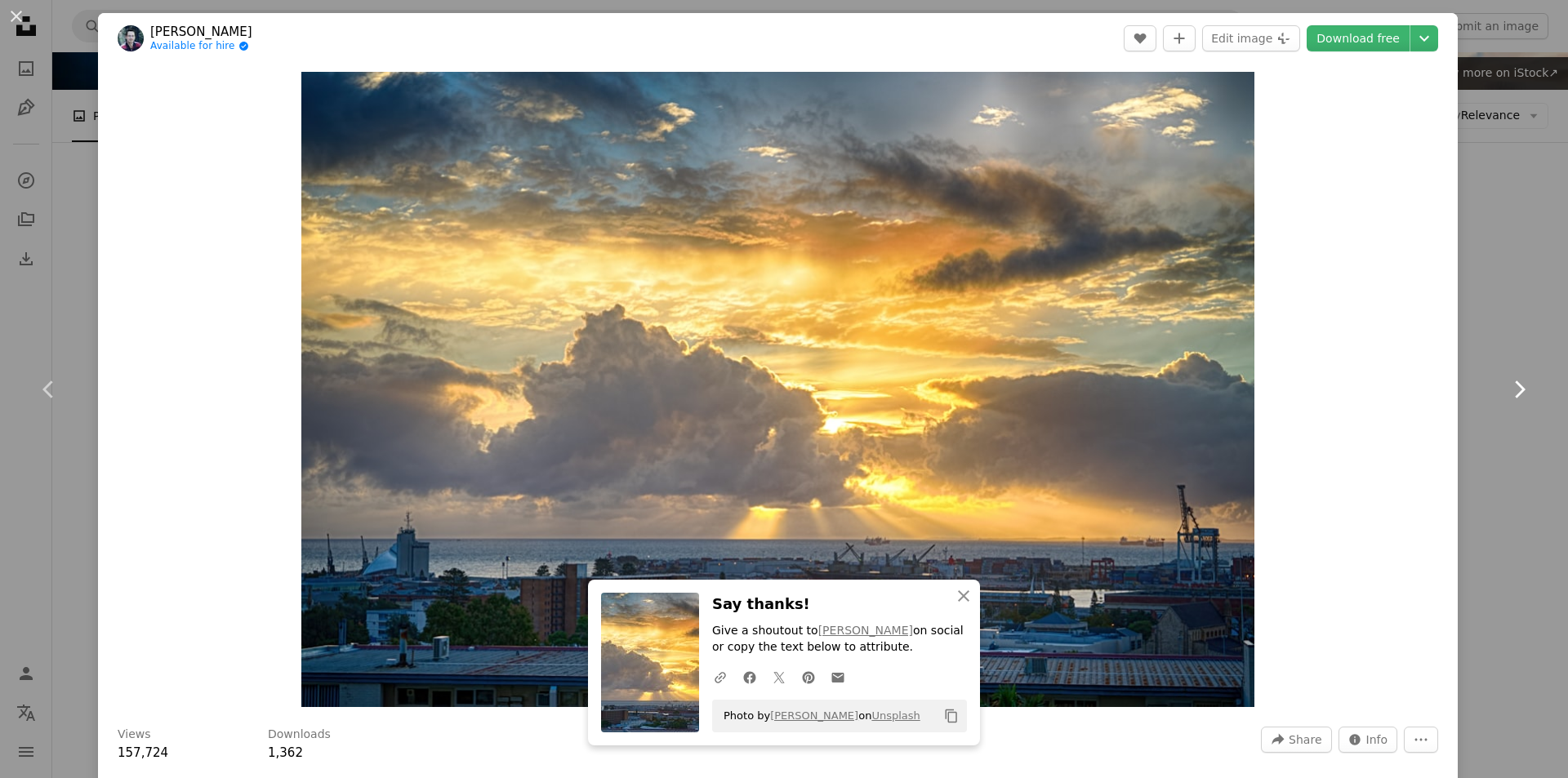
click at [1522, 356] on link "Chevron right" at bounding box center [1518, 390] width 98 height 157
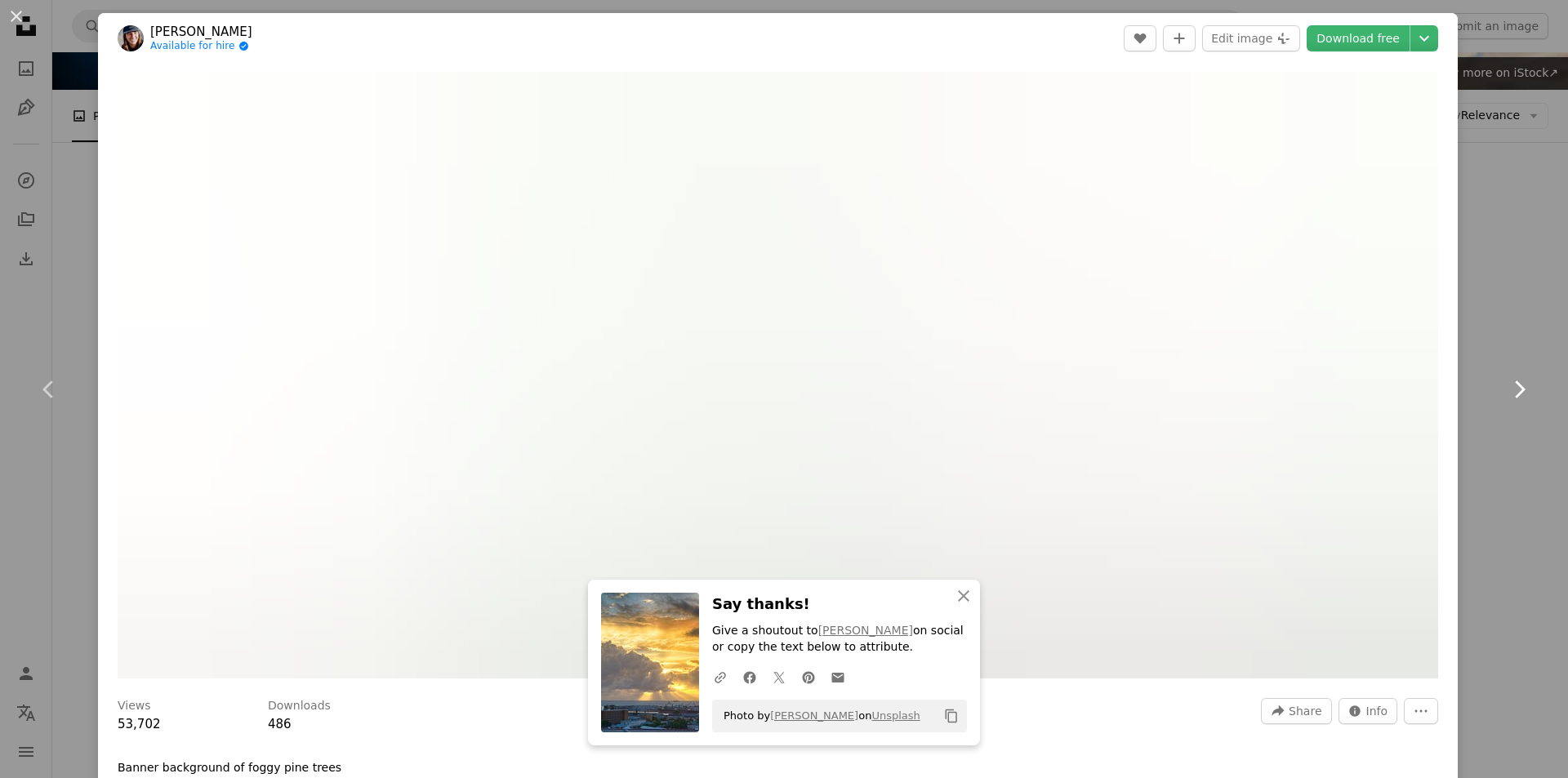
click at [1511, 395] on icon "Chevron right" at bounding box center [1518, 389] width 26 height 26
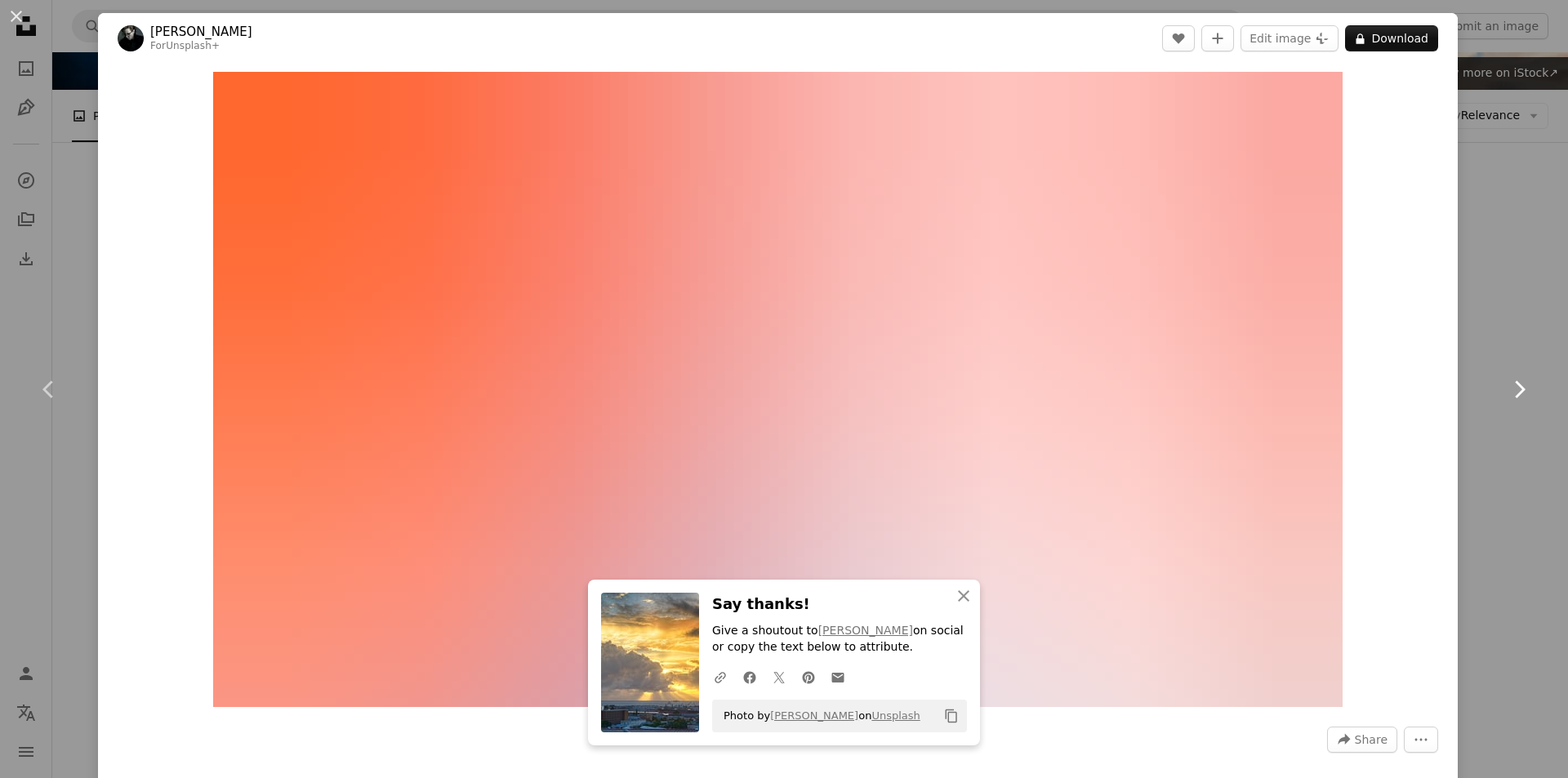
click at [1506, 390] on icon "Chevron right" at bounding box center [1518, 389] width 26 height 26
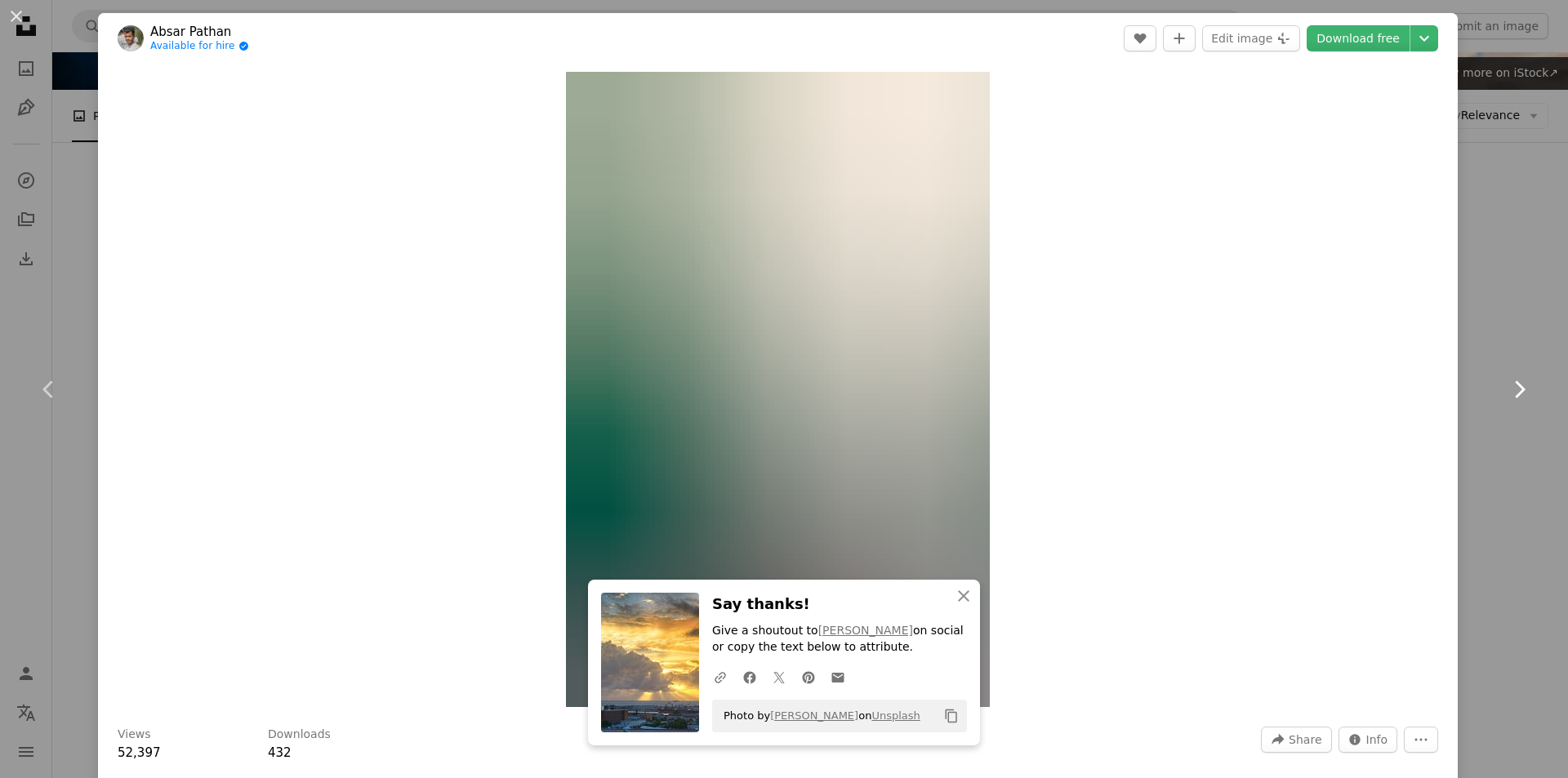
click at [1506, 390] on icon "Chevron right" at bounding box center [1518, 389] width 26 height 26
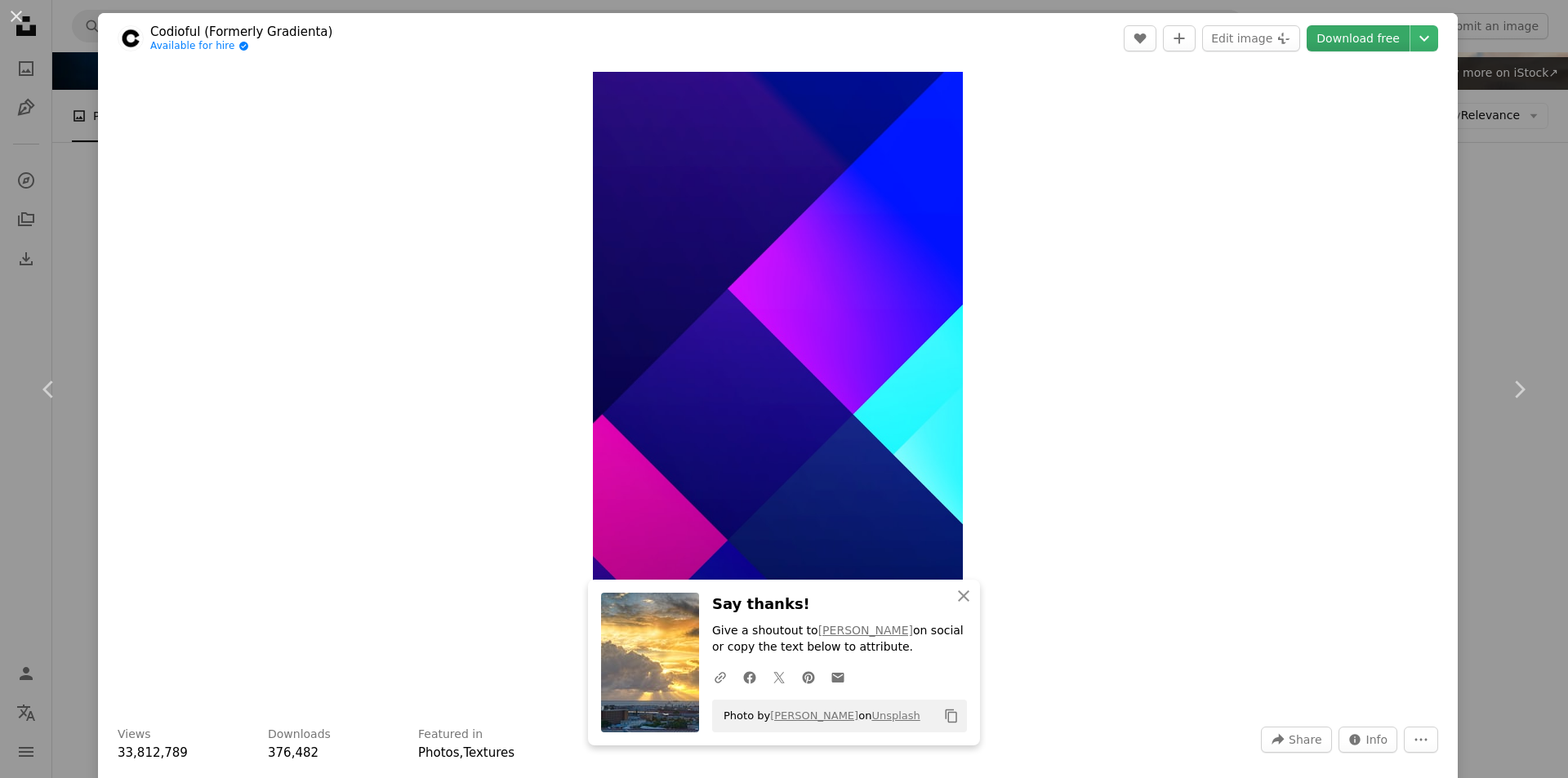
click at [1342, 38] on link "Download free" at bounding box center [1357, 37] width 102 height 26
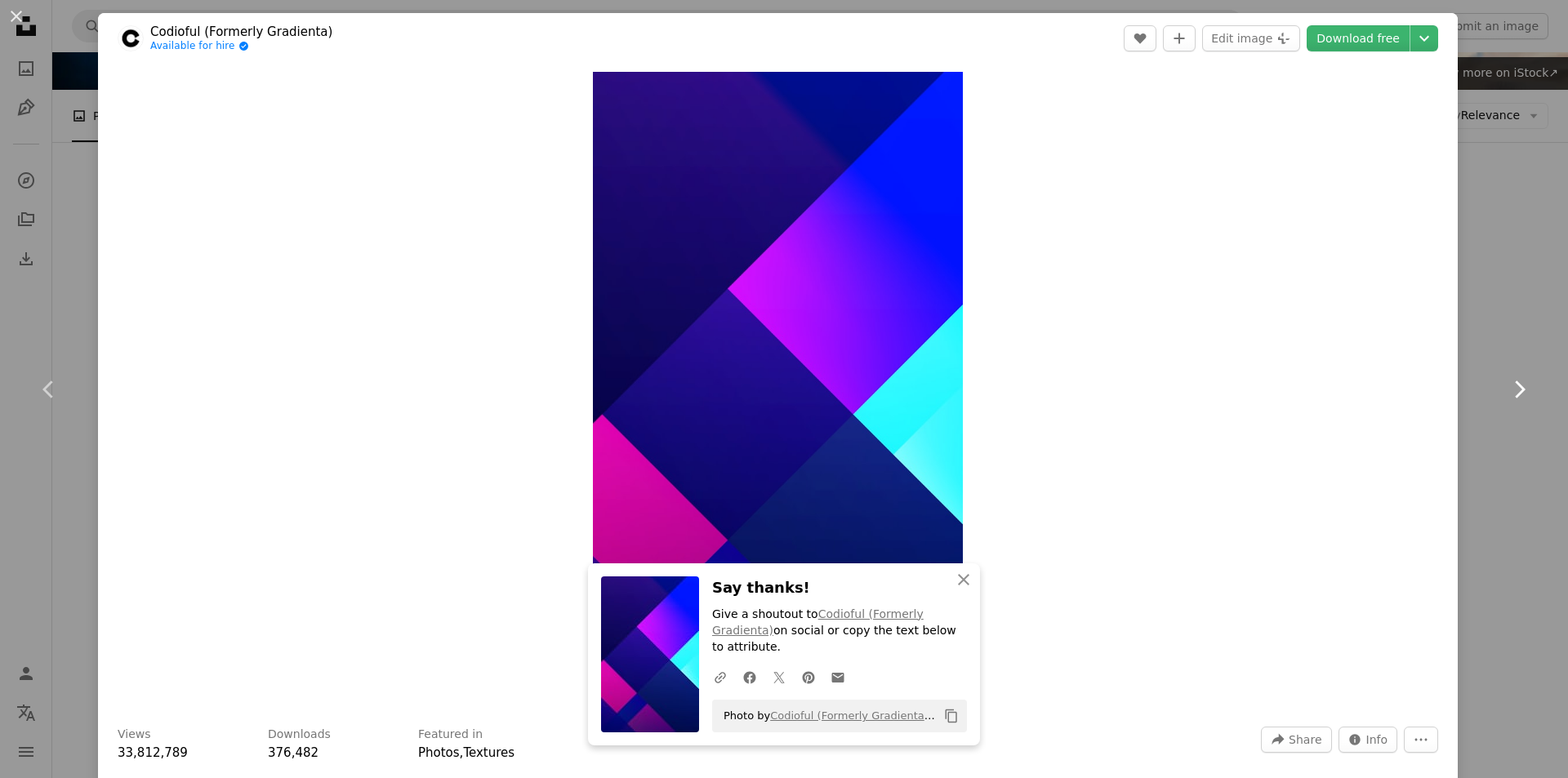
click at [1514, 390] on icon at bounding box center [1519, 389] width 11 height 17
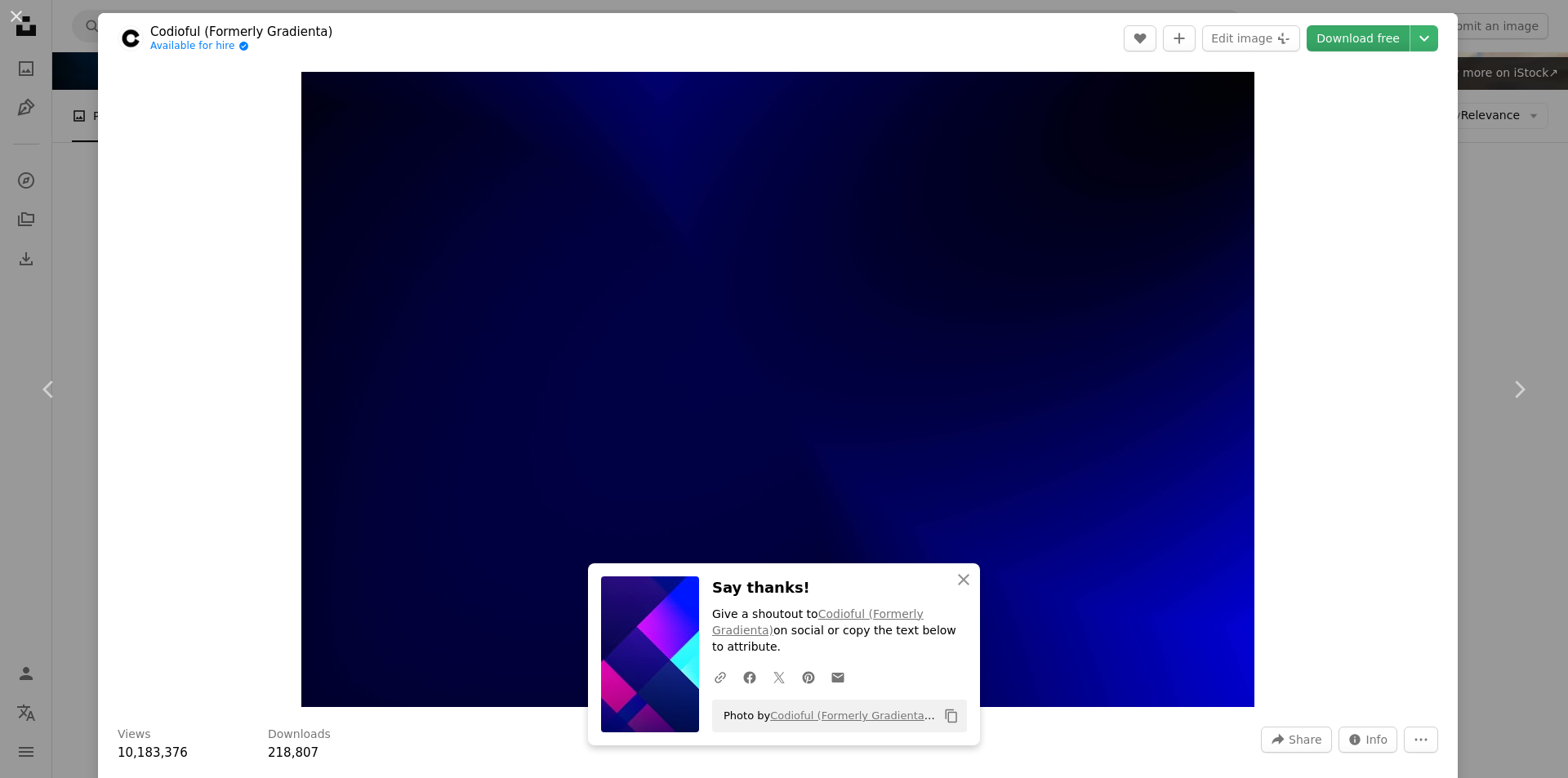
click at [1346, 33] on link "Download free" at bounding box center [1357, 37] width 102 height 26
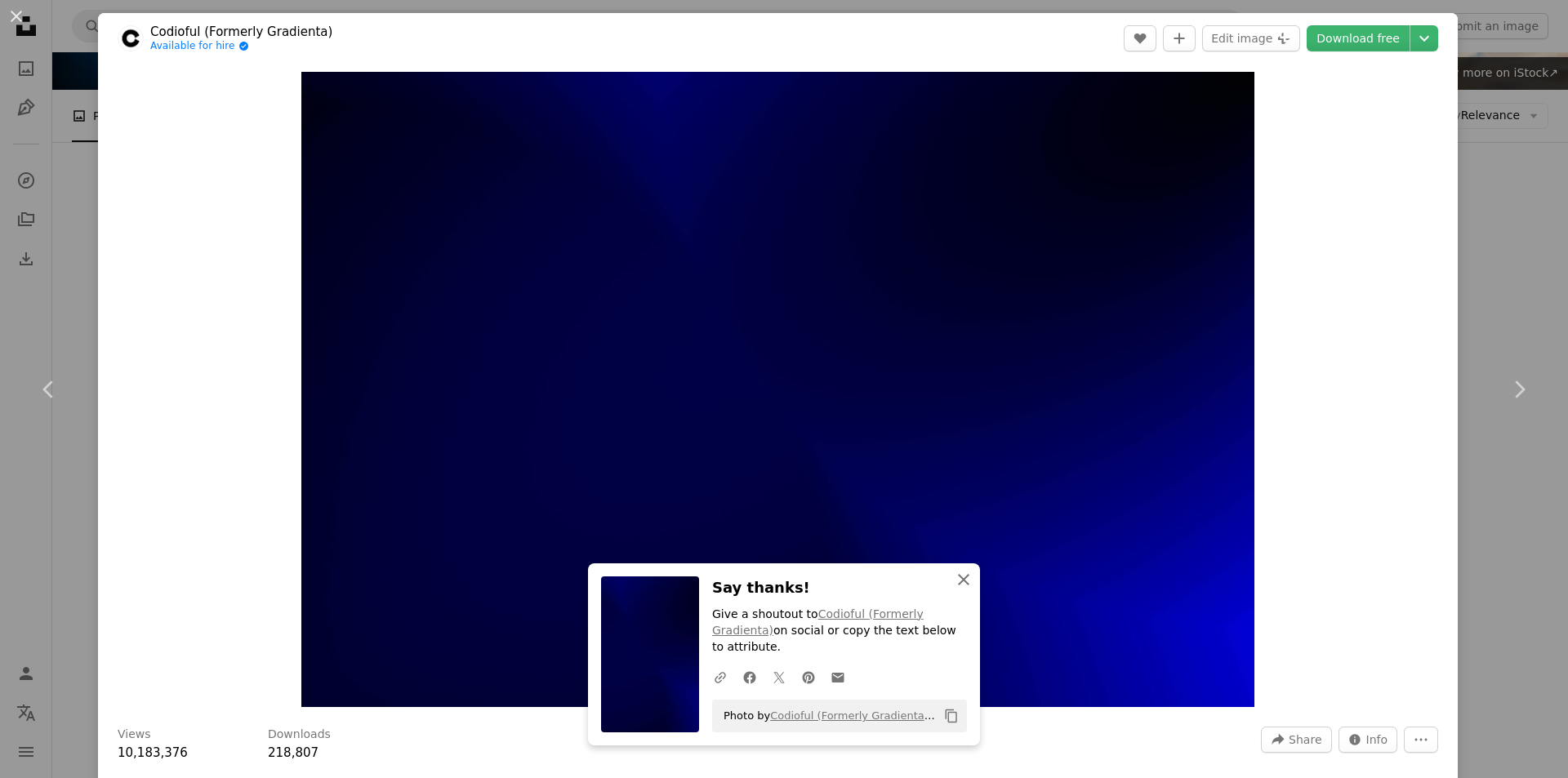
click at [958, 585] on icon "button" at bounding box center [964, 580] width 11 height 11
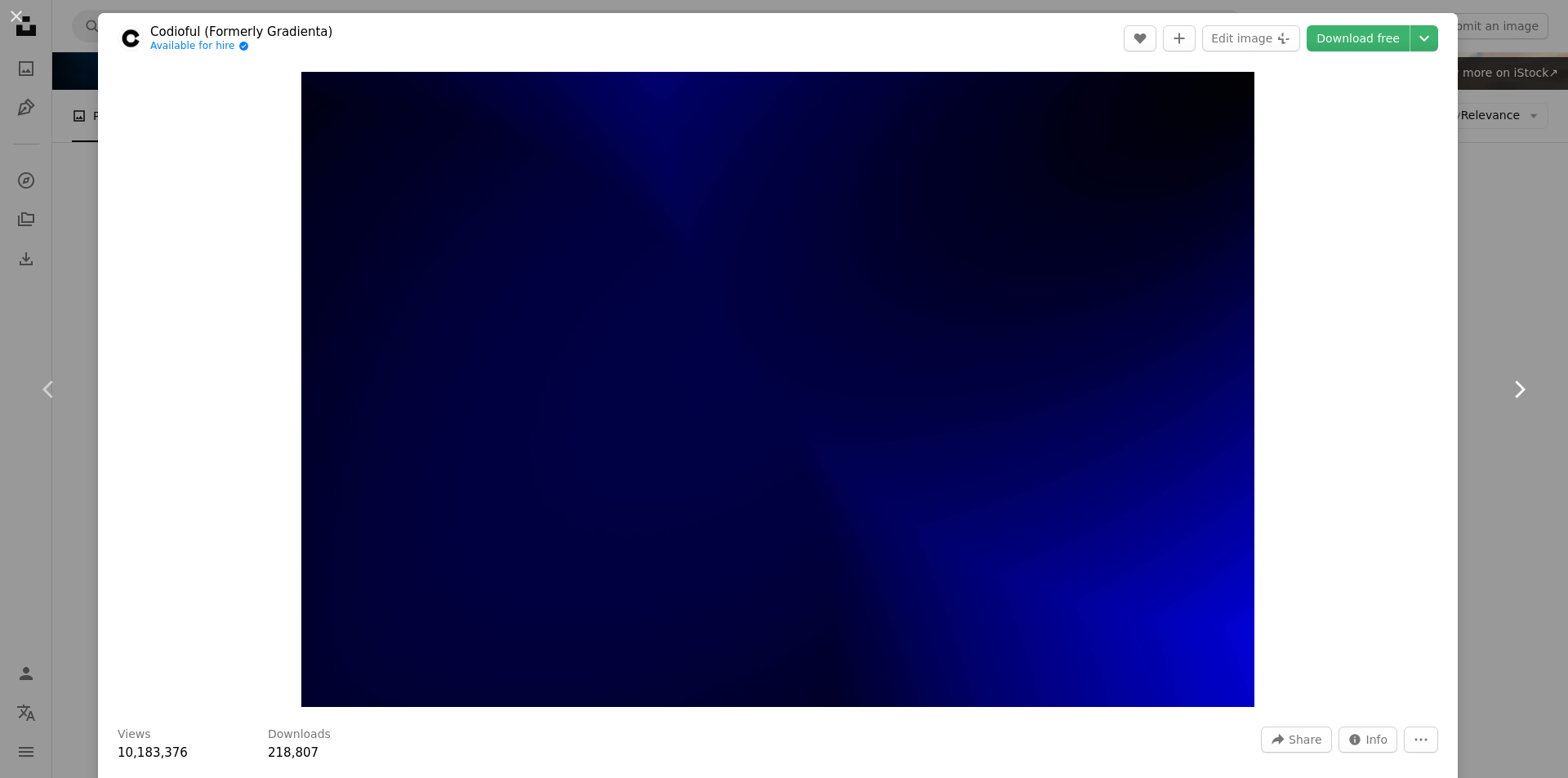
click at [1506, 396] on icon "Chevron right" at bounding box center [1518, 389] width 26 height 26
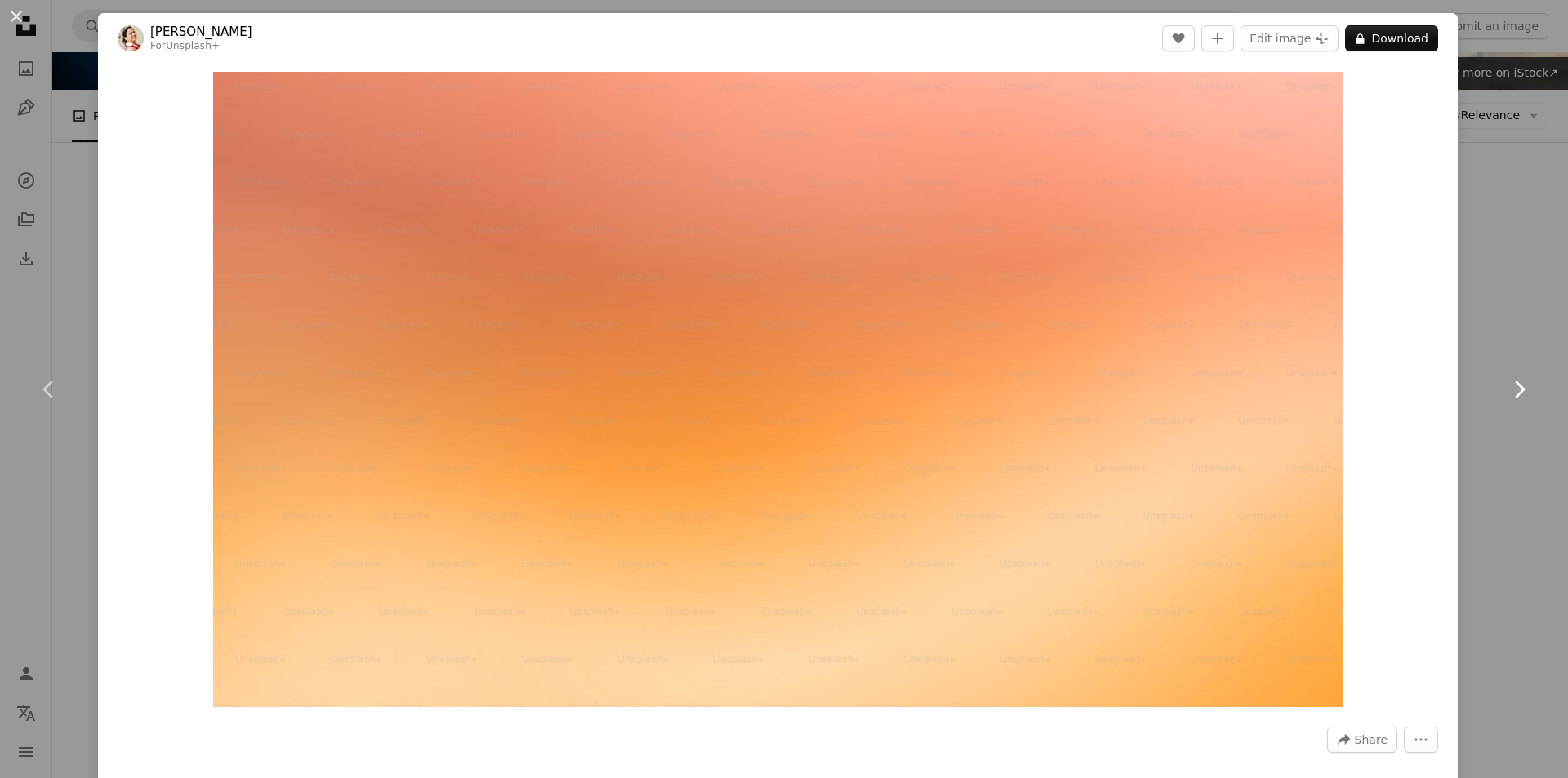
click at [1506, 396] on icon "Chevron right" at bounding box center [1518, 389] width 26 height 26
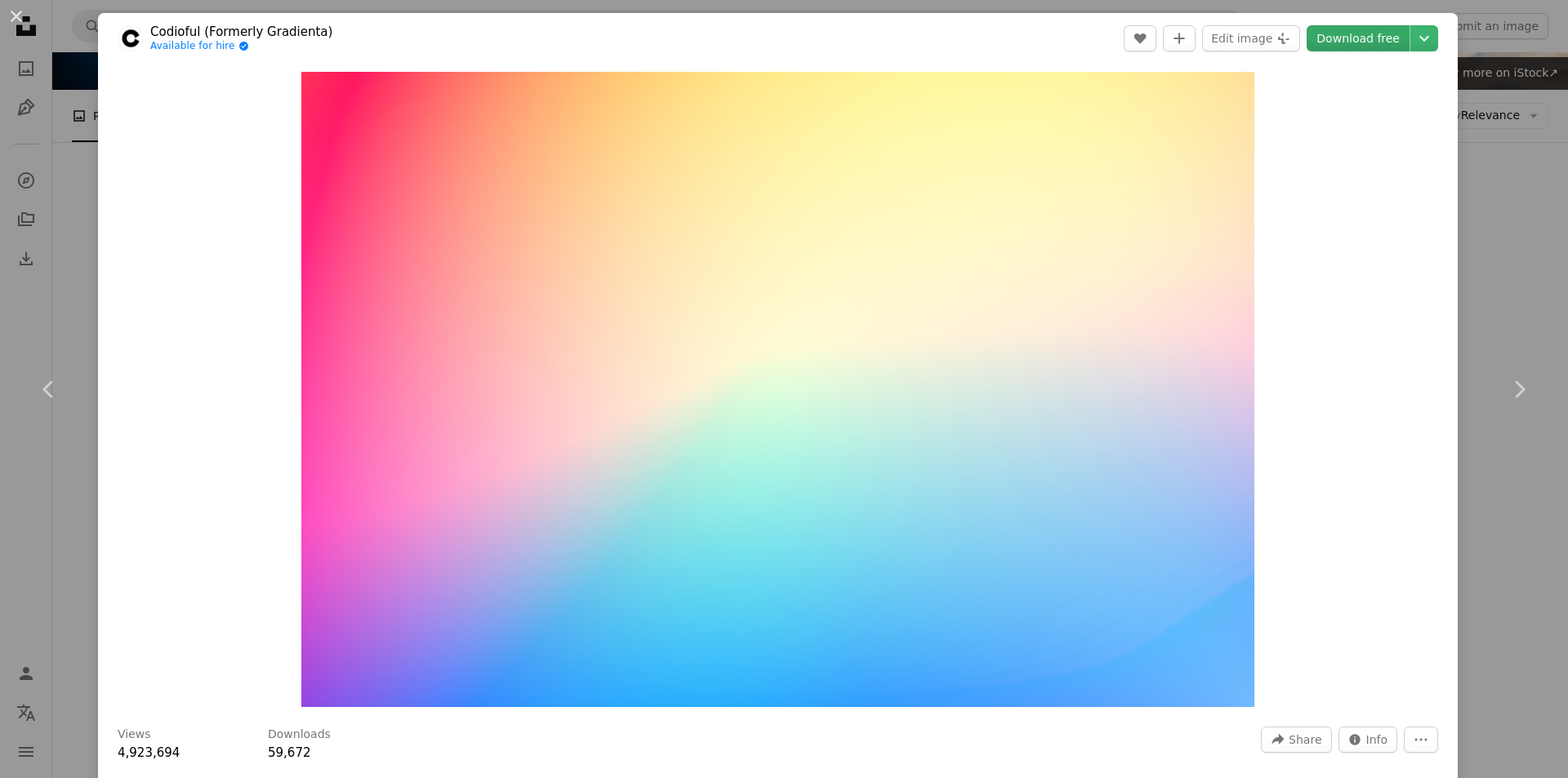
click at [1347, 34] on link "Download free" at bounding box center [1357, 37] width 102 height 26
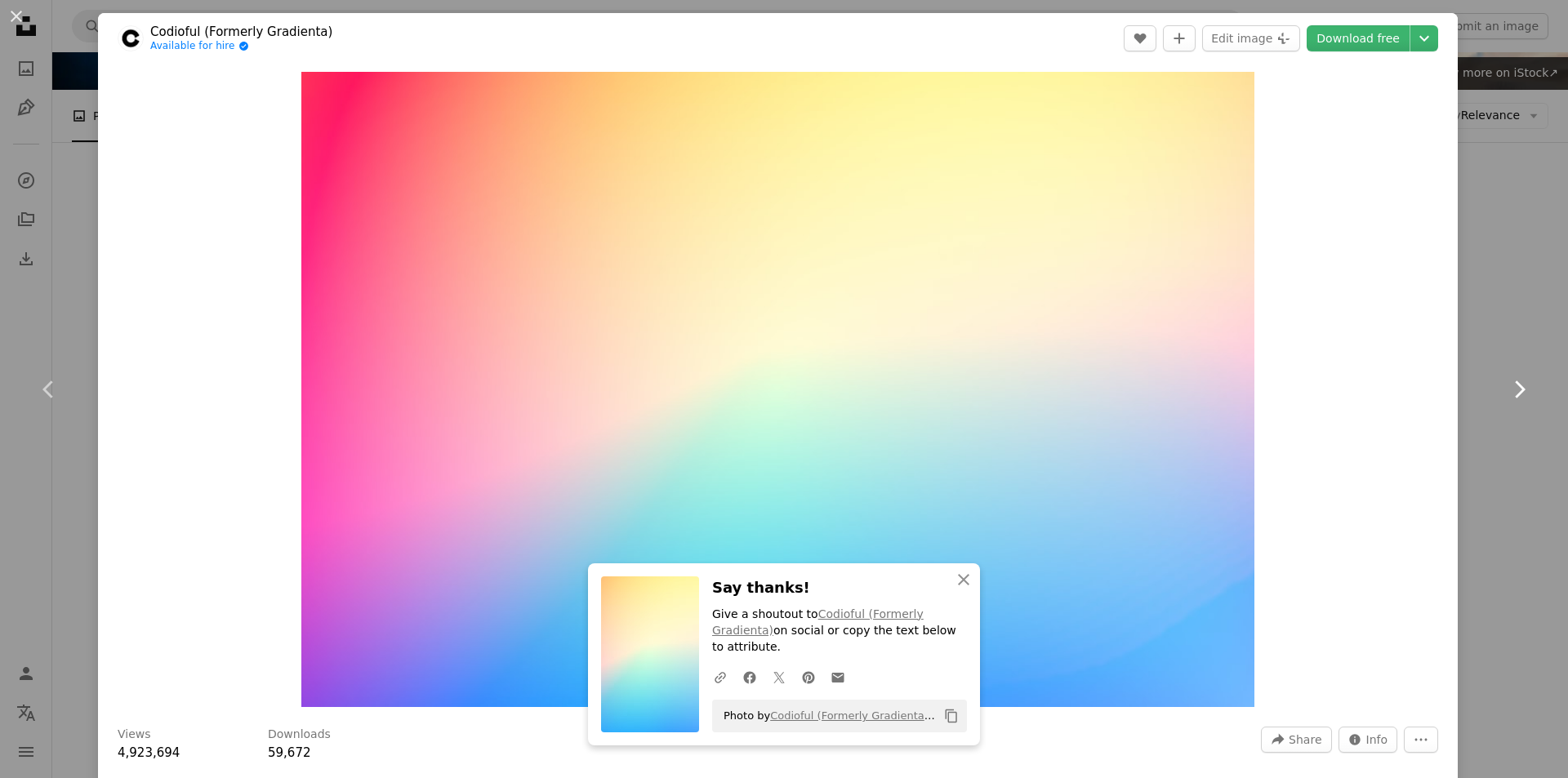
click at [1514, 385] on icon at bounding box center [1519, 389] width 11 height 17
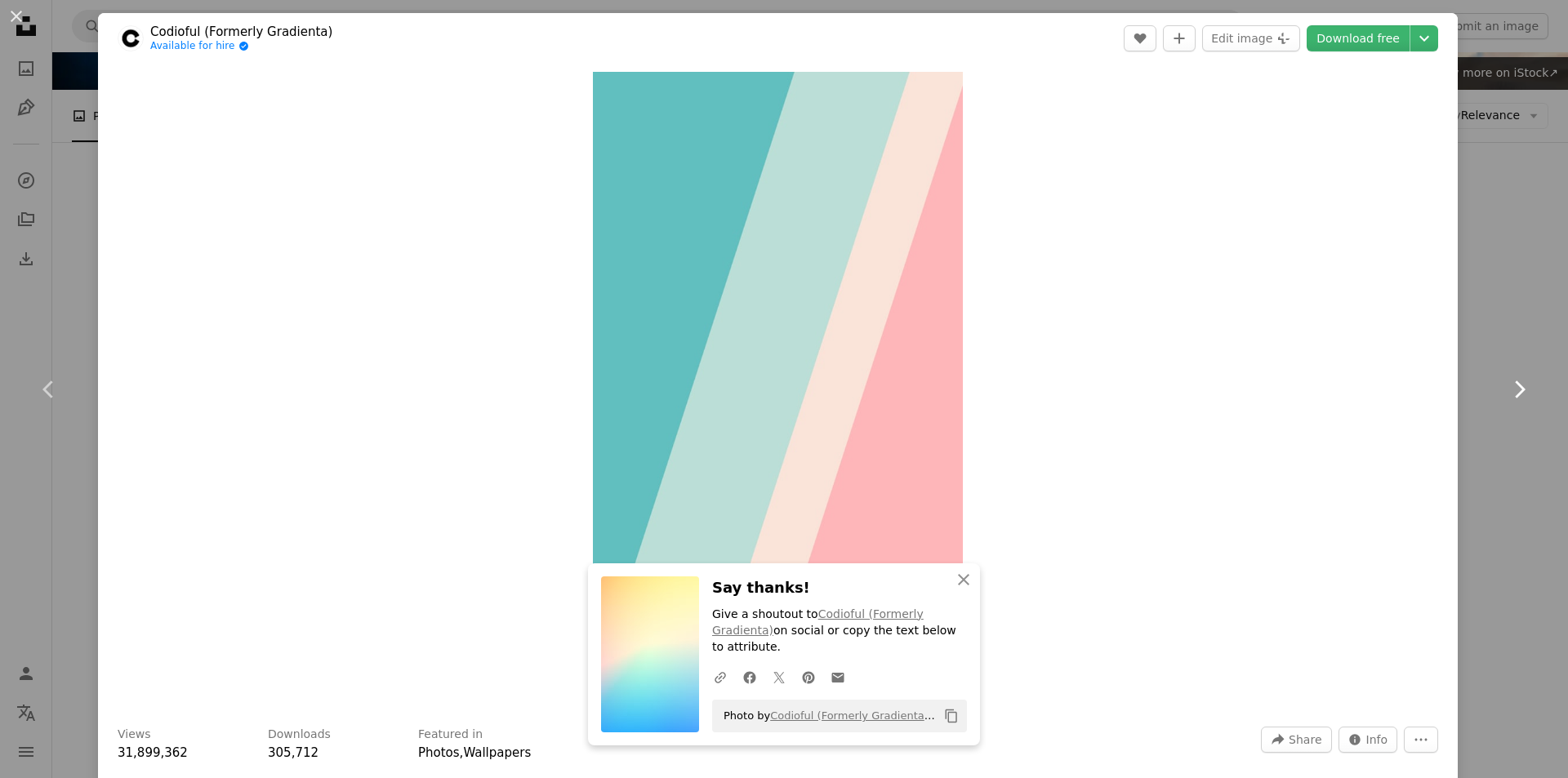
click at [1506, 397] on icon "Chevron right" at bounding box center [1518, 389] width 26 height 26
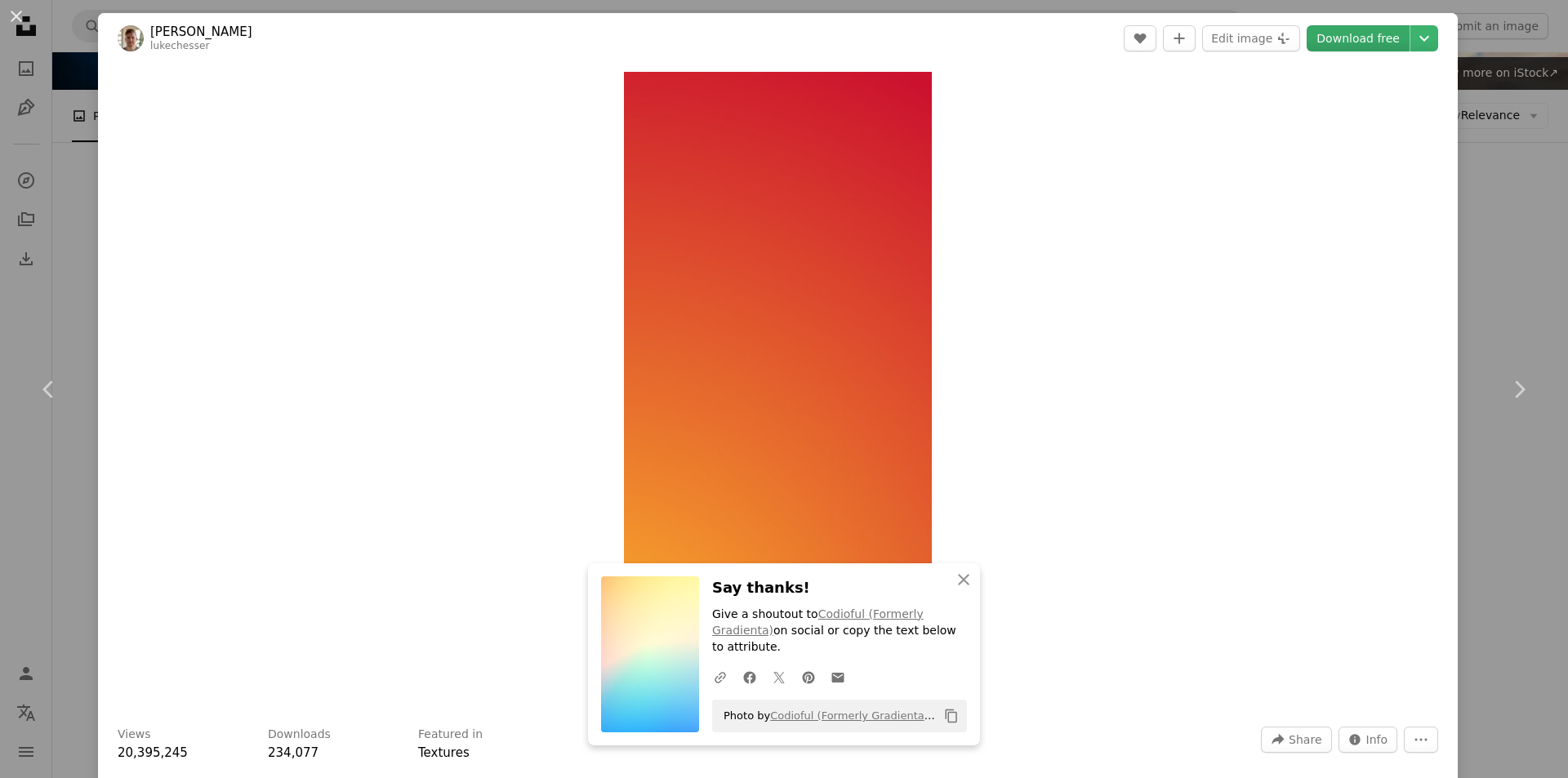
click at [1343, 36] on link "Download free" at bounding box center [1357, 37] width 102 height 26
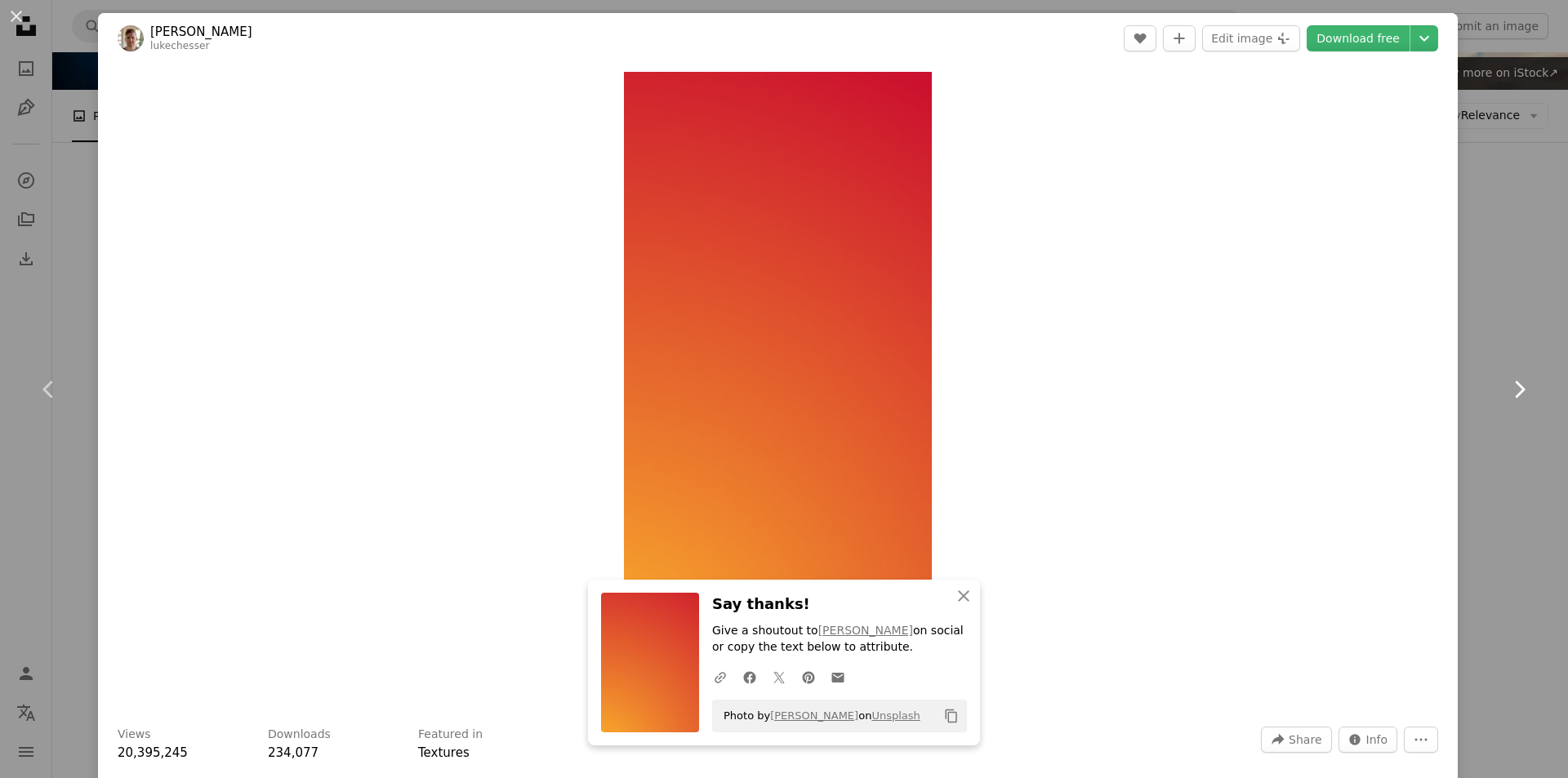
click at [1509, 395] on icon "Chevron right" at bounding box center [1518, 389] width 26 height 26
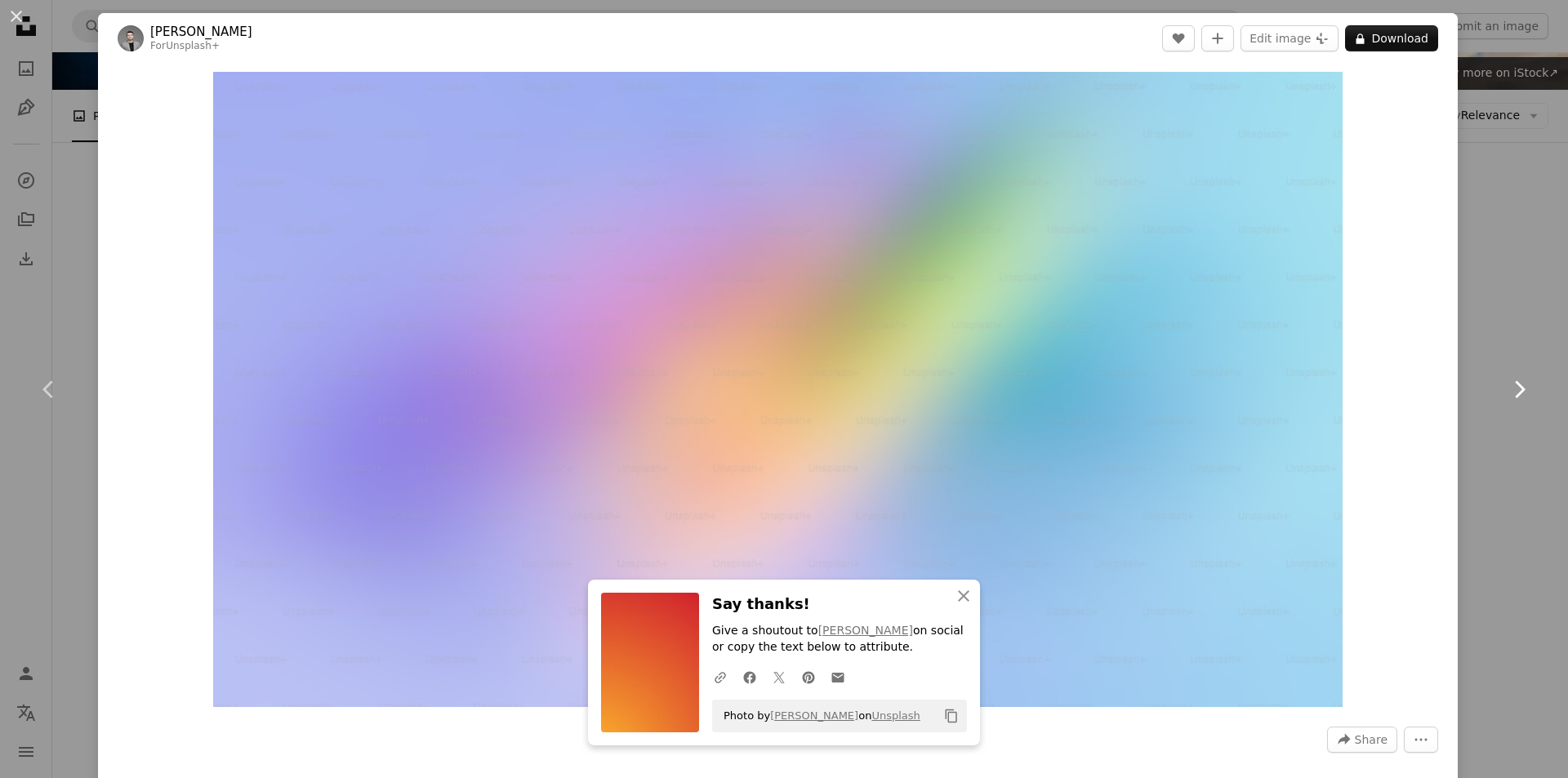
click at [1514, 392] on icon at bounding box center [1519, 389] width 11 height 17
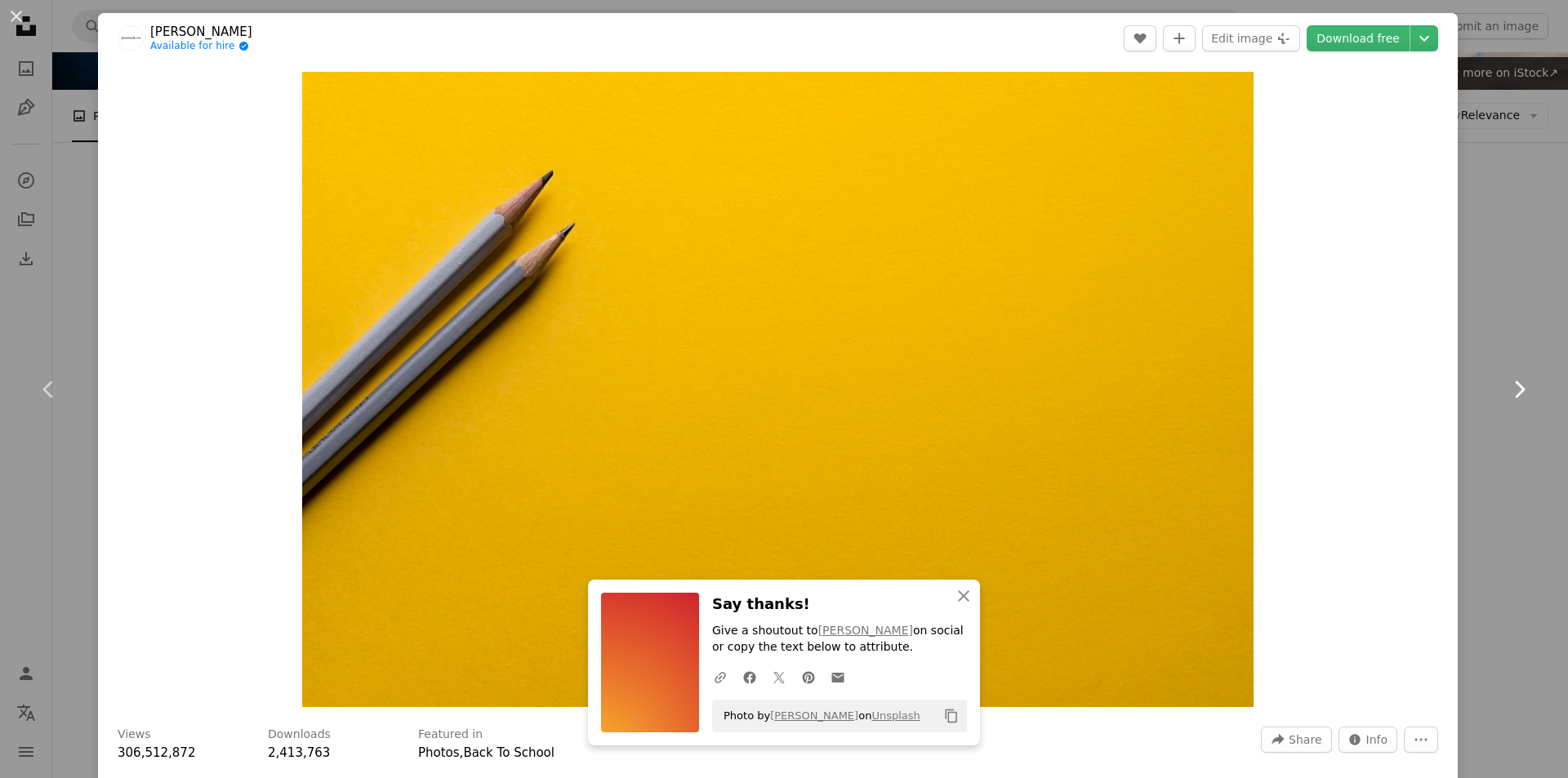
click at [1508, 390] on icon "Chevron right" at bounding box center [1518, 389] width 26 height 26
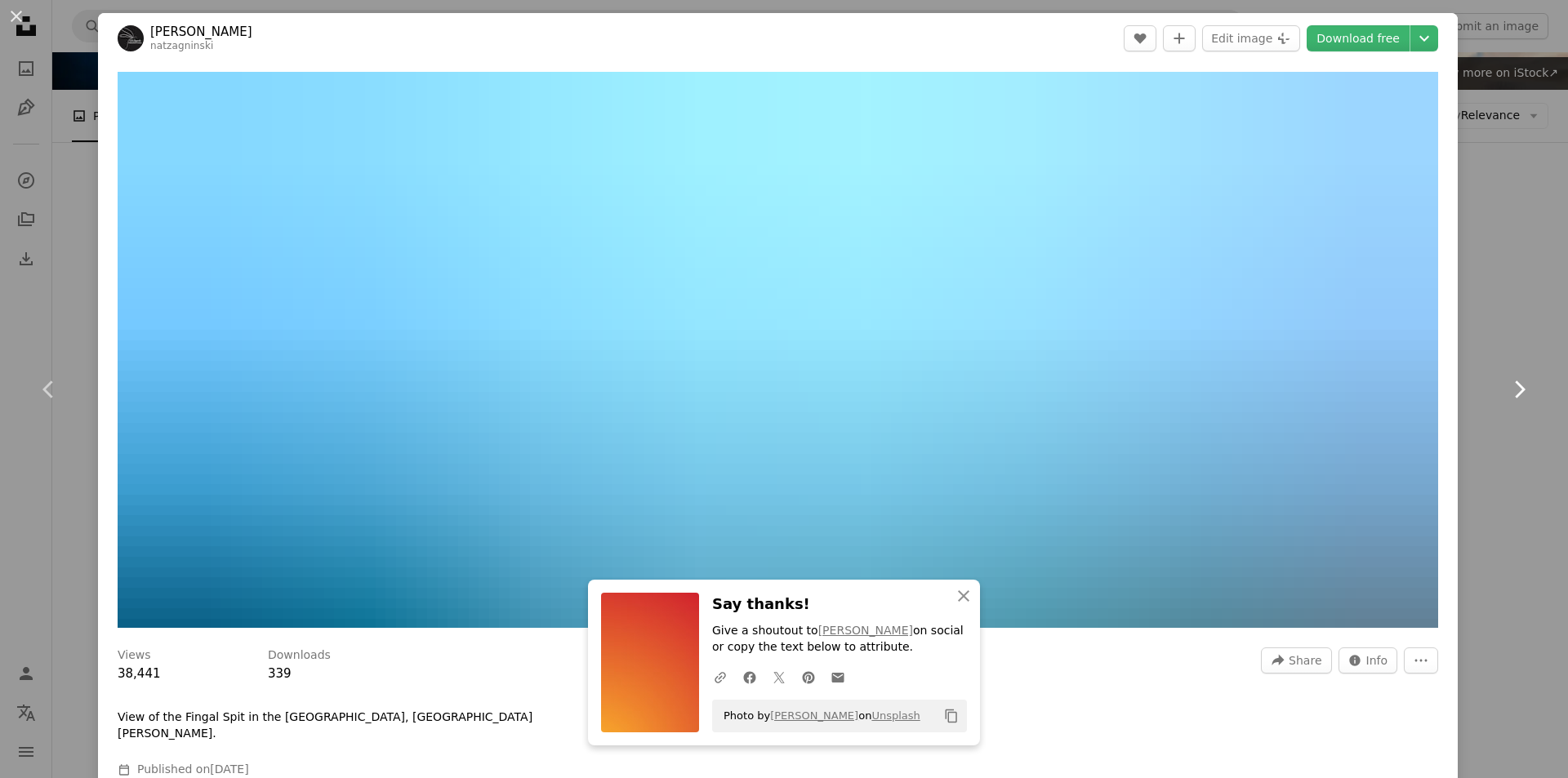
click at [1508, 390] on icon "Chevron right" at bounding box center [1518, 389] width 26 height 26
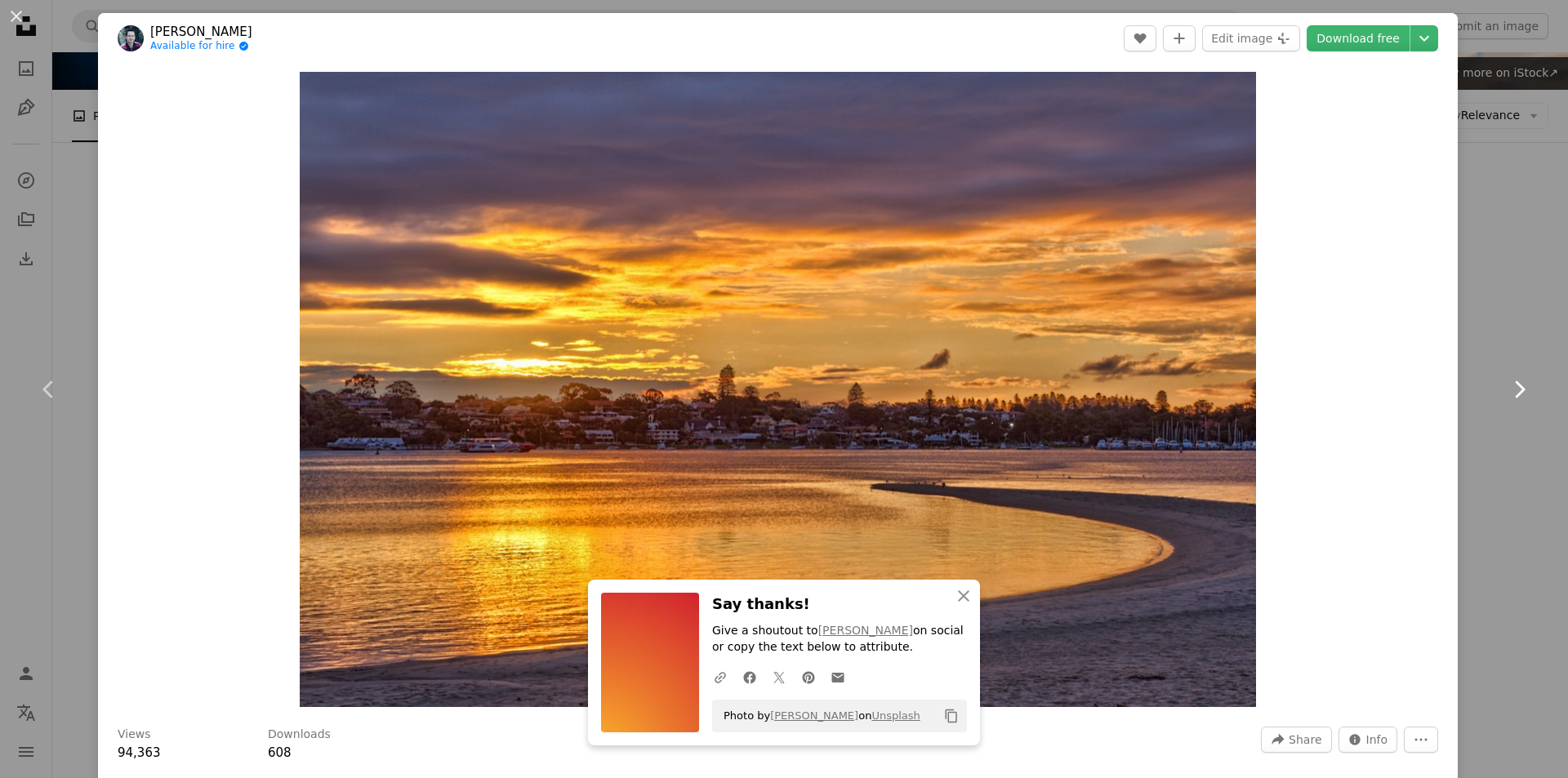
click at [1508, 390] on icon "Chevron right" at bounding box center [1518, 389] width 26 height 26
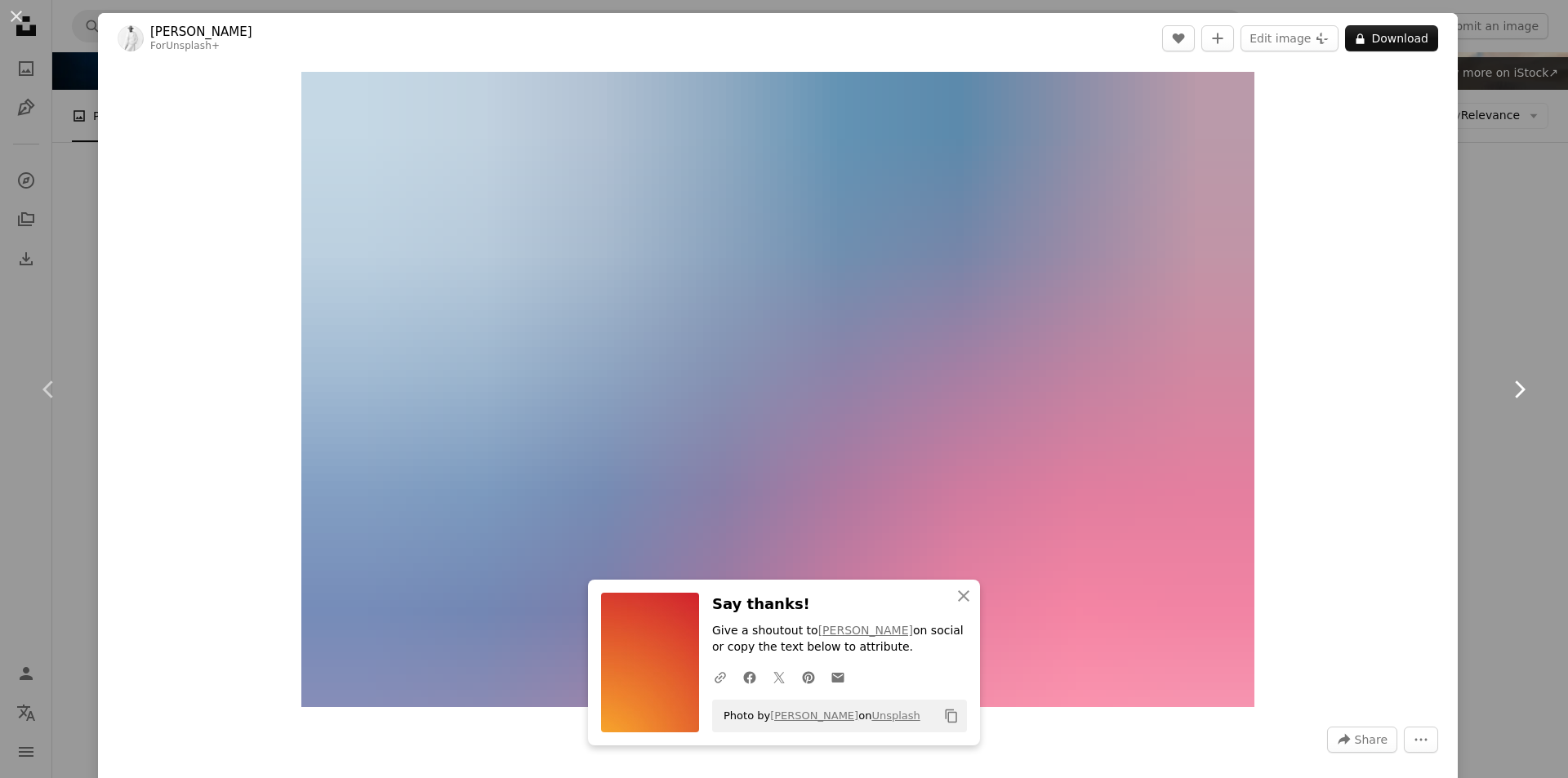
click at [1508, 390] on icon "Chevron right" at bounding box center [1518, 389] width 26 height 26
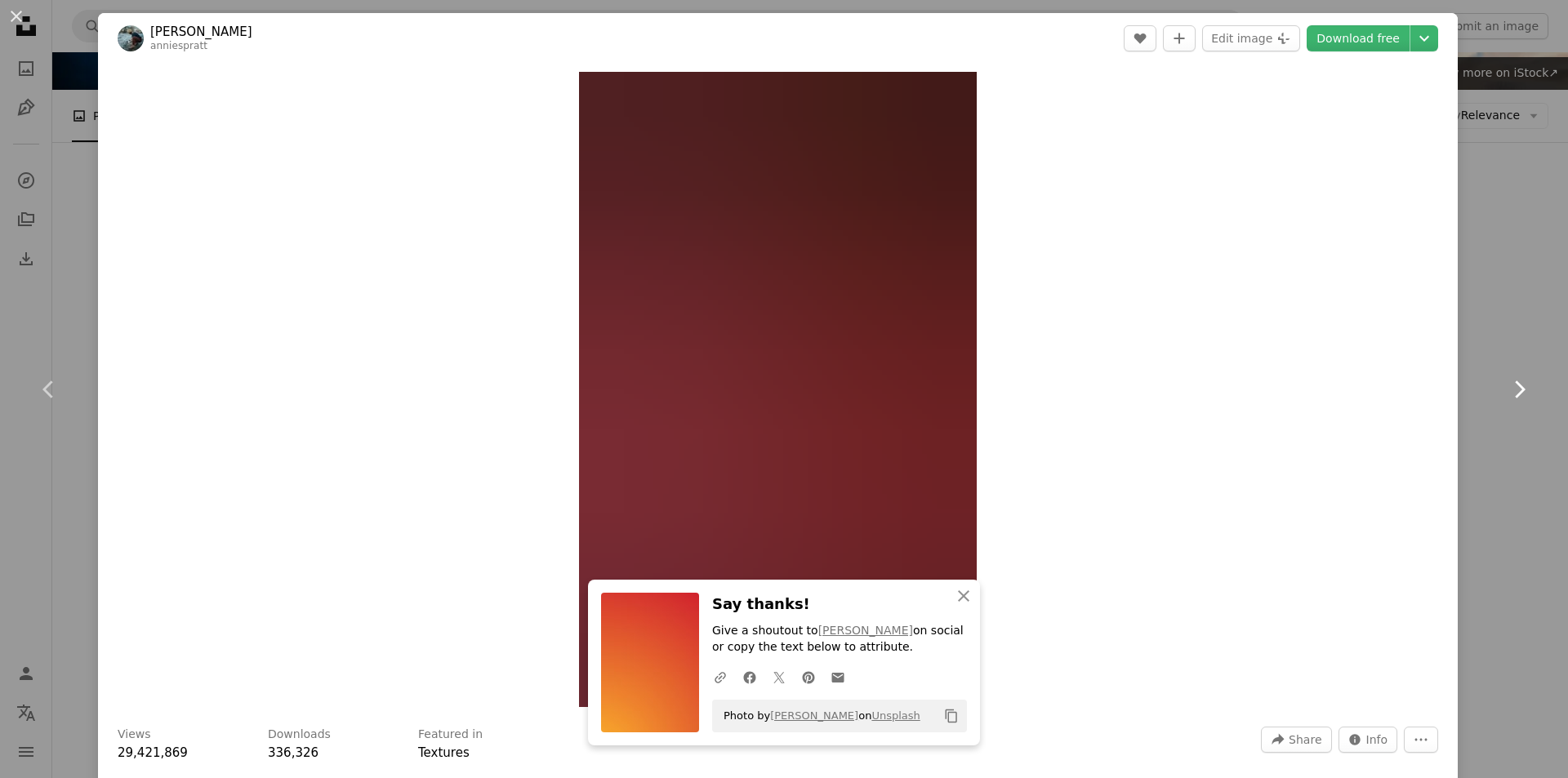
click at [1508, 390] on icon "Chevron right" at bounding box center [1518, 389] width 26 height 26
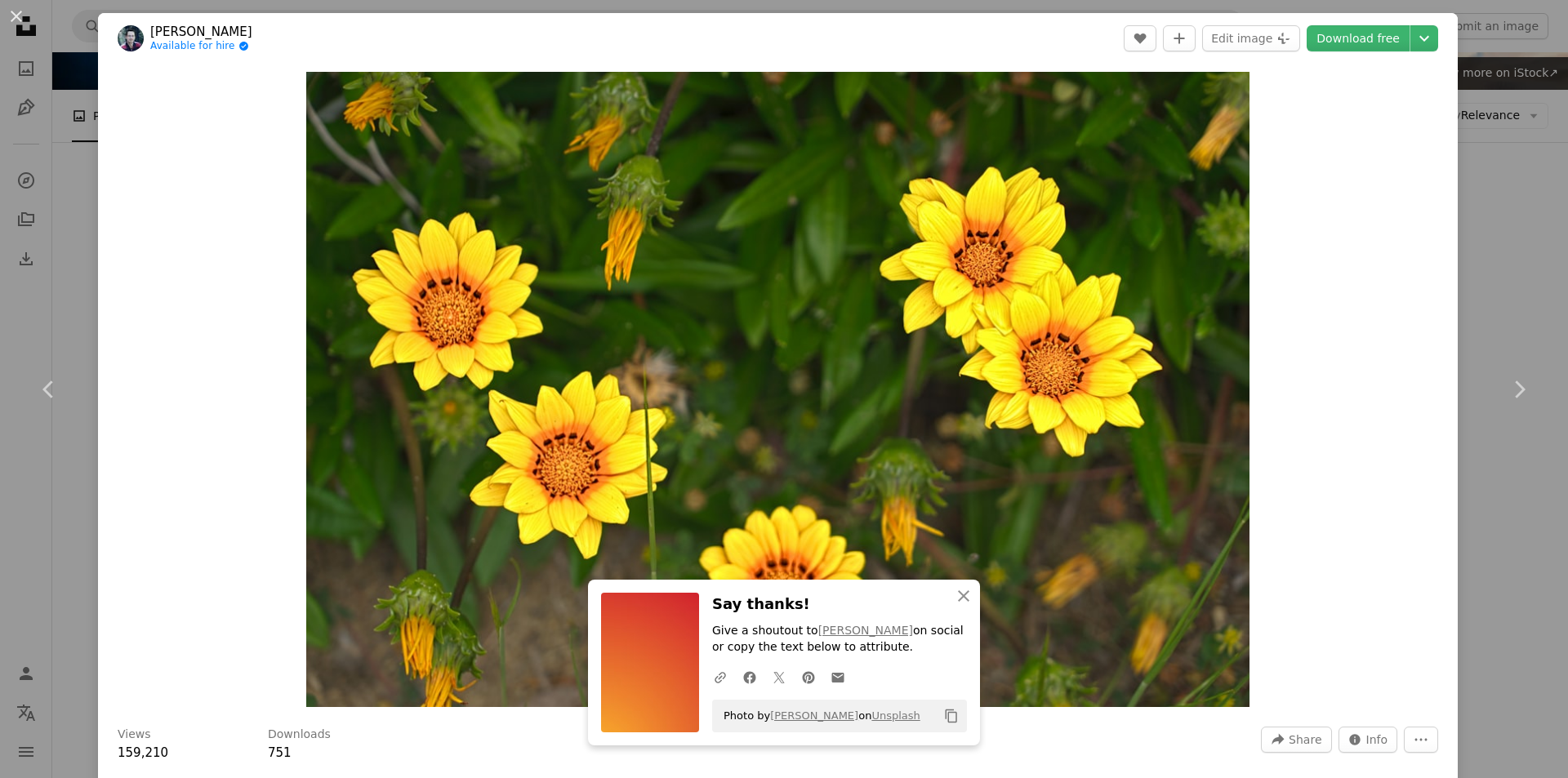
drag, startPoint x: 1350, startPoint y: 33, endPoint x: 1405, endPoint y: 278, distance: 251.1
click at [1350, 34] on link "Download free" at bounding box center [1357, 37] width 102 height 26
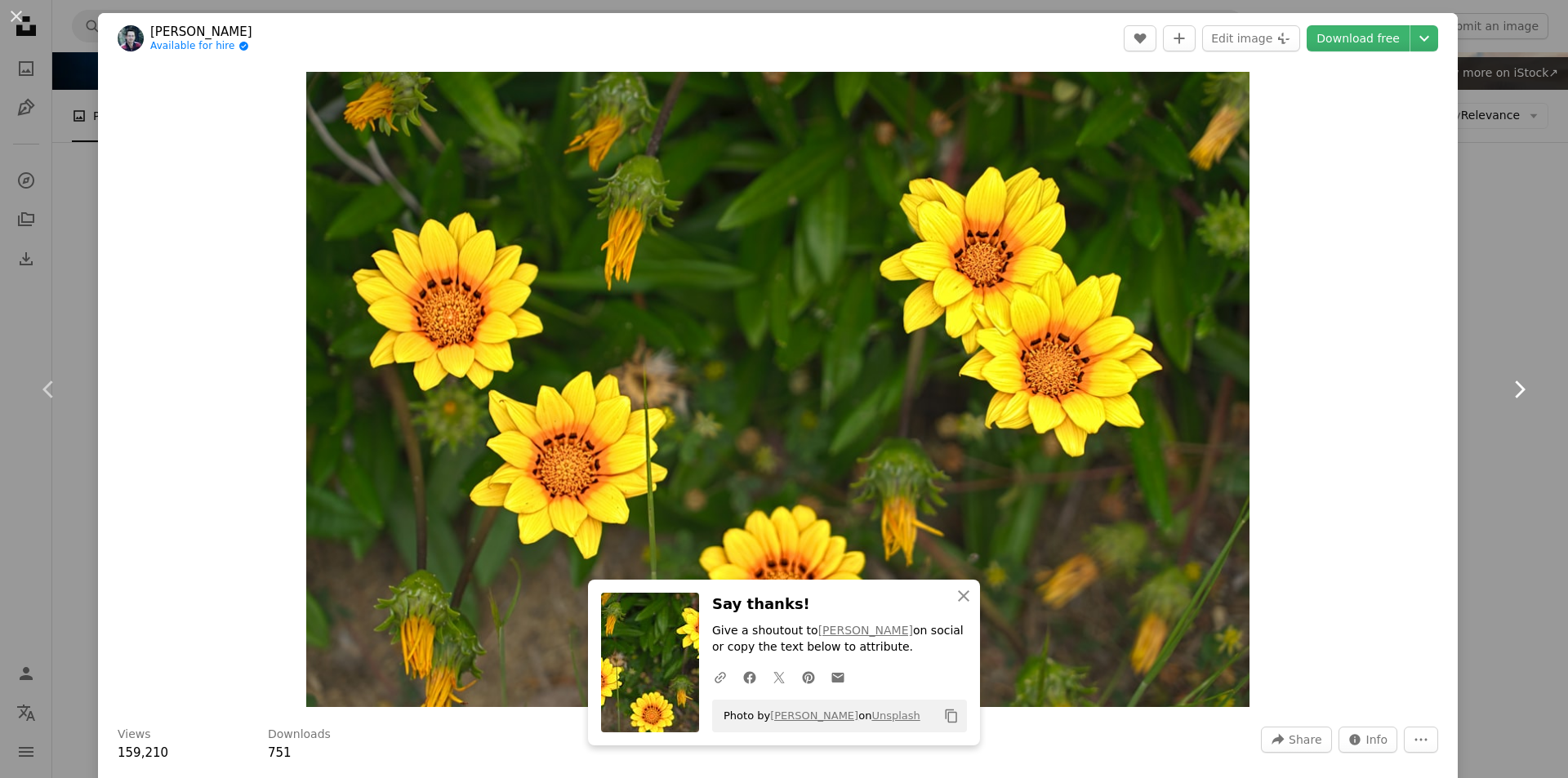
click at [1512, 386] on icon "Chevron right" at bounding box center [1518, 389] width 26 height 26
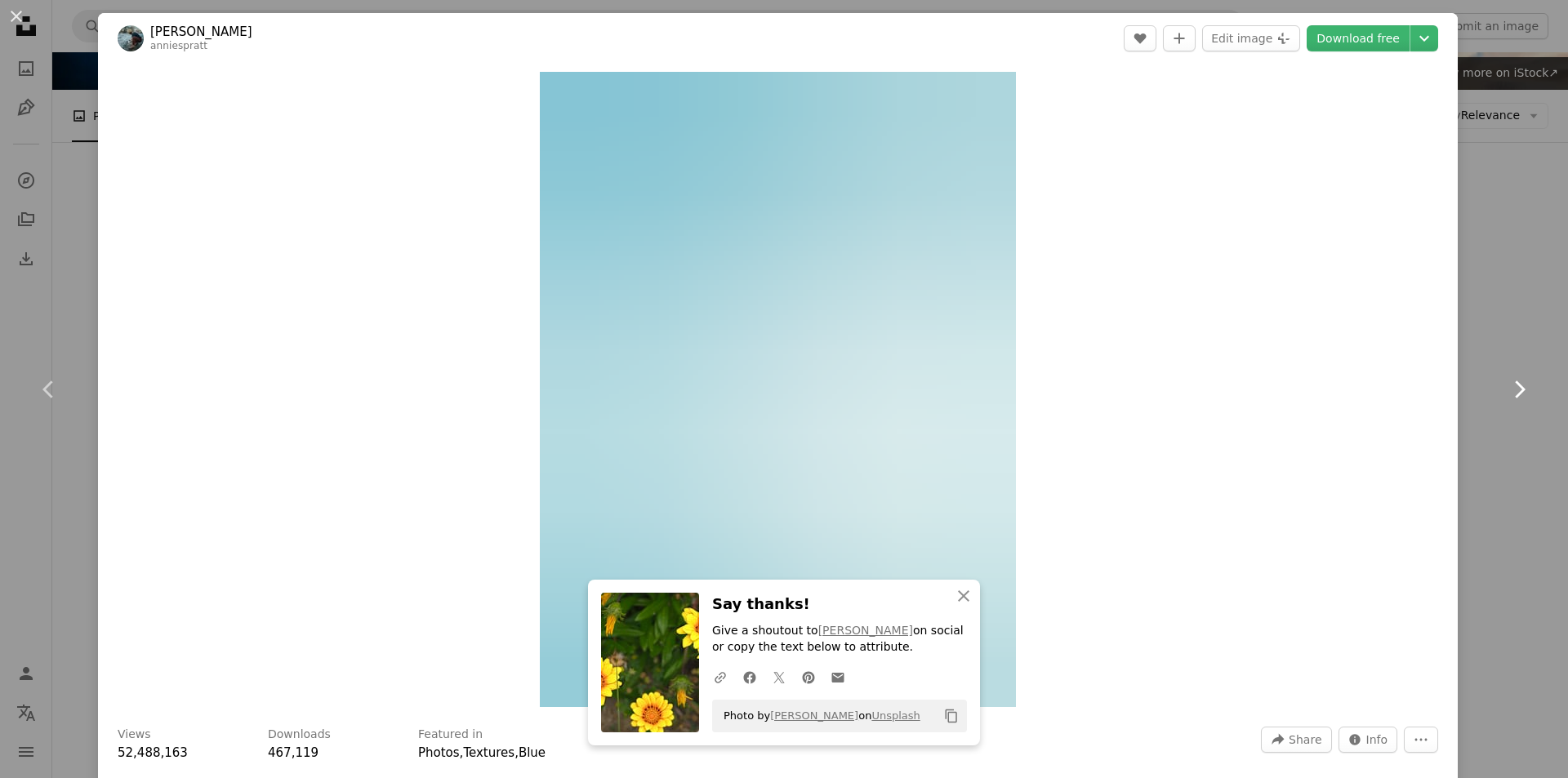
click at [1511, 387] on icon "Chevron right" at bounding box center [1518, 389] width 26 height 26
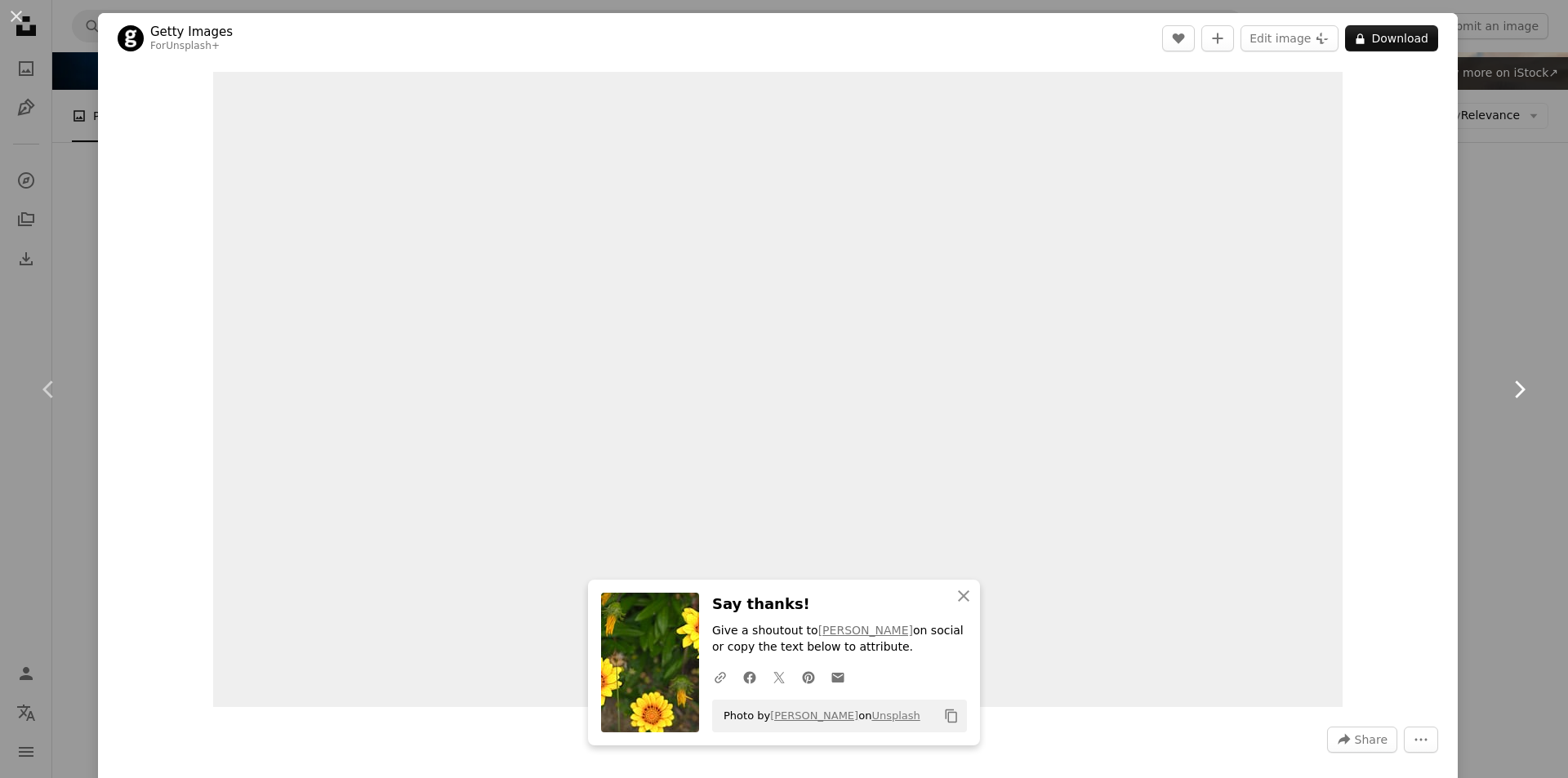
click at [1514, 388] on icon at bounding box center [1519, 389] width 11 height 17
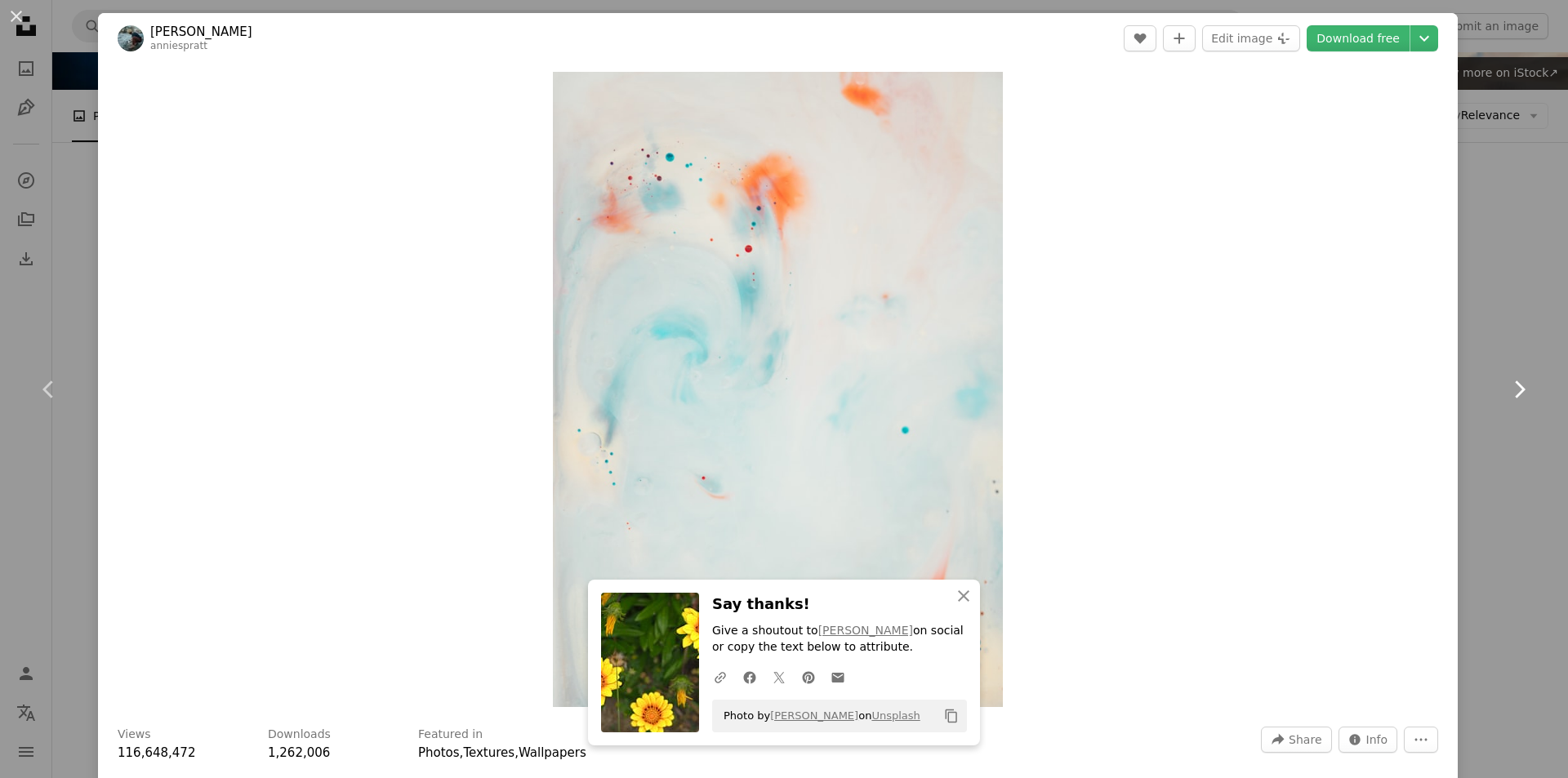
click at [1506, 392] on icon "Chevron right" at bounding box center [1518, 389] width 26 height 26
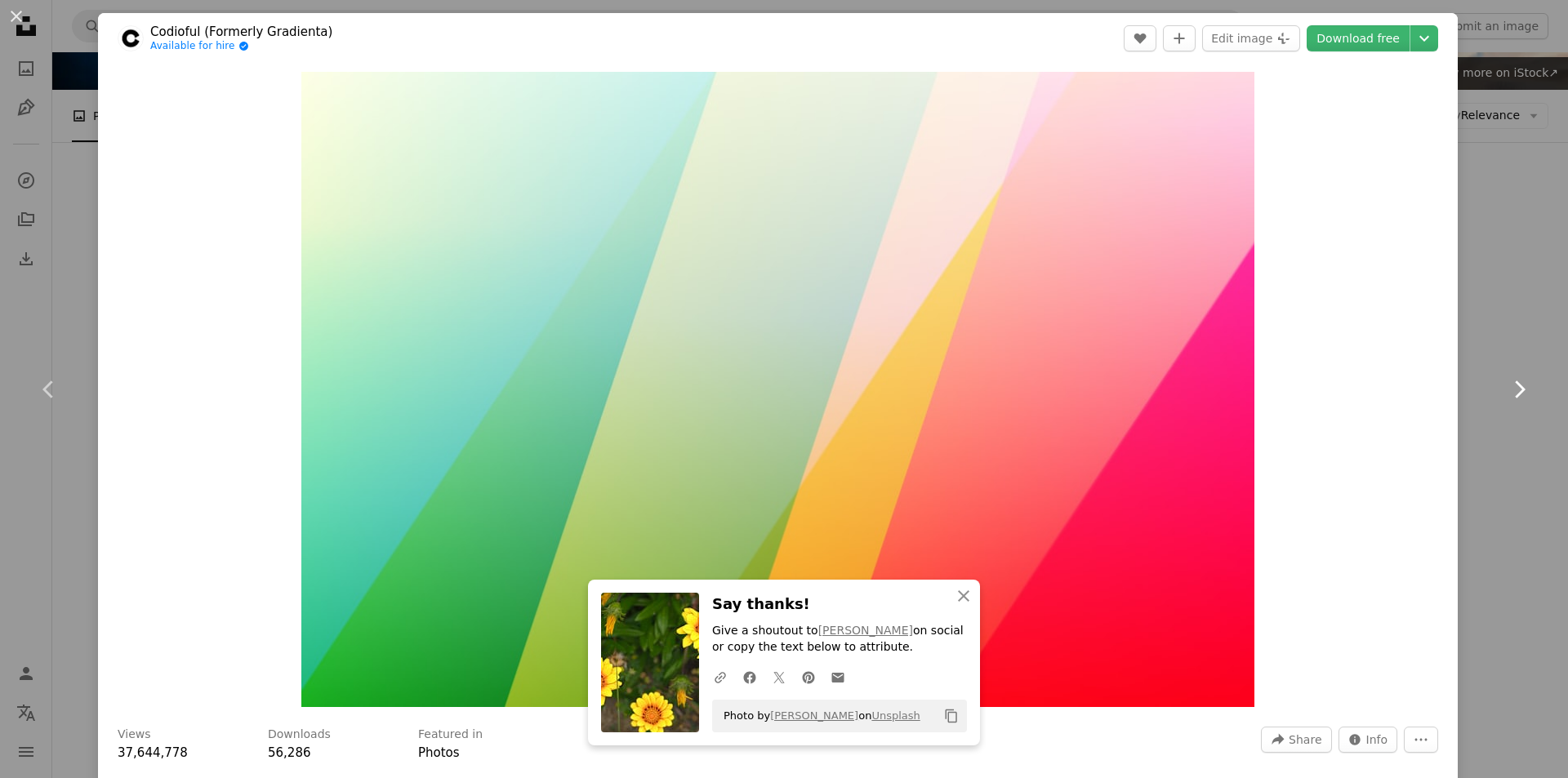
click at [1506, 393] on icon "Chevron right" at bounding box center [1518, 389] width 26 height 26
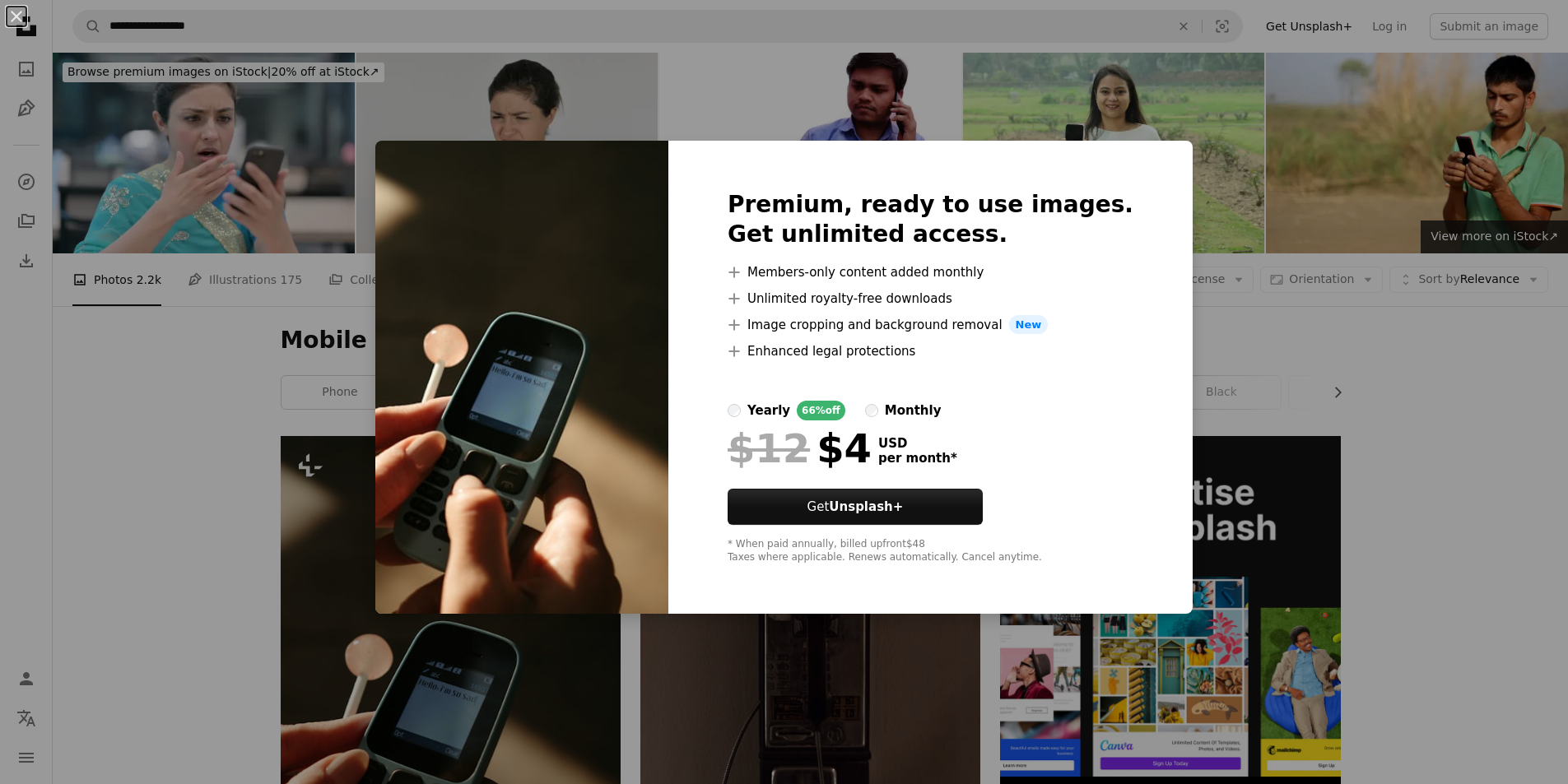
scroll to position [420, 0]
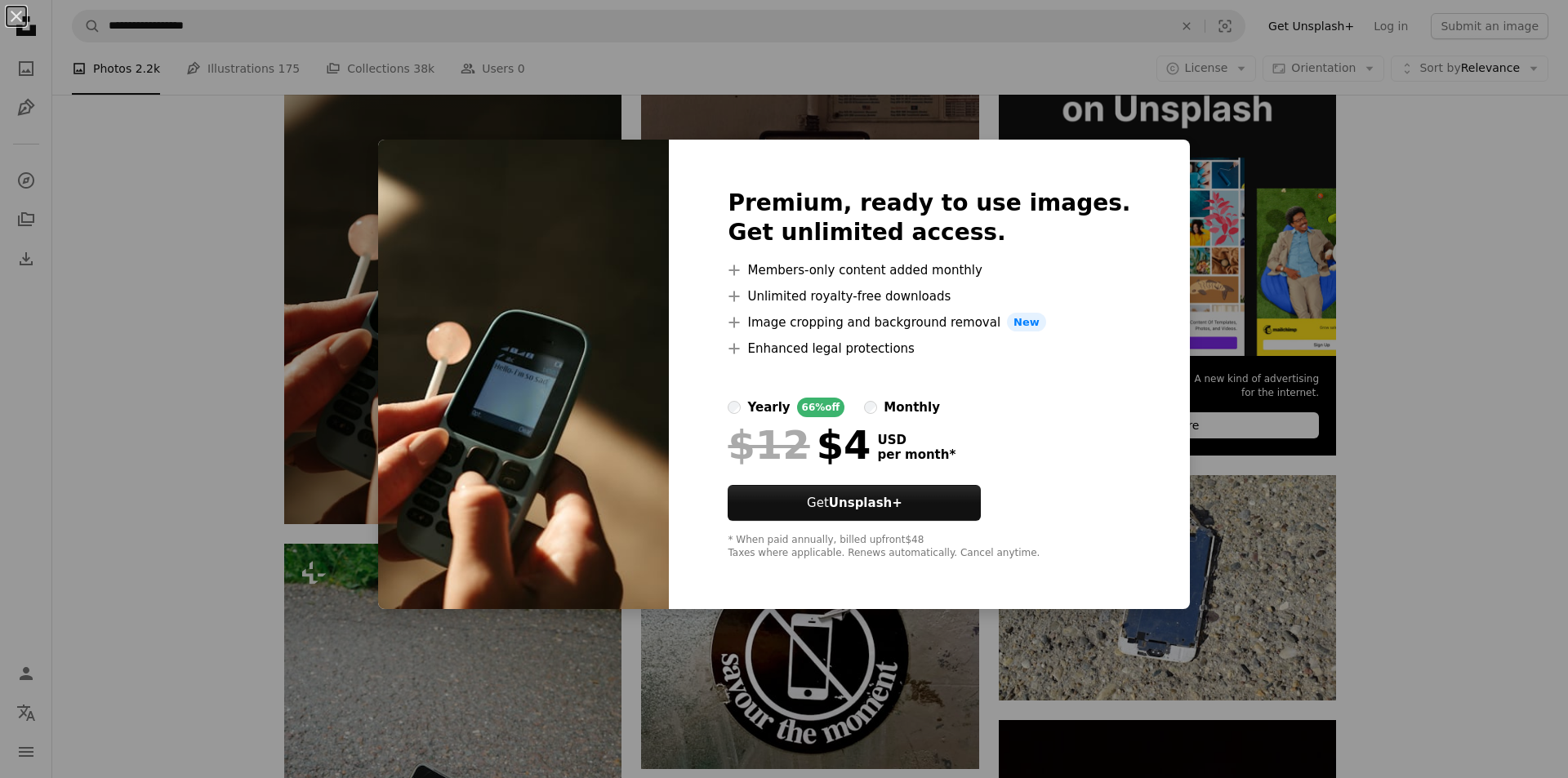
click at [551, 236] on img at bounding box center [523, 375] width 290 height 470
click at [581, 519] on img at bounding box center [523, 375] width 290 height 470
drag, startPoint x: 1075, startPoint y: 170, endPoint x: 1119, endPoint y: 167, distance: 44.1
click at [1078, 172] on div "Premium, ready to use images. Get unlimited access. A plus sign Members-only co…" at bounding box center [928, 375] width 520 height 470
click at [1137, 160] on div "Premium, ready to use images. Get unlimited access. A plus sign Members-only co…" at bounding box center [928, 375] width 520 height 470
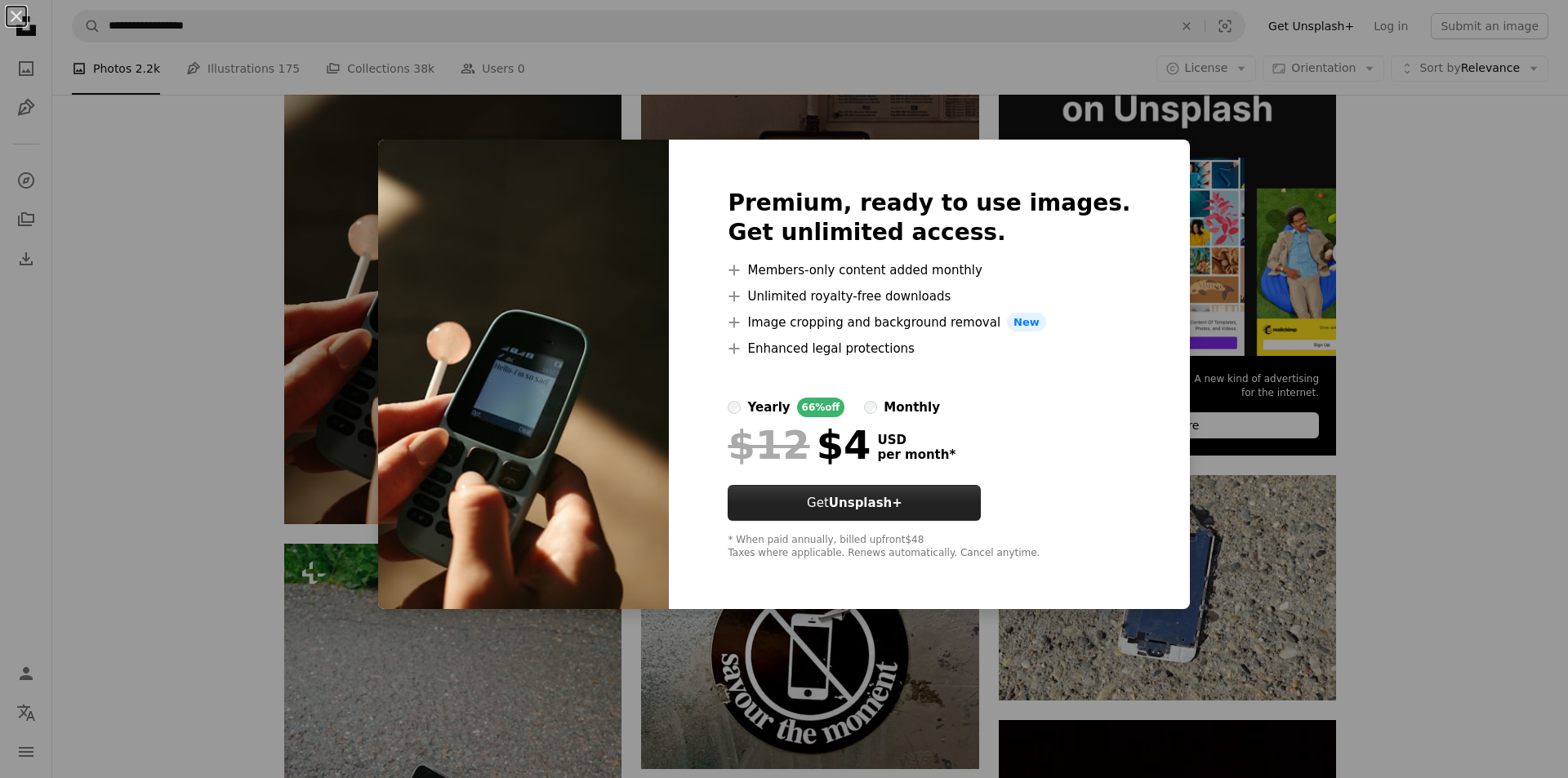
click at [845, 507] on button "Get Unsplash+" at bounding box center [854, 503] width 253 height 36
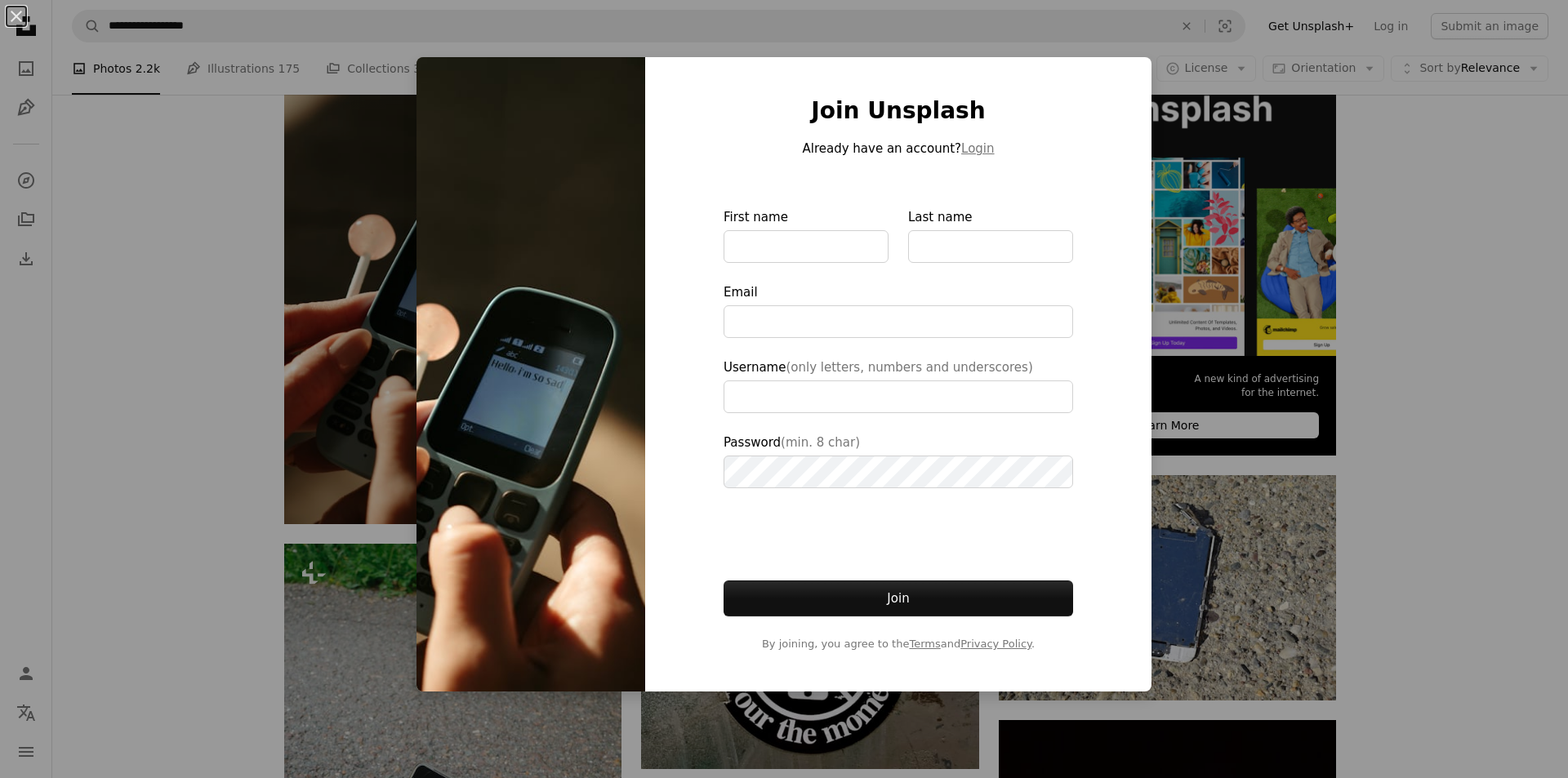
click at [1420, 223] on div "An X shape Join Unsplash Already have an account? Login First name Last name Em…" at bounding box center [784, 389] width 1568 height 778
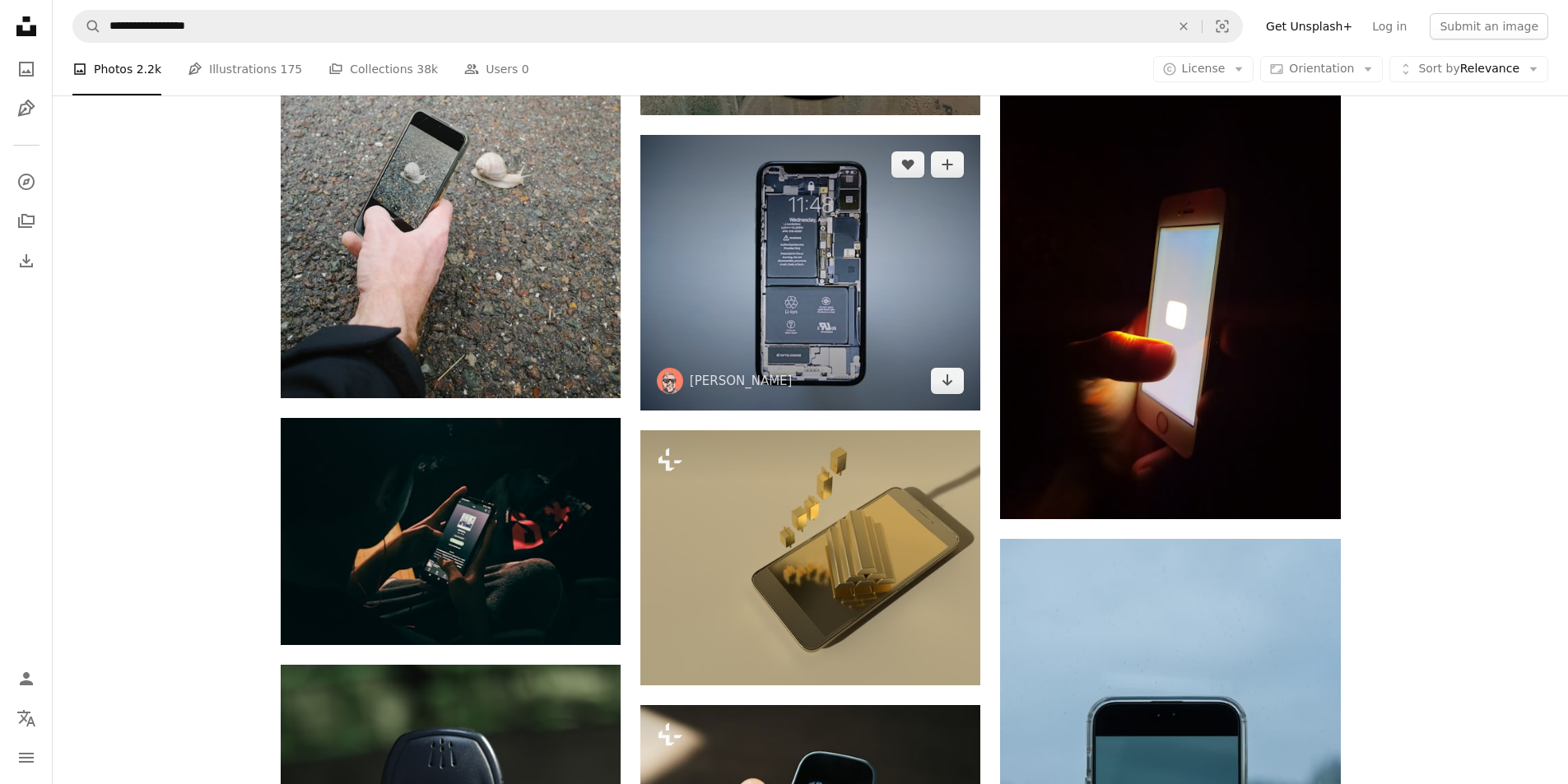
scroll to position [1140, 0]
